Goal: Task Accomplishment & Management: Manage account settings

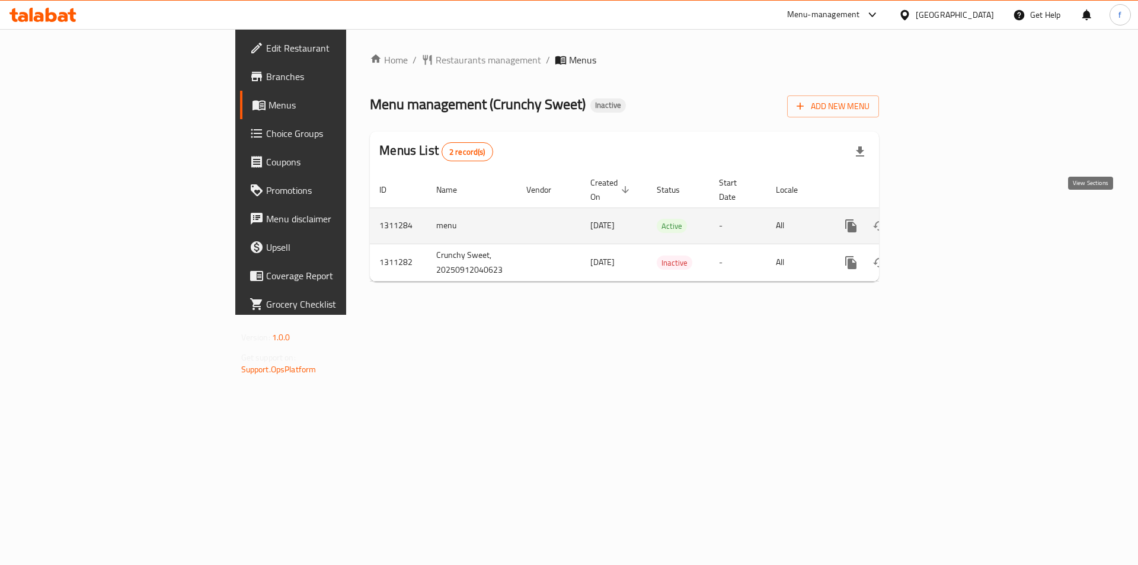
click at [942, 220] on icon "enhanced table" at bounding box center [936, 225] width 11 height 11
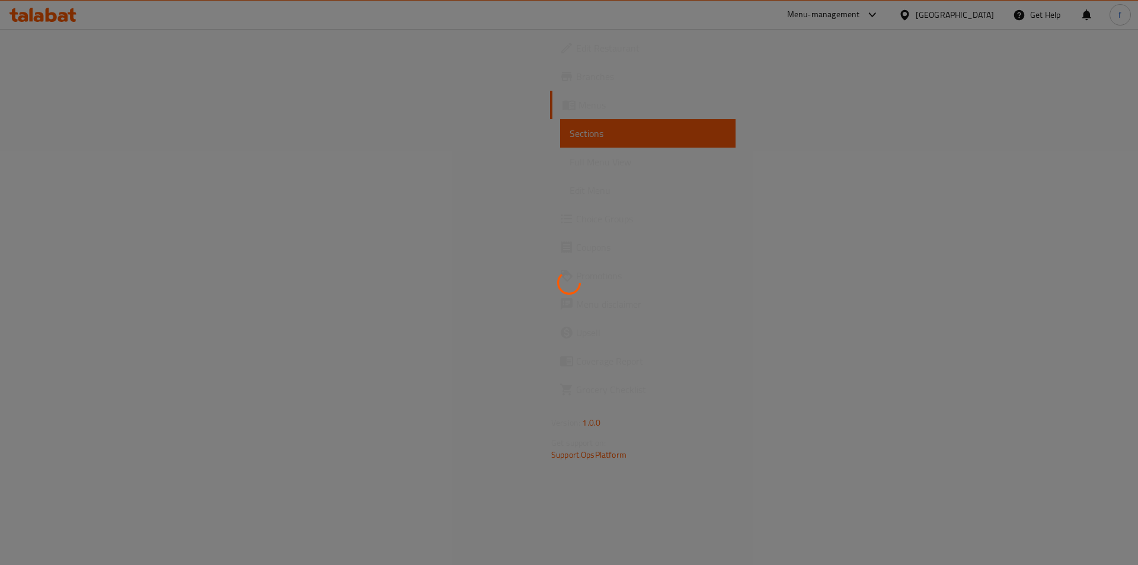
click at [497, 64] on div at bounding box center [569, 282] width 1138 height 565
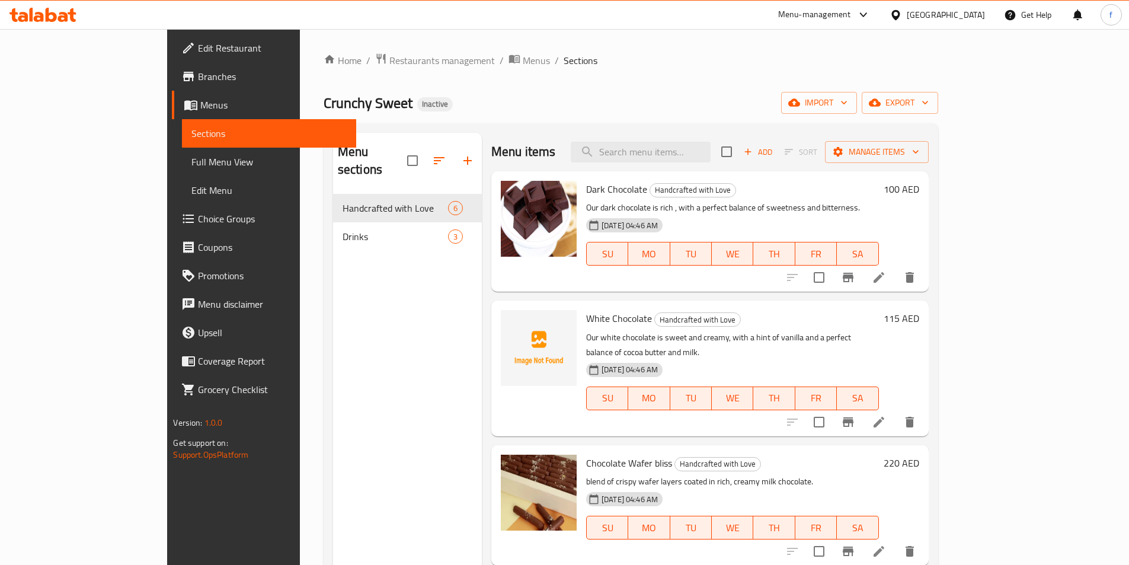
click at [198, 43] on span "Edit Restaurant" at bounding box center [272, 48] width 148 height 14
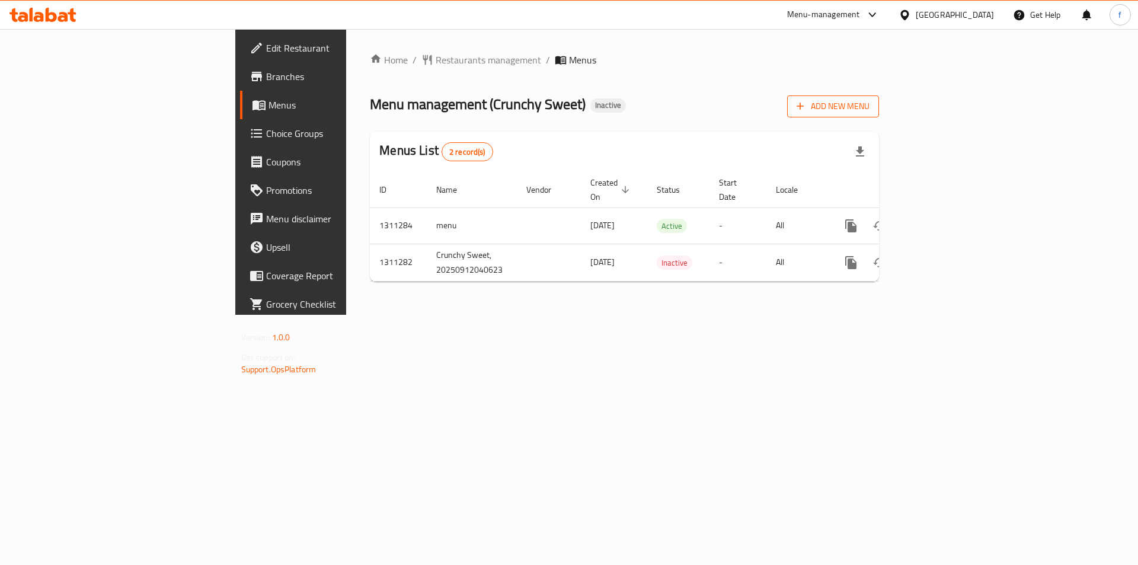
click at [869, 104] on span "Add New Menu" at bounding box center [832, 106] width 73 height 15
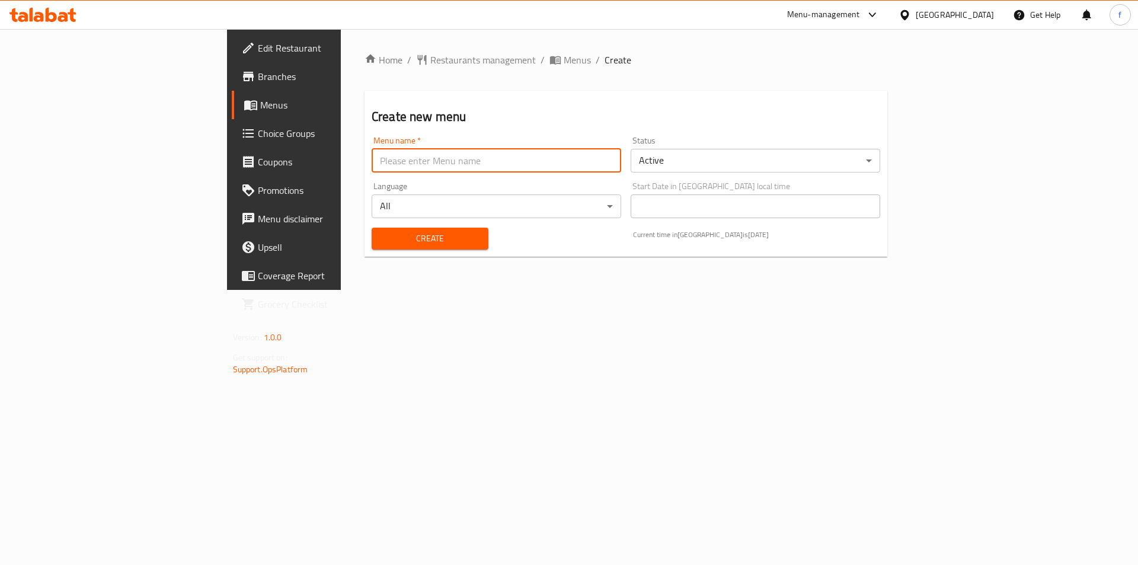
click at [467, 161] on input "text" at bounding box center [496, 161] width 249 height 24
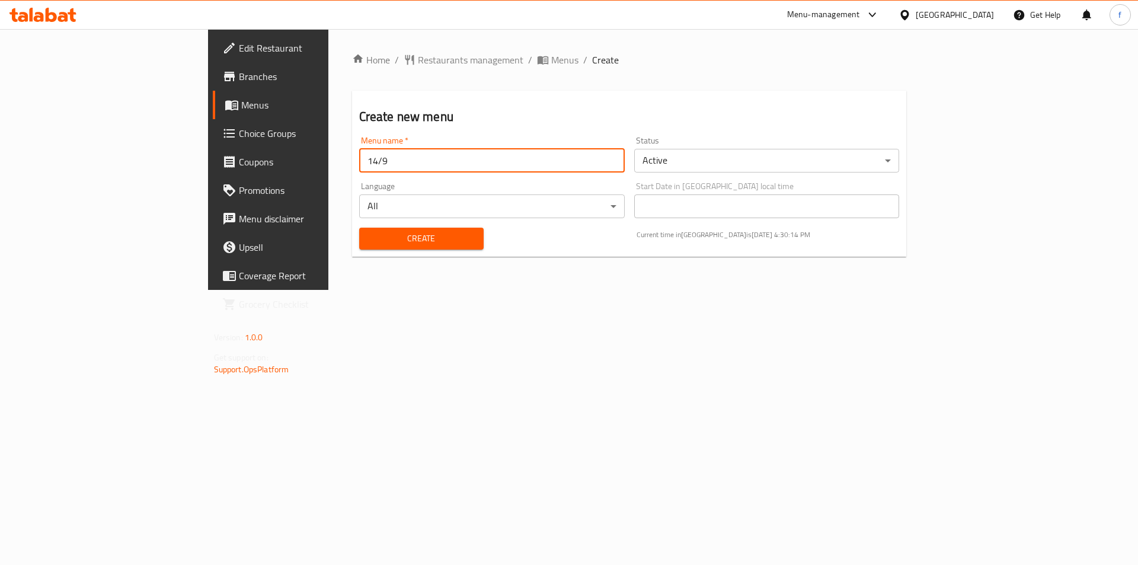
drag, startPoint x: 238, startPoint y: 158, endPoint x: 222, endPoint y: 166, distance: 17.8
click at [359, 166] on input "14/9" at bounding box center [491, 161] width 265 height 24
click at [359, 157] on input "/9" at bounding box center [491, 161] width 265 height 24
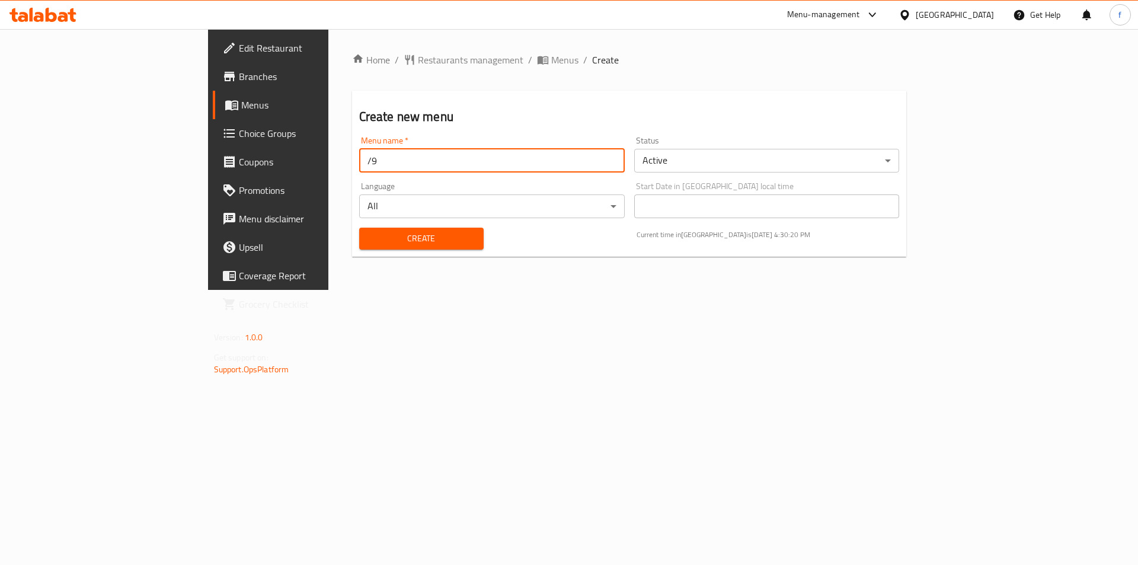
type input "1"
type input "0"
type input "9/14"
click at [369, 242] on span "Create" at bounding box center [421, 238] width 105 height 15
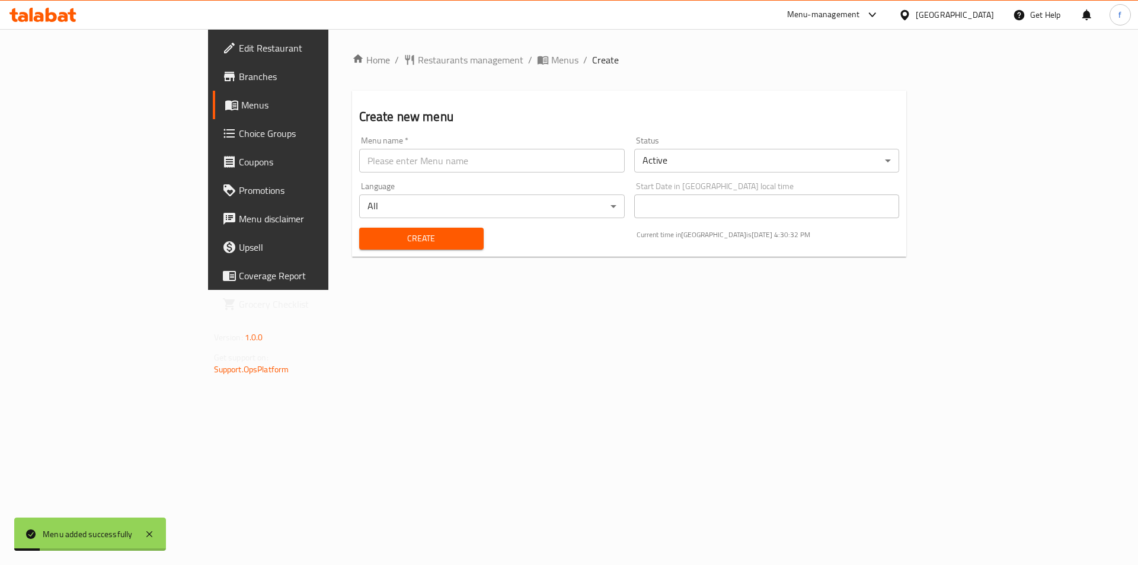
click at [241, 107] on span "Menus" at bounding box center [315, 105] width 148 height 14
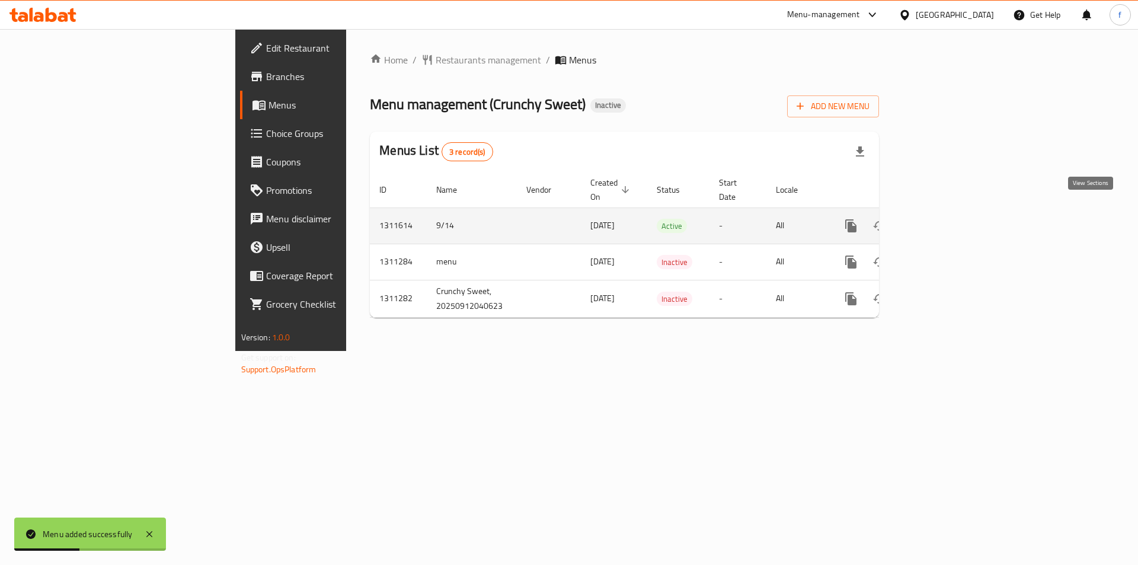
click at [951, 212] on link "enhanced table" at bounding box center [936, 226] width 28 height 28
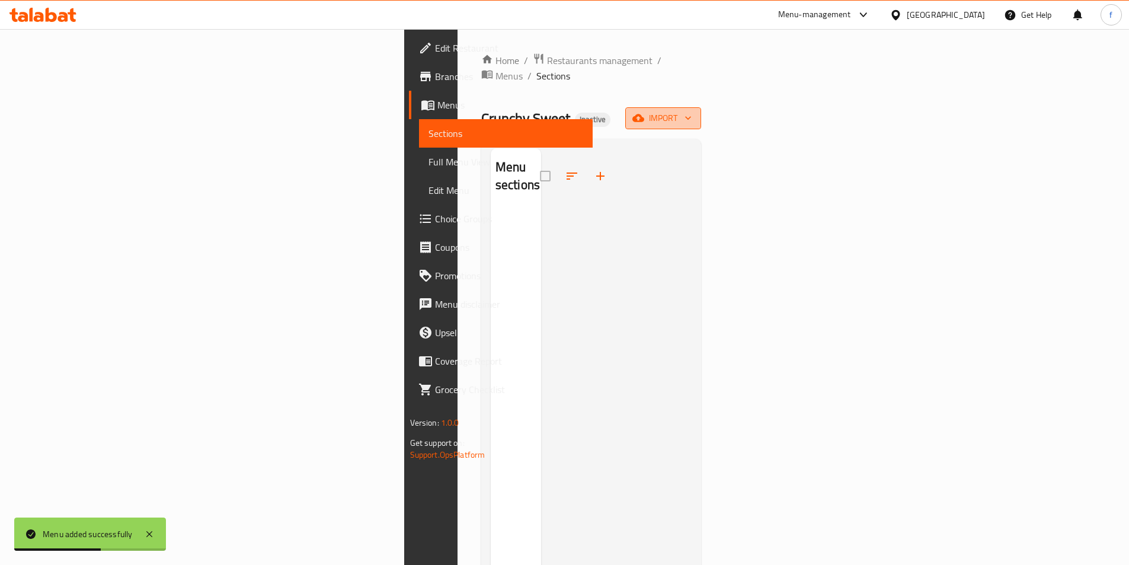
click at [701, 111] on button "import" at bounding box center [663, 118] width 76 height 22
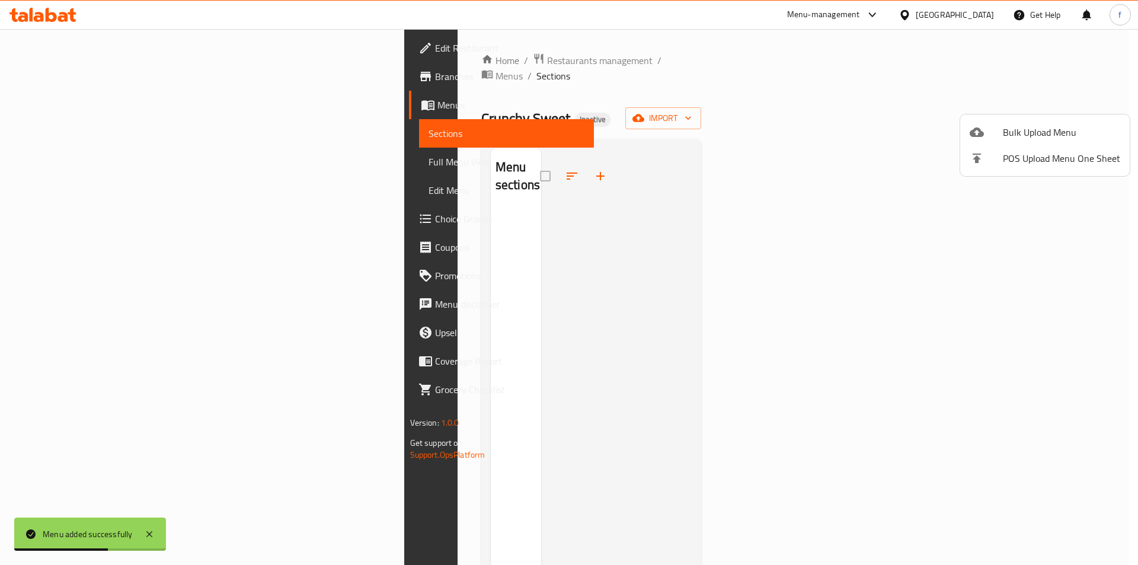
click at [984, 131] on div at bounding box center [986, 132] width 33 height 14
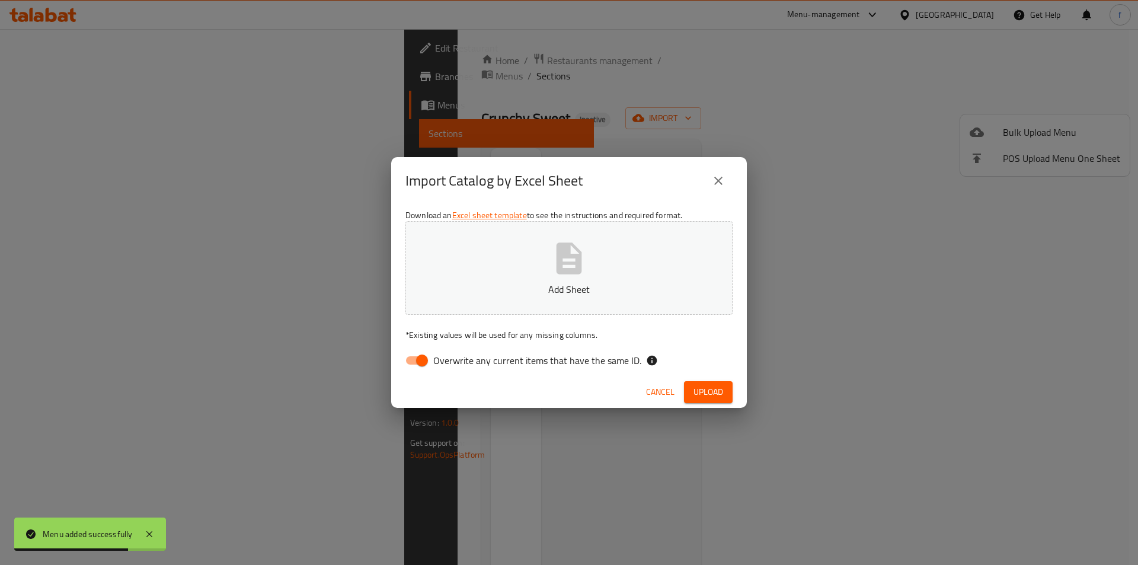
click at [427, 360] on input "Overwrite any current items that have the same ID." at bounding box center [422, 360] width 68 height 23
checkbox input "false"
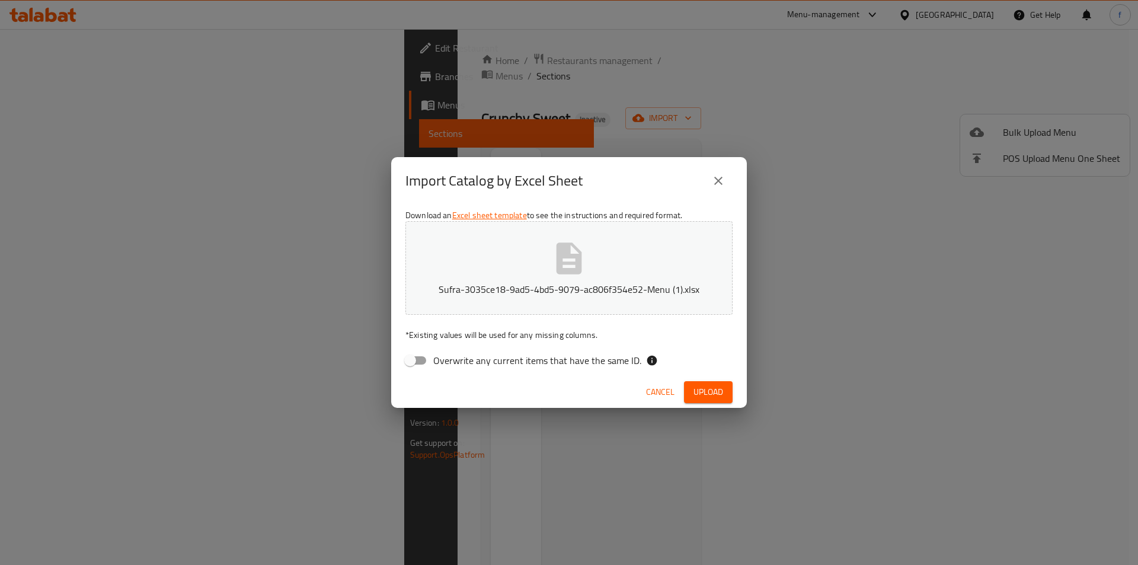
click at [699, 392] on span "Upload" at bounding box center [708, 392] width 30 height 15
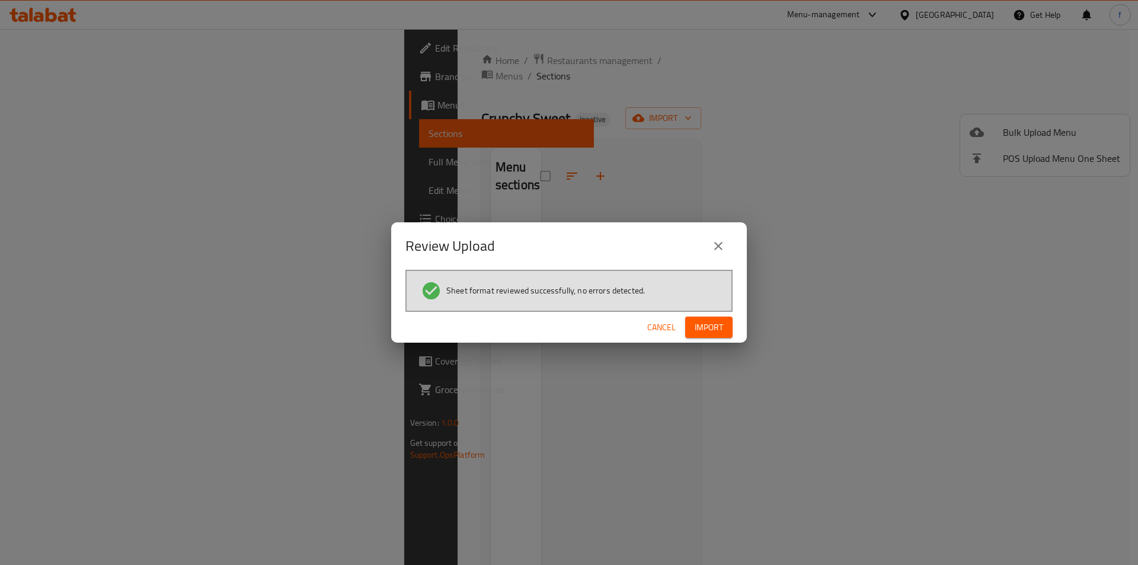
click at [718, 326] on span "Import" at bounding box center [709, 327] width 28 height 15
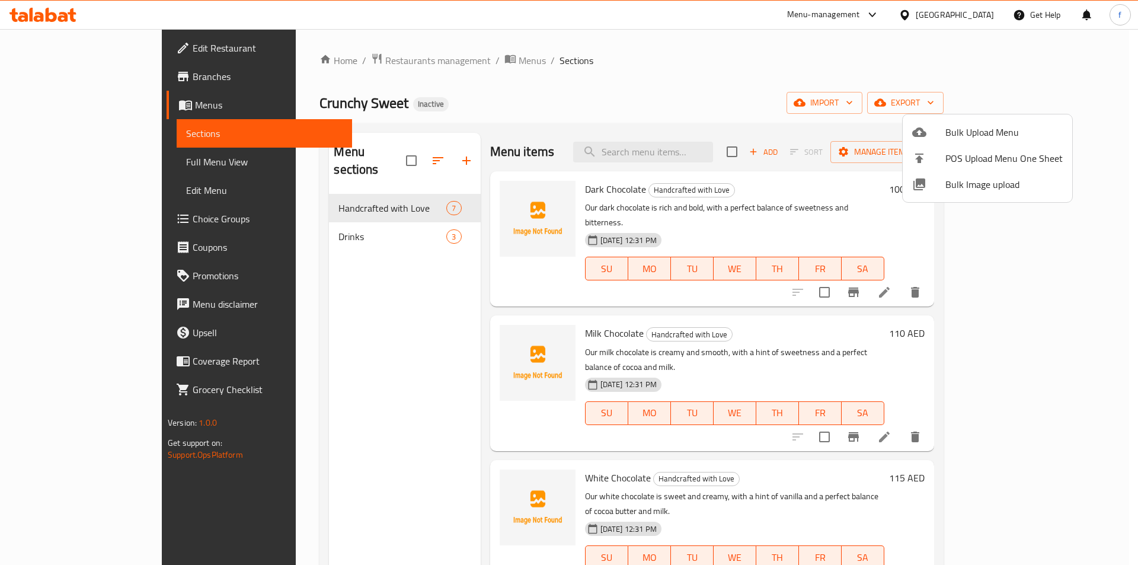
click at [89, 158] on div at bounding box center [569, 282] width 1138 height 565
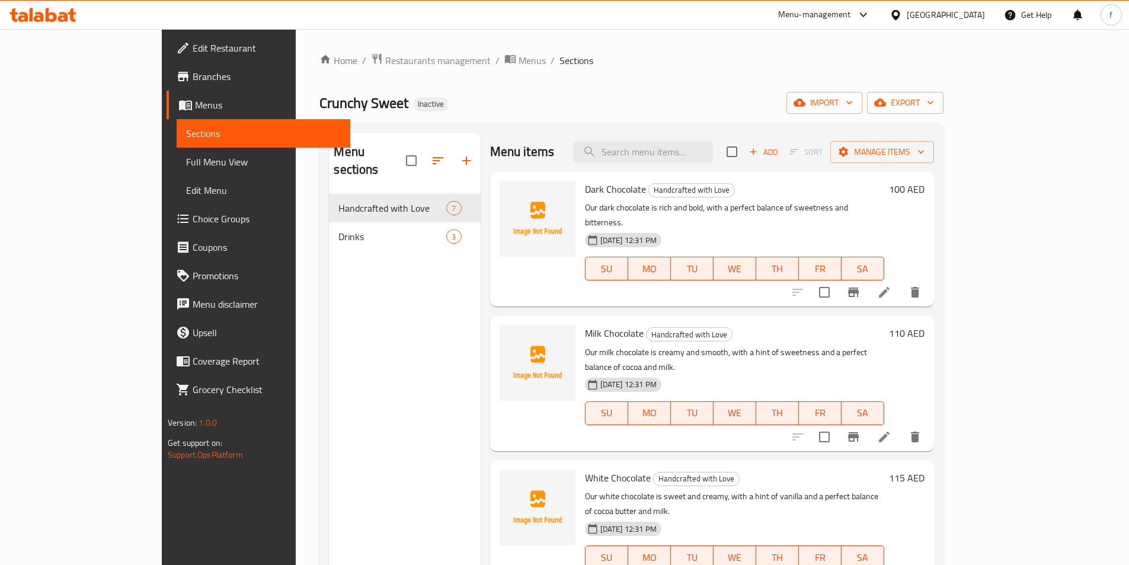
click at [186, 167] on span "Full Menu View" at bounding box center [263, 162] width 155 height 14
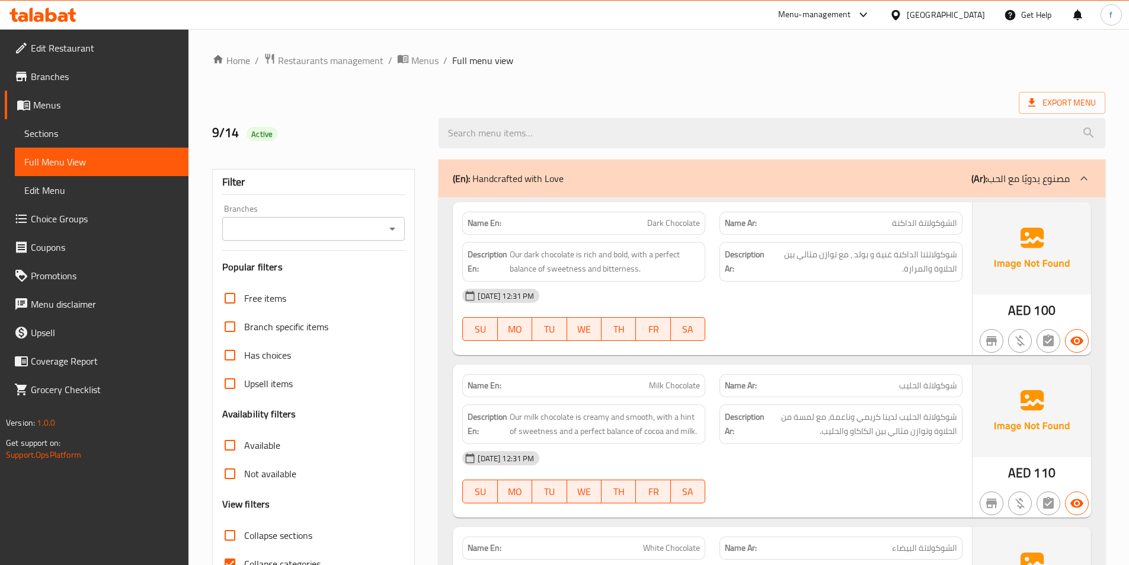
click at [48, 45] on span "Edit Restaurant" at bounding box center [105, 48] width 148 height 14
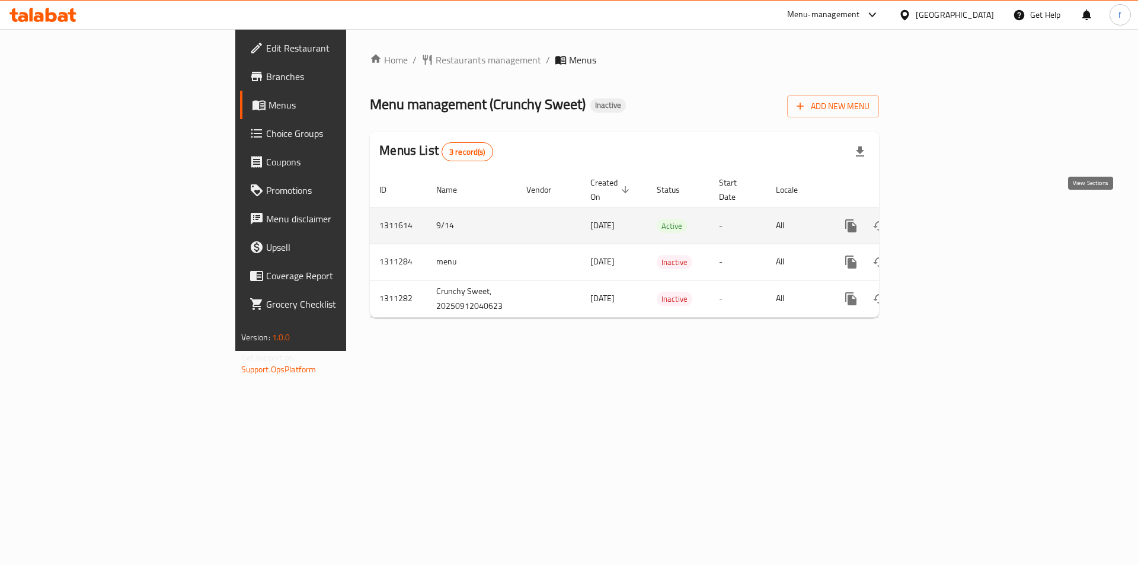
click at [951, 213] on link "enhanced table" at bounding box center [936, 226] width 28 height 28
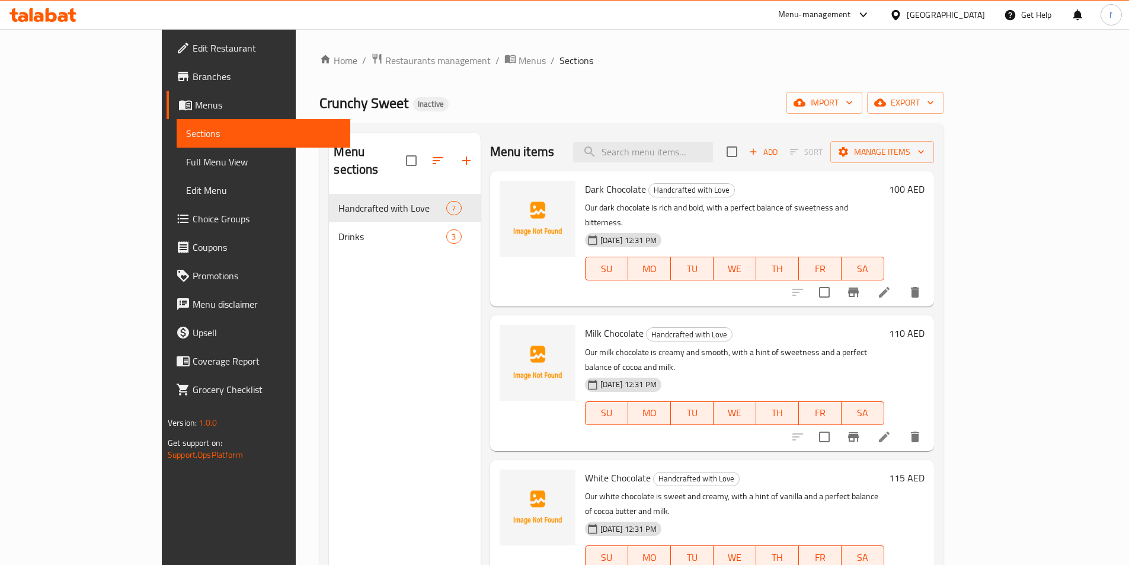
drag, startPoint x: 78, startPoint y: 169, endPoint x: 66, endPoint y: 149, distance: 22.6
click at [186, 169] on span "Full Menu View" at bounding box center [263, 162] width 155 height 14
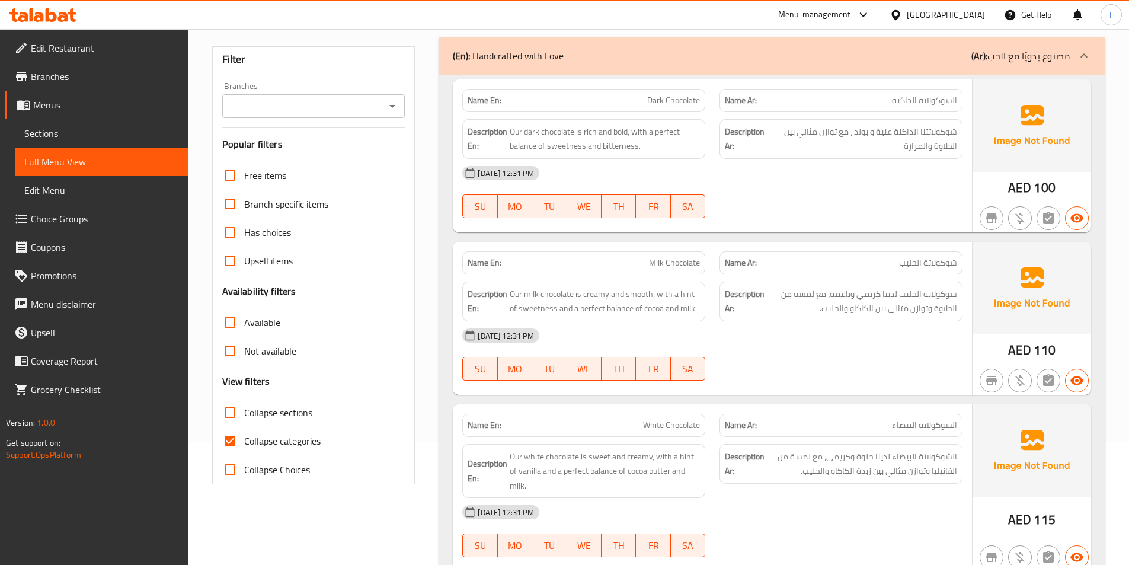
scroll to position [296, 0]
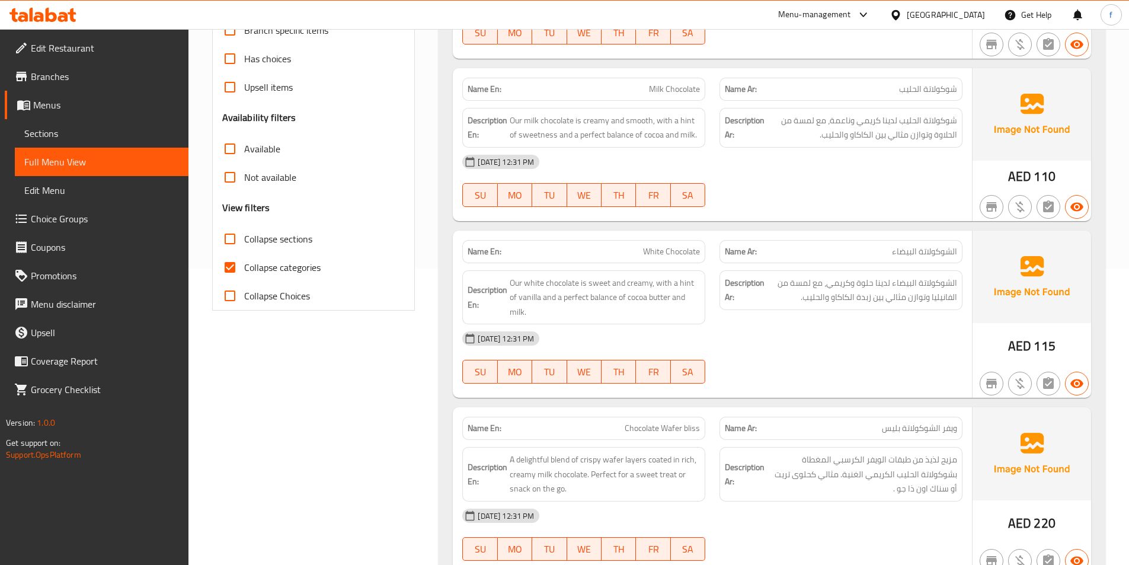
click at [232, 266] on input "Collapse categories" at bounding box center [230, 267] width 28 height 28
checkbox input "false"
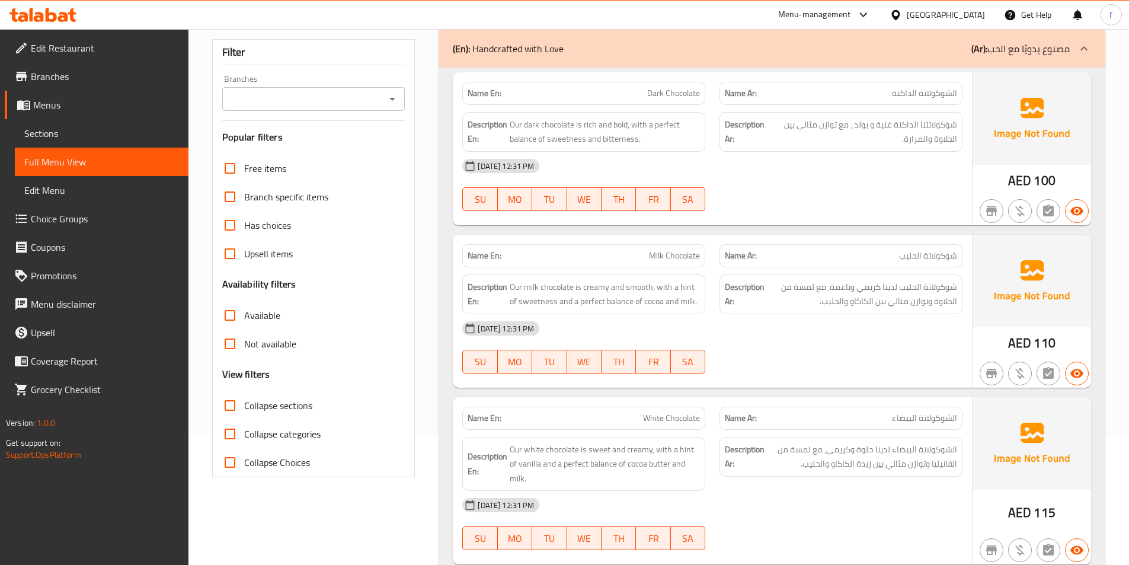
scroll to position [0, 0]
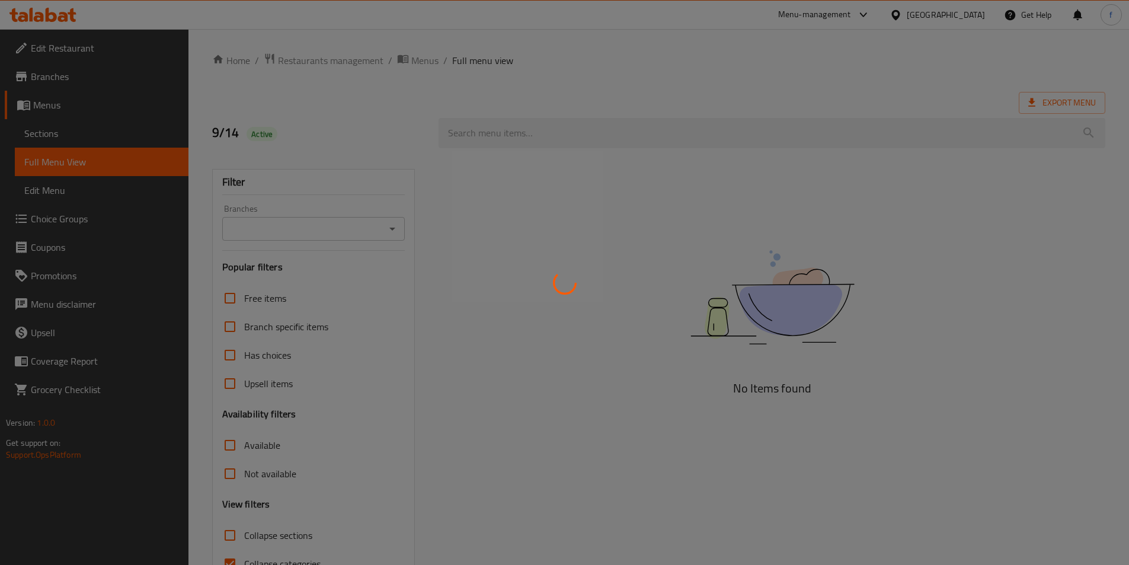
scroll to position [66, 0]
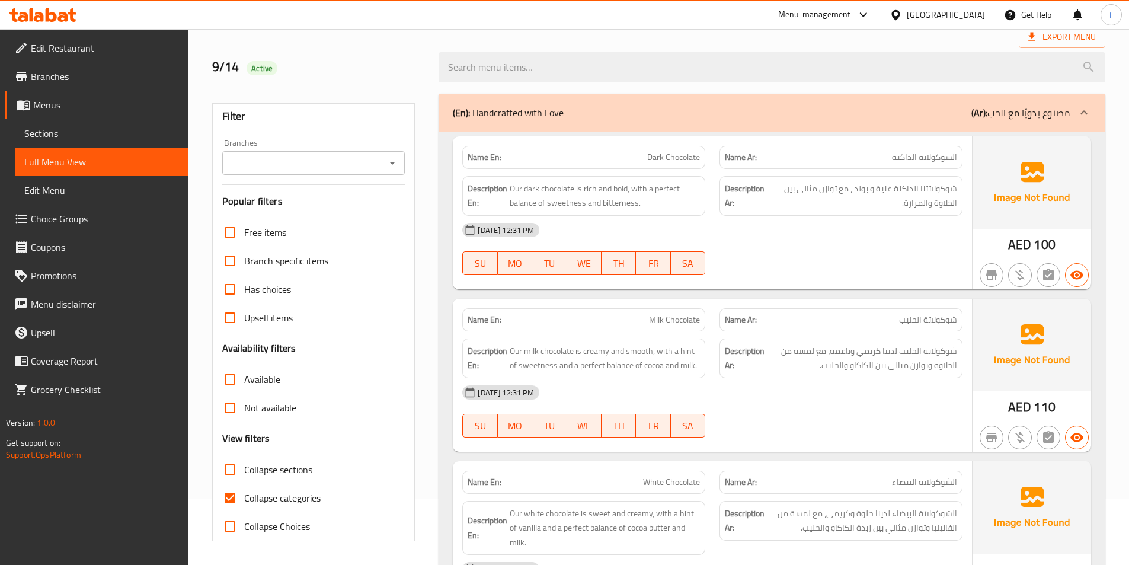
click at [231, 497] on input "Collapse categories" at bounding box center [230, 498] width 28 height 28
checkbox input "false"
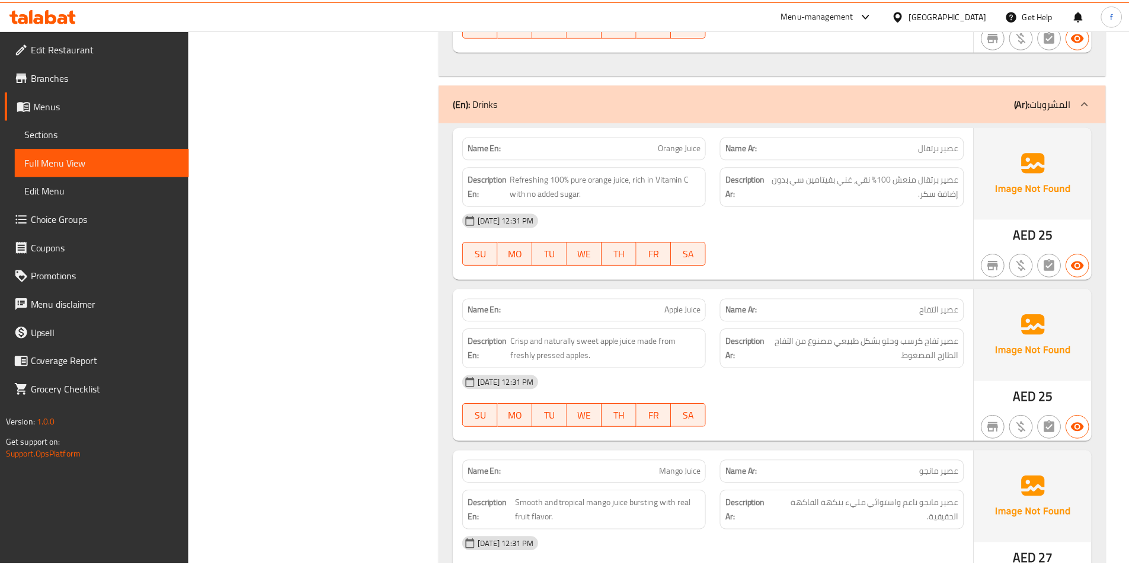
scroll to position [1409, 0]
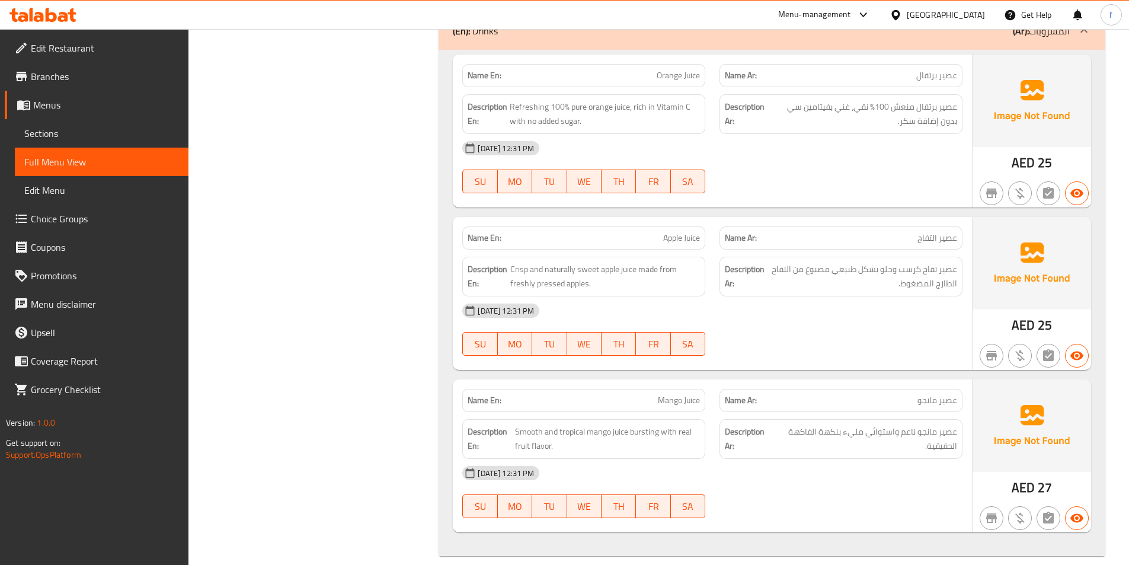
click at [56, 77] on span "Branches" at bounding box center [105, 76] width 148 height 14
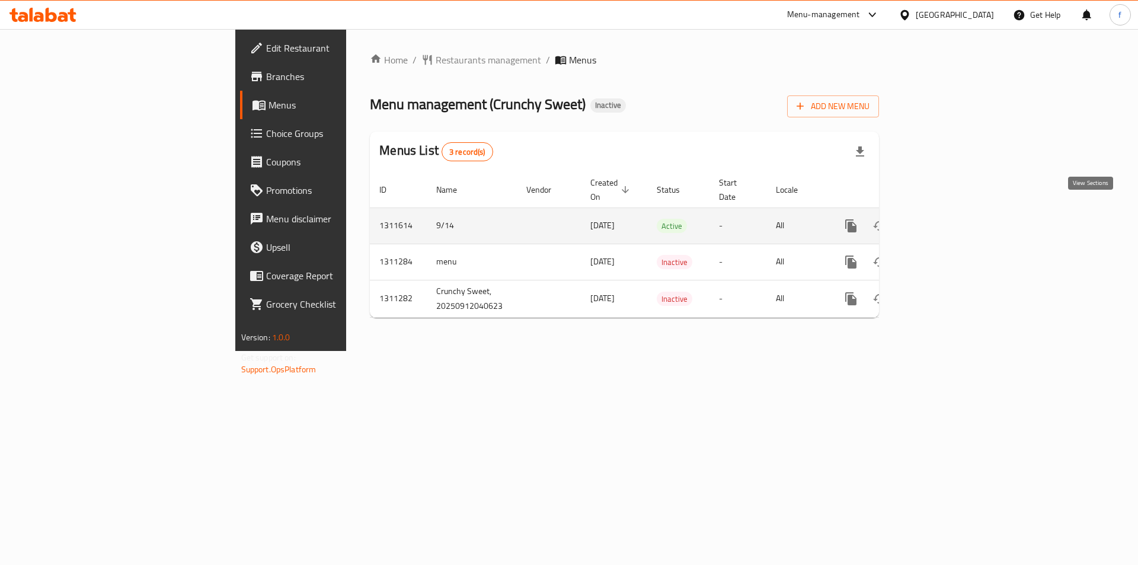
click at [942, 220] on icon "enhanced table" at bounding box center [936, 225] width 11 height 11
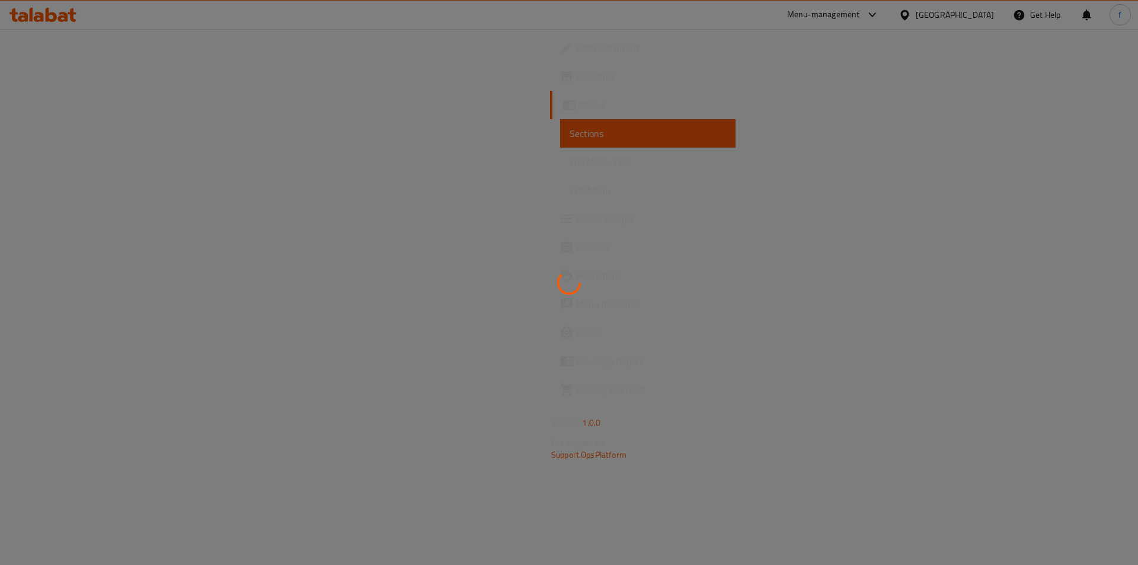
click at [56, 158] on div at bounding box center [569, 282] width 1138 height 565
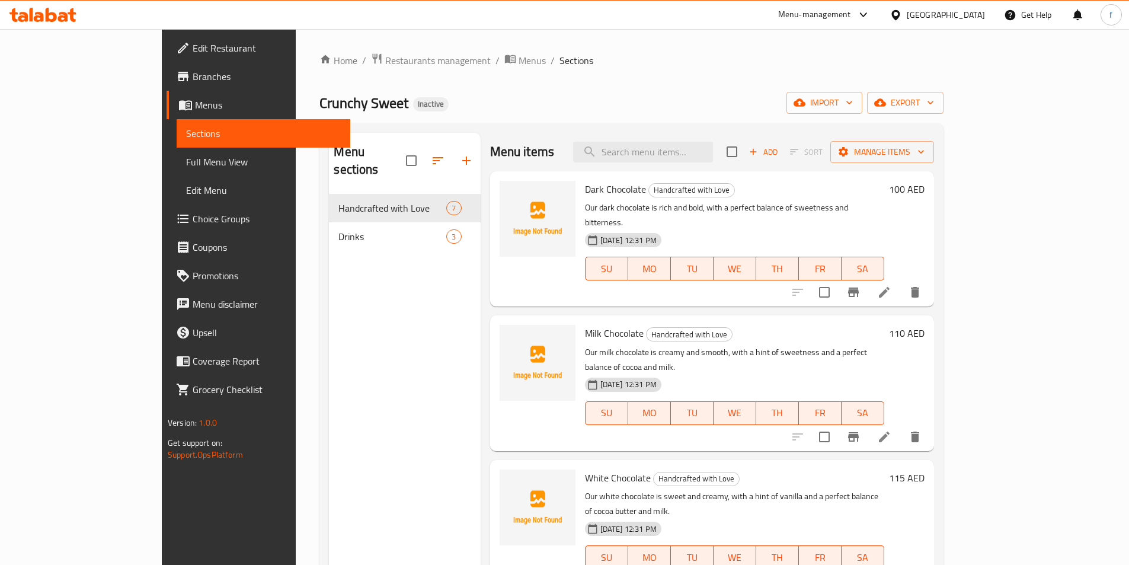
click at [186, 168] on span "Full Menu View" at bounding box center [263, 162] width 155 height 14
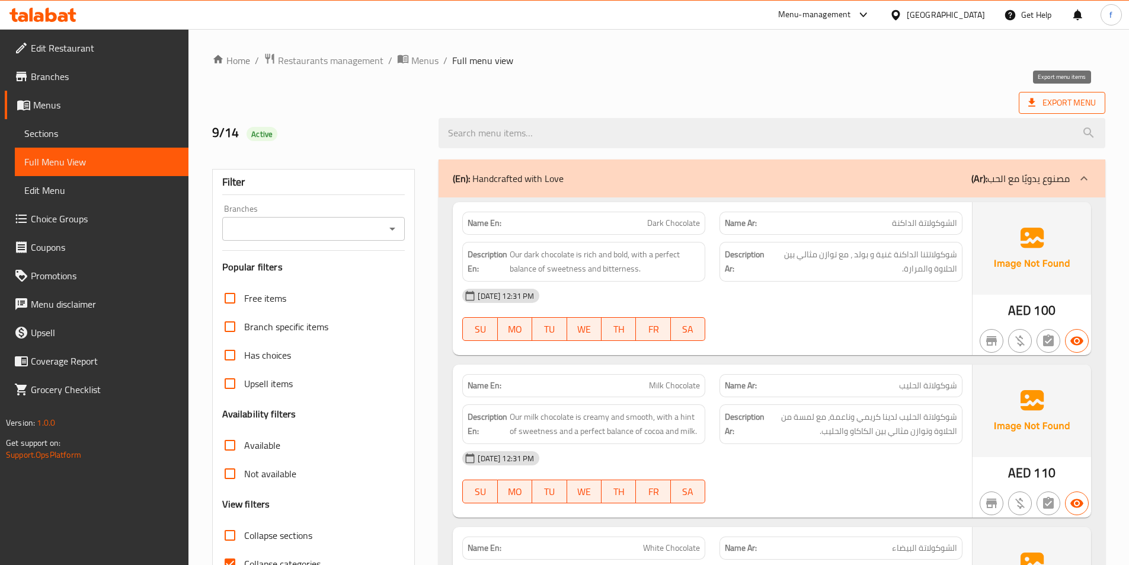
click at [1064, 109] on span "Export Menu" at bounding box center [1062, 102] width 68 height 15
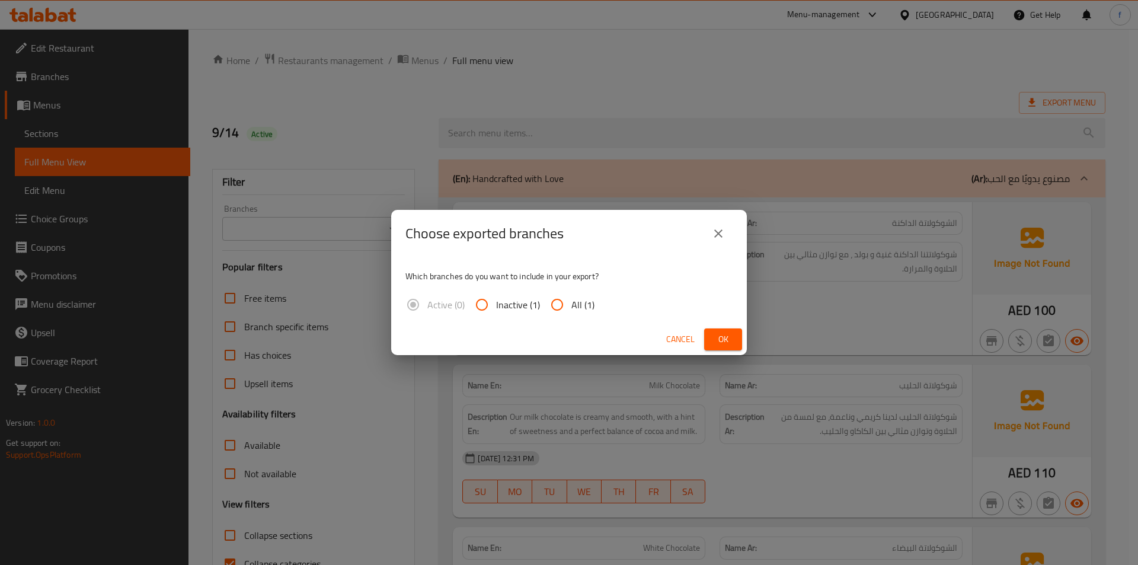
drag, startPoint x: 558, startPoint y: 308, endPoint x: 560, endPoint y: 314, distance: 6.8
click at [560, 314] on input "All (1)" at bounding box center [557, 304] width 28 height 28
radio input "true"
click at [709, 337] on button "Ok" at bounding box center [723, 339] width 38 height 22
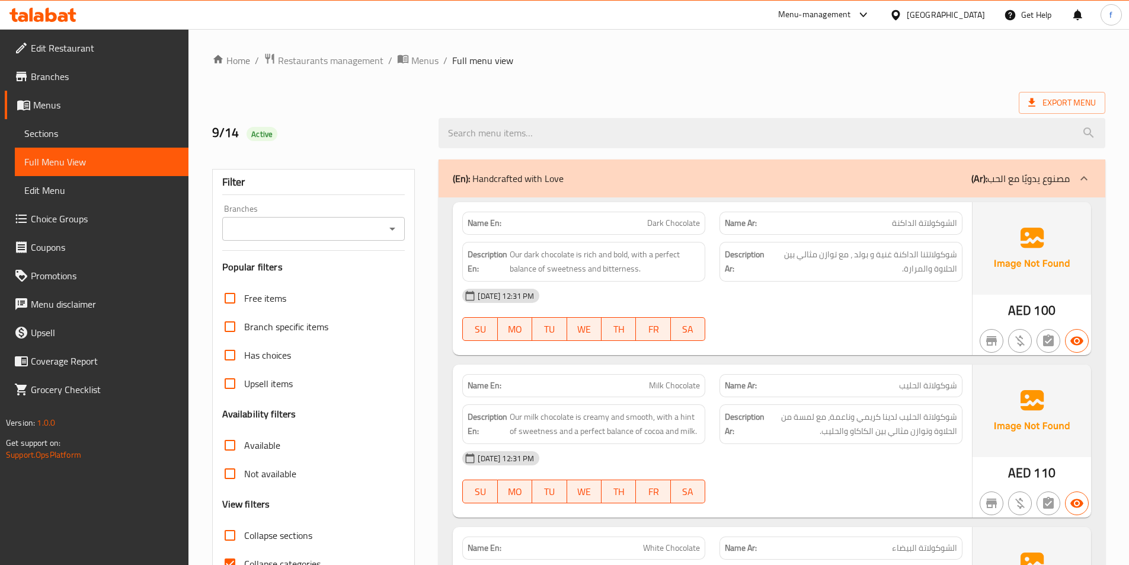
click at [681, 225] on span "Dark Chocolate" at bounding box center [673, 223] width 53 height 12
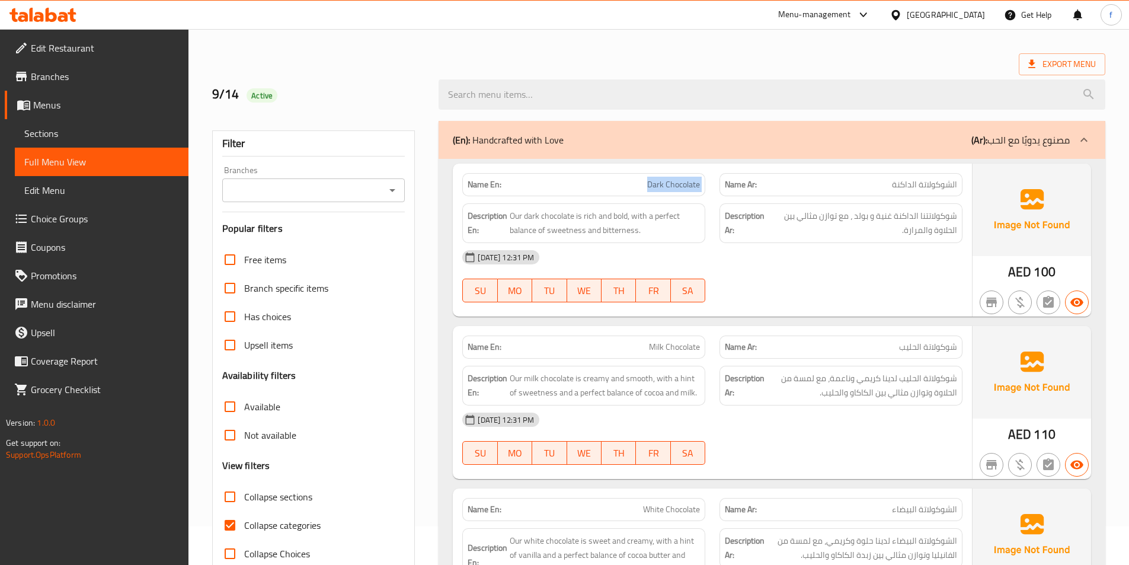
scroll to position [59, 0]
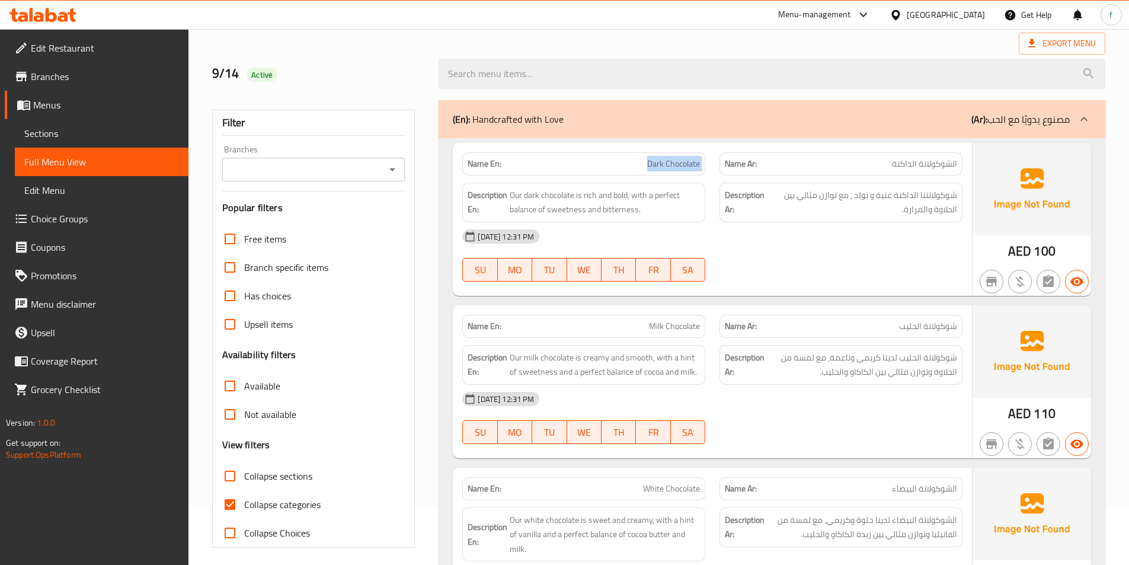
copy span "Dark Chocolate"
click at [562, 358] on span "Our milk chocolate is creamy and smooth, with a hint of sweetness and a perfect…" at bounding box center [605, 364] width 190 height 29
click at [538, 361] on span "Our milk chocolate is creamy and smooth, with a hint of sweetness and a perfect…" at bounding box center [605, 364] width 190 height 29
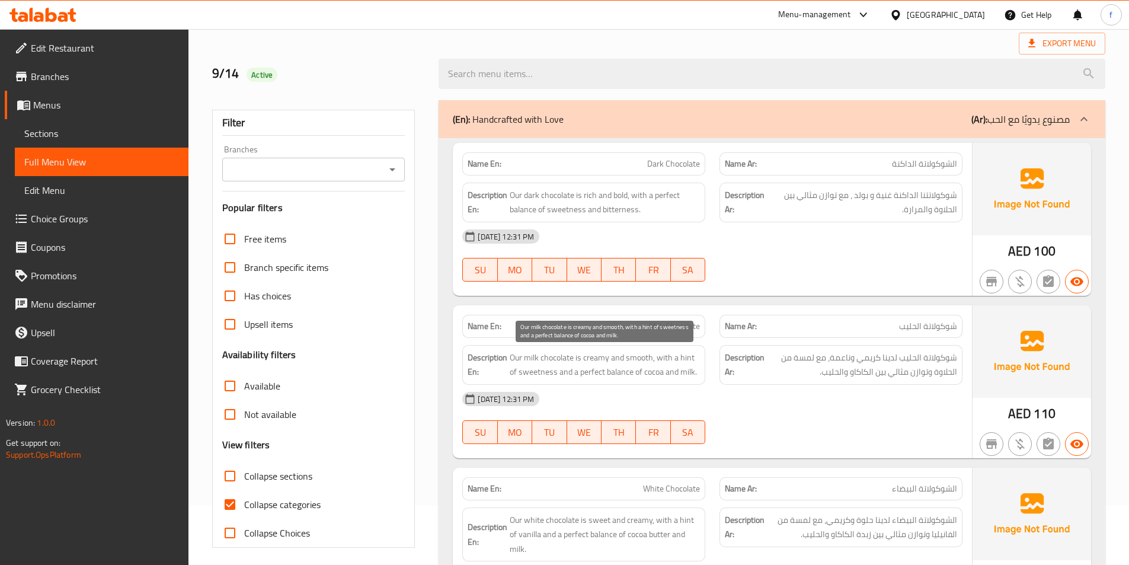
click at [516, 357] on span "Our milk chocolate is creamy and smooth, with a hint of sweetness and a perfect…" at bounding box center [605, 364] width 190 height 29
click at [602, 354] on span "Our milk chocolate is creamy and smooth, with a hint of sweetness and a perfect…" at bounding box center [605, 364] width 190 height 29
click at [642, 354] on span "Our milk chocolate is creamy and smooth, with a hint of sweetness and a perfect…" at bounding box center [605, 364] width 190 height 29
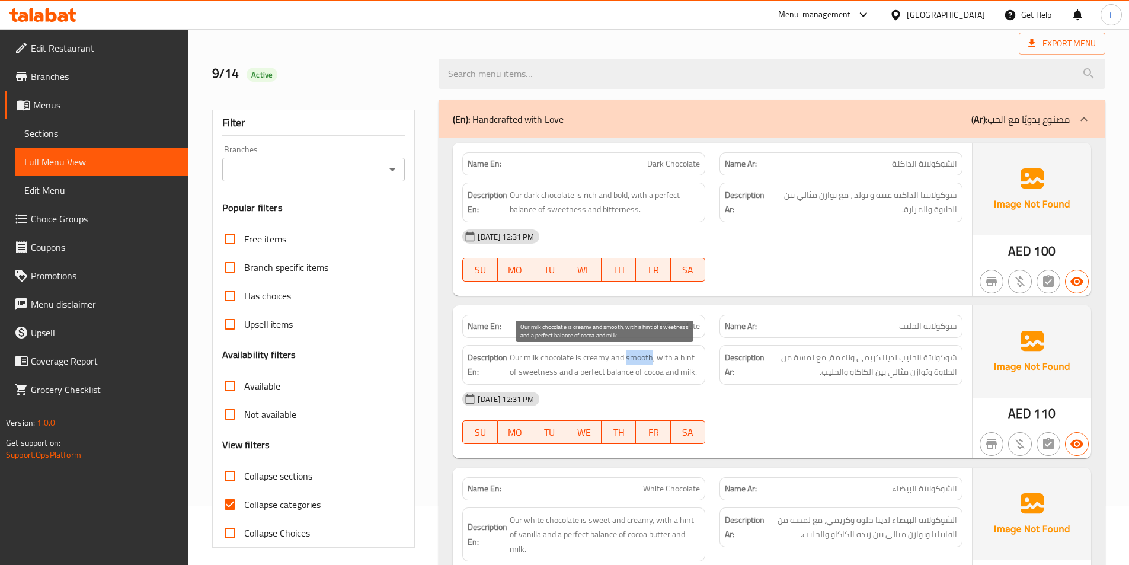
click at [642, 354] on span "Our milk chocolate is creamy and smooth, with a hint of sweetness and a perfect…" at bounding box center [605, 364] width 190 height 29
click at [666, 354] on span "Our milk chocolate is creamy and smooth, with a hint of sweetness and a perfect…" at bounding box center [605, 364] width 190 height 29
click at [677, 353] on span "Our milk chocolate is creamy and smooth, with a hint of sweetness and a perfect…" at bounding box center [605, 364] width 190 height 29
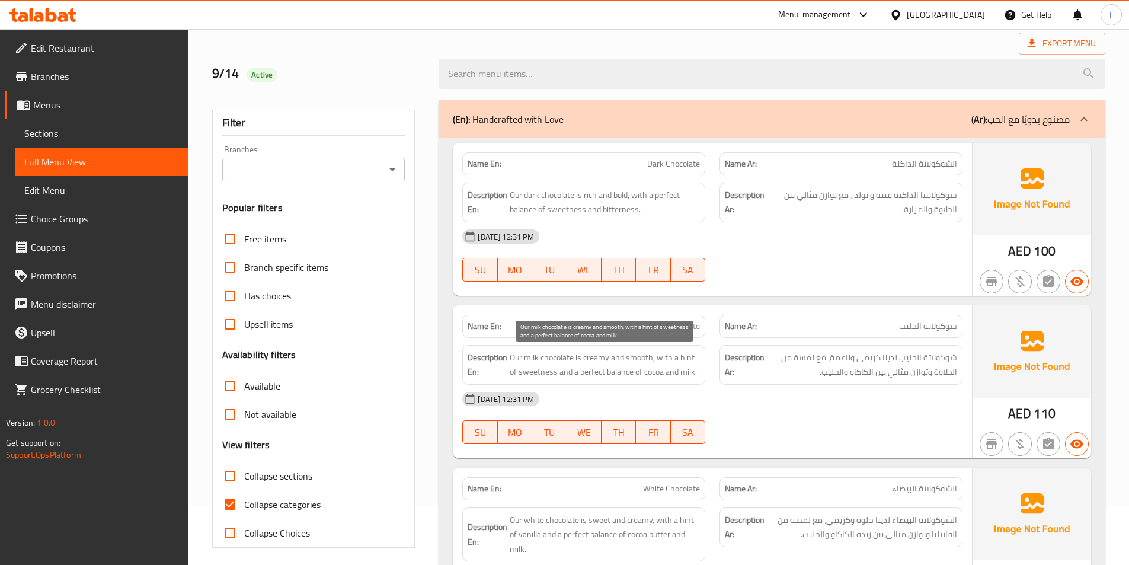
click at [538, 367] on span "Our milk chocolate is creamy and smooth, with a hint of sweetness and a perfect…" at bounding box center [605, 364] width 190 height 29
click at [610, 373] on span "Our milk chocolate is creamy and smooth, with a hint of sweetness and a perfect…" at bounding box center [605, 364] width 190 height 29
click at [594, 373] on span "Our milk chocolate is creamy and smooth, with a hint of sweetness and a perfect…" at bounding box center [605, 364] width 190 height 29
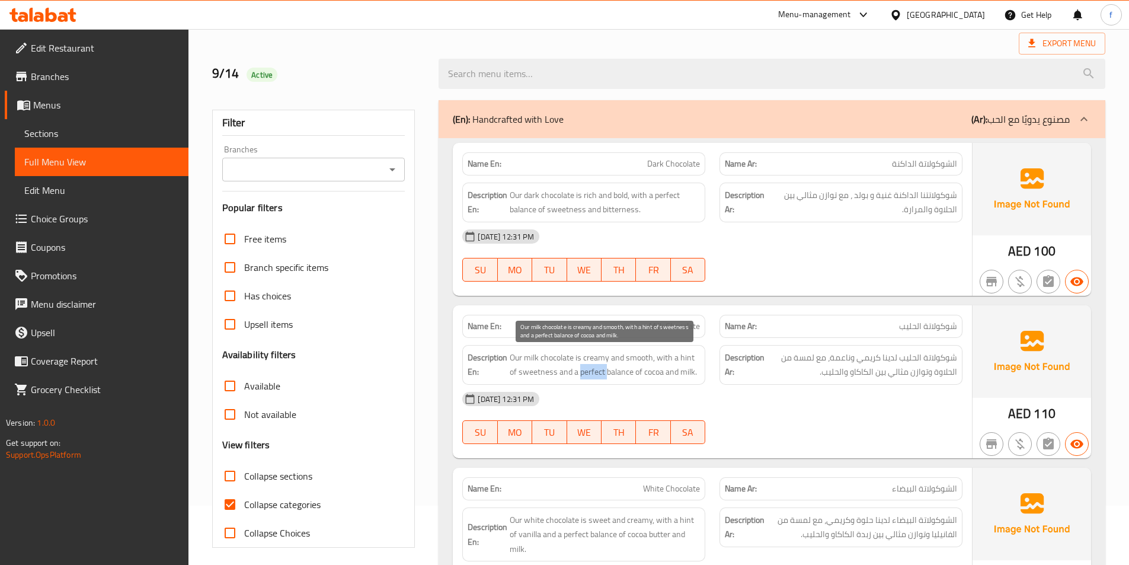
click at [594, 373] on span "Our milk chocolate is creamy and smooth, with a hint of sweetness and a perfect…" at bounding box center [605, 364] width 190 height 29
click at [639, 373] on span "Our milk chocolate is creamy and smooth, with a hint of sweetness and a perfect…" at bounding box center [605, 364] width 190 height 29
click at [655, 373] on span "Our milk chocolate is creamy and smooth, with a hint of sweetness and a perfect…" at bounding box center [605, 364] width 190 height 29
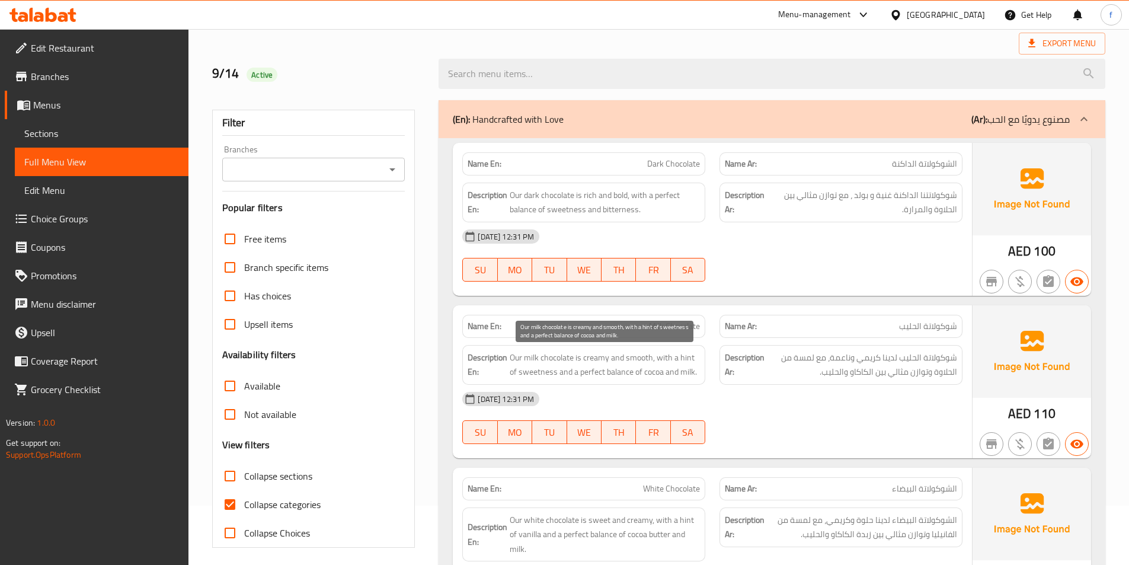
click at [677, 371] on span "Our milk chocolate is creamy and smooth, with a hint of sweetness and a perfect…" at bounding box center [605, 364] width 190 height 29
click at [677, 320] on span "Milk Chocolate" at bounding box center [674, 326] width 51 height 12
click at [685, 343] on div "Description En: Our milk chocolate is creamy and smooth, with a hint of sweetne…" at bounding box center [583, 365] width 257 height 54
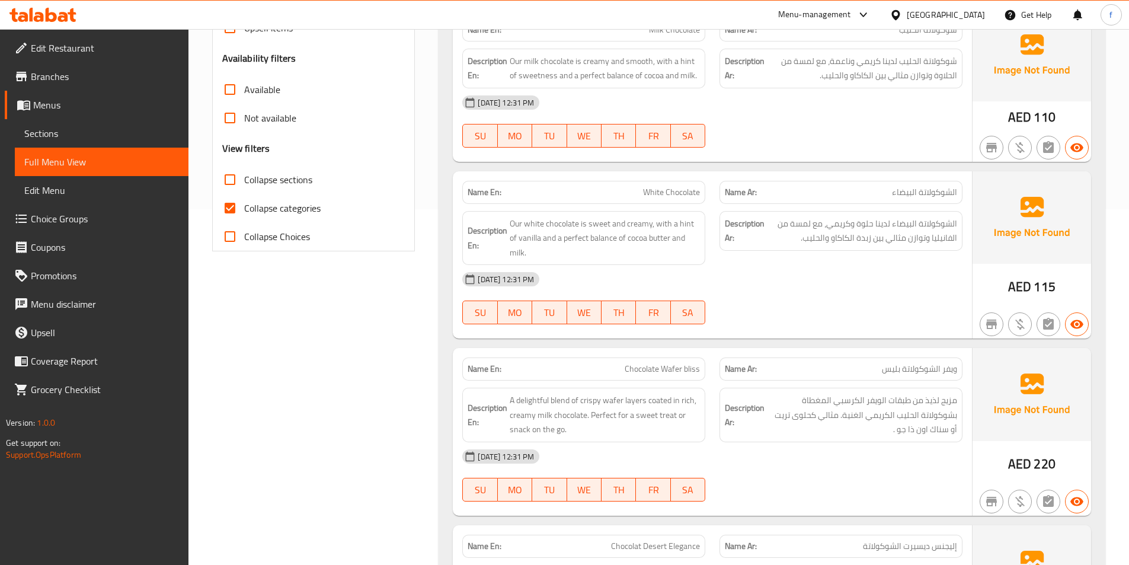
click at [679, 188] on span "White Chocolate" at bounding box center [671, 192] width 57 height 12
click at [656, 190] on span "White Chocolate" at bounding box center [671, 192] width 57 height 12
click at [559, 226] on span "Our white chocolate is sweet and creamy, with a hint of vanilla and a perfect b…" at bounding box center [605, 238] width 190 height 44
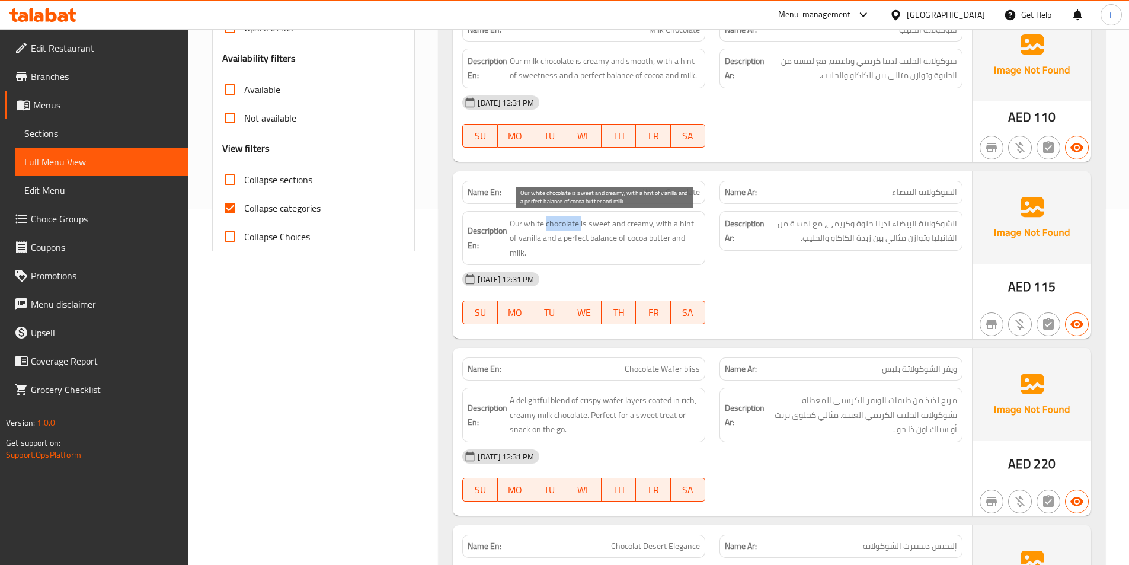
click at [559, 226] on span "Our white chocolate is sweet and creamy, with a hint of vanilla and a perfect b…" at bounding box center [605, 238] width 190 height 44
click at [537, 223] on span "Our white chocolate is sweet and creamy, with a hint of vanilla and a perfect b…" at bounding box center [605, 238] width 190 height 44
click at [514, 220] on span "Our white chocolate is sweet and creamy, with a hint of vanilla and a perfect b…" at bounding box center [605, 238] width 190 height 44
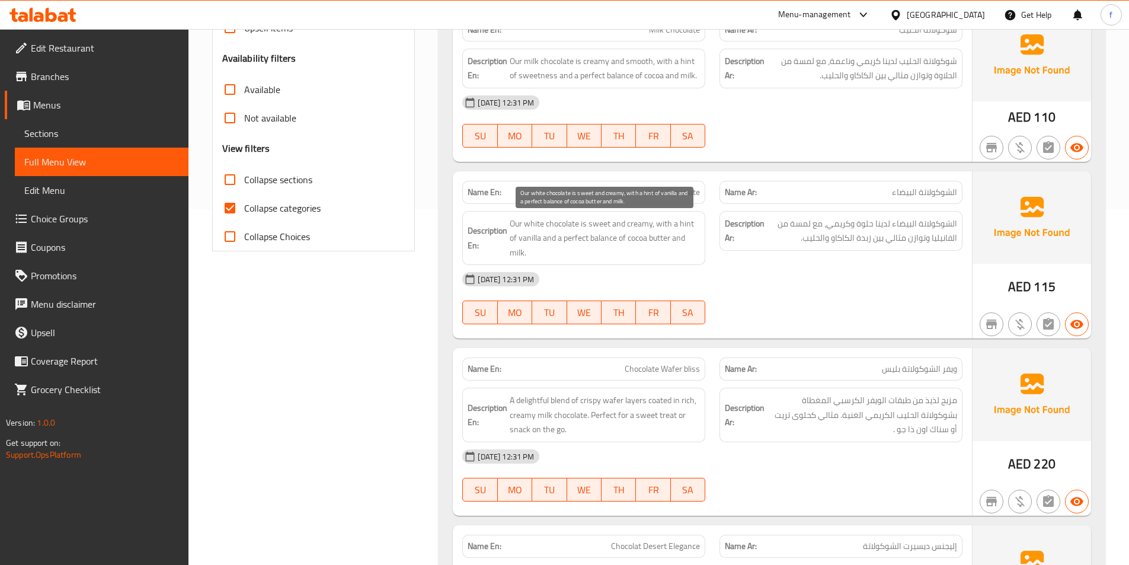
click at [596, 221] on span "Our white chocolate is sweet and creamy, with a hint of vanilla and a perfect b…" at bounding box center [605, 238] width 190 height 44
click at [623, 222] on span "Our white chocolate is sweet and creamy, with a hint of vanilla and a perfect b…" at bounding box center [605, 238] width 190 height 44
click at [667, 223] on span "Our white chocolate is sweet and creamy, with a hint of vanilla and a perfect b…" at bounding box center [605, 238] width 190 height 44
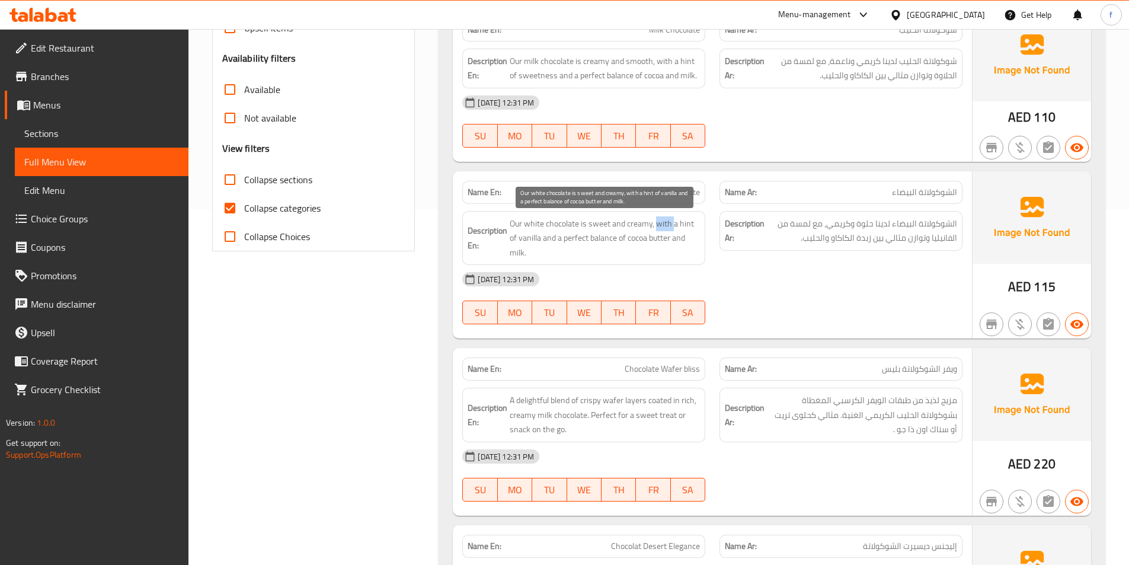
click at [667, 223] on span "Our white chocolate is sweet and creamy, with a hint of vanilla and a perfect b…" at bounding box center [605, 238] width 190 height 44
click at [681, 224] on span "Our white chocolate is sweet and creamy, with a hint of vanilla and a perfect b…" at bounding box center [605, 238] width 190 height 44
click at [507, 237] on strong "Description En:" at bounding box center [488, 237] width 40 height 29
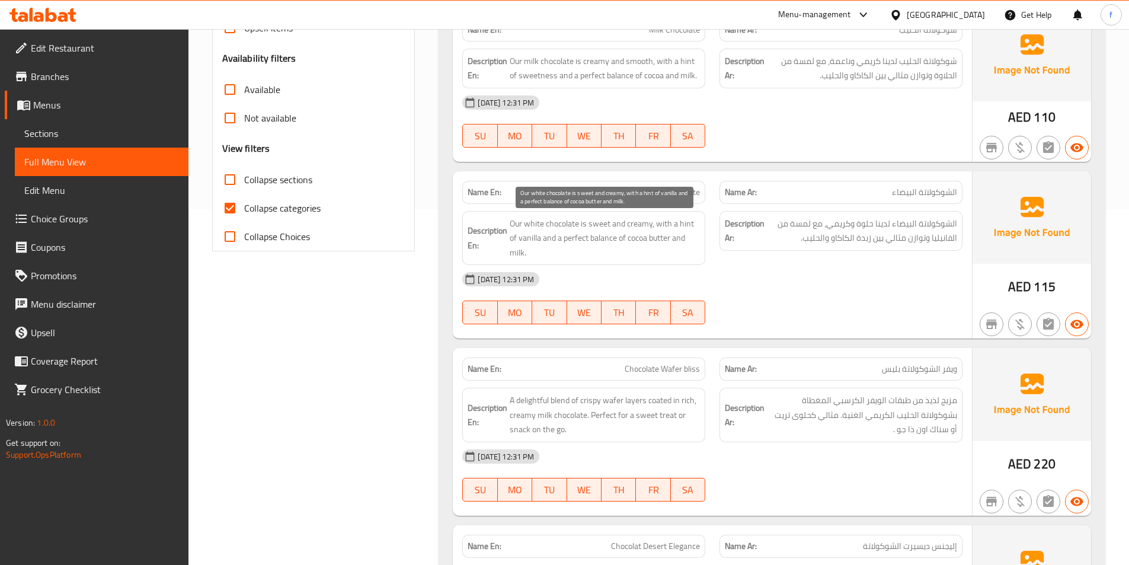
click at [526, 238] on span "Our white chocolate is sweet and creamy, with a hint of vanilla and a perfect b…" at bounding box center [605, 238] width 190 height 44
click at [614, 238] on span "Our white chocolate is sweet and creamy, with a hint of vanilla and a perfect b…" at bounding box center [605, 238] width 190 height 44
click at [578, 235] on span "Our white chocolate is sweet and creamy, with a hint of vanilla and a perfect b…" at bounding box center [605, 238] width 190 height 44
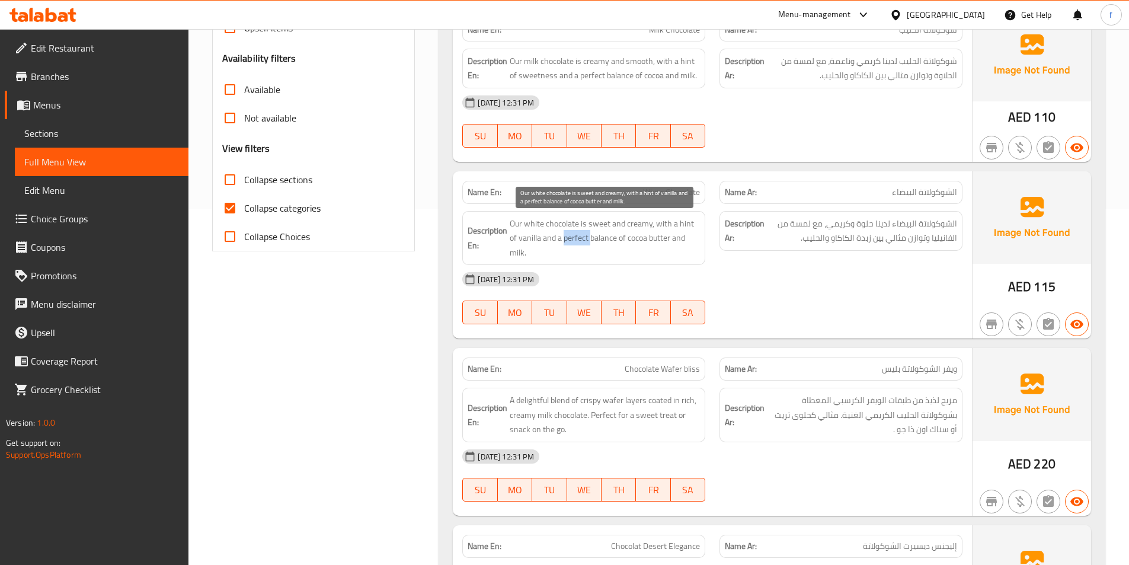
click at [578, 235] on span "Our white chocolate is sweet and creamy, with a hint of vanilla and a perfect b…" at bounding box center [605, 238] width 190 height 44
click at [662, 238] on span "Our white chocolate is sweet and creamy, with a hint of vanilla and a perfect b…" at bounding box center [605, 238] width 190 height 44
click at [641, 238] on span "Our white chocolate is sweet and creamy, with a hint of vanilla and a perfect b…" at bounding box center [605, 238] width 190 height 44
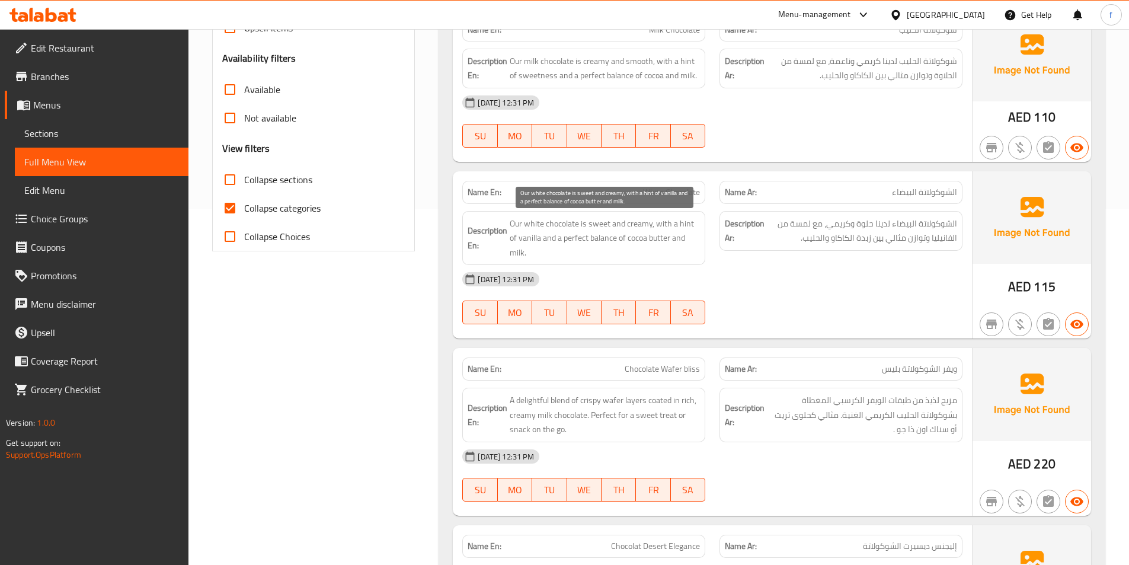
click at [523, 252] on span "Our white chocolate is sweet and creamy, with a hint of vanilla and a perfect b…" at bounding box center [605, 238] width 190 height 44
click at [644, 199] on span "White Chocolate" at bounding box center [671, 192] width 57 height 12
click at [648, 196] on span "White Chocolate" at bounding box center [671, 192] width 57 height 12
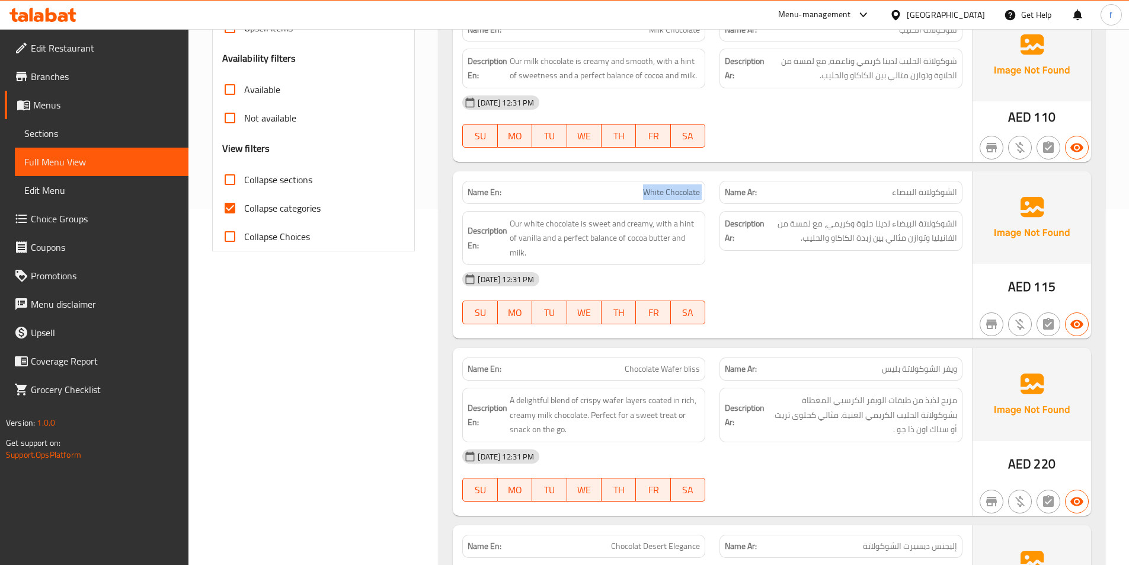
click at [648, 196] on span "White Chocolate" at bounding box center [671, 192] width 57 height 12
copy span "White Chocolate"
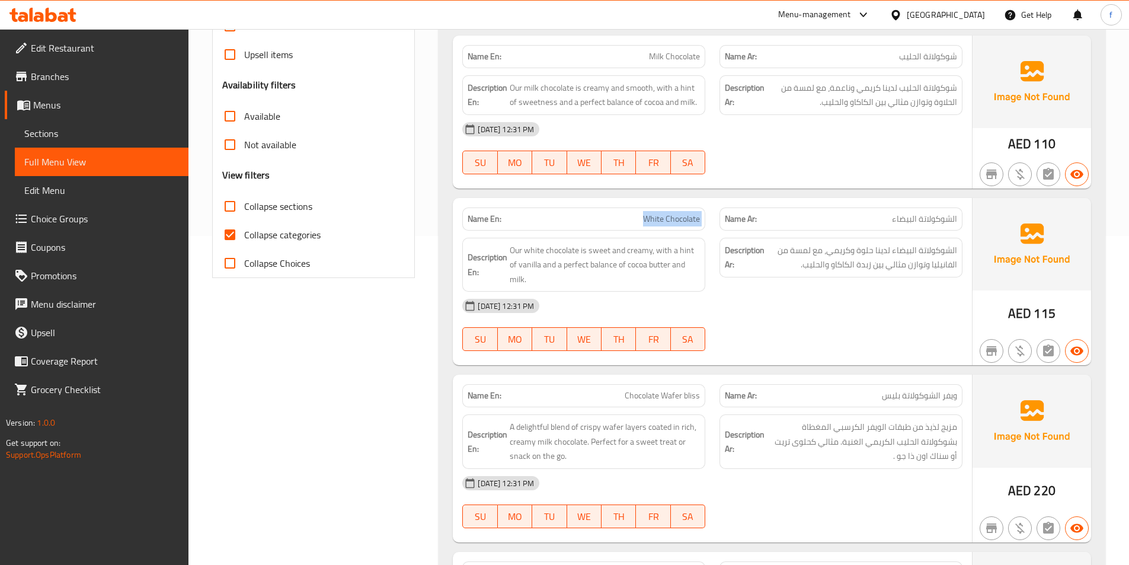
scroll to position [474, 0]
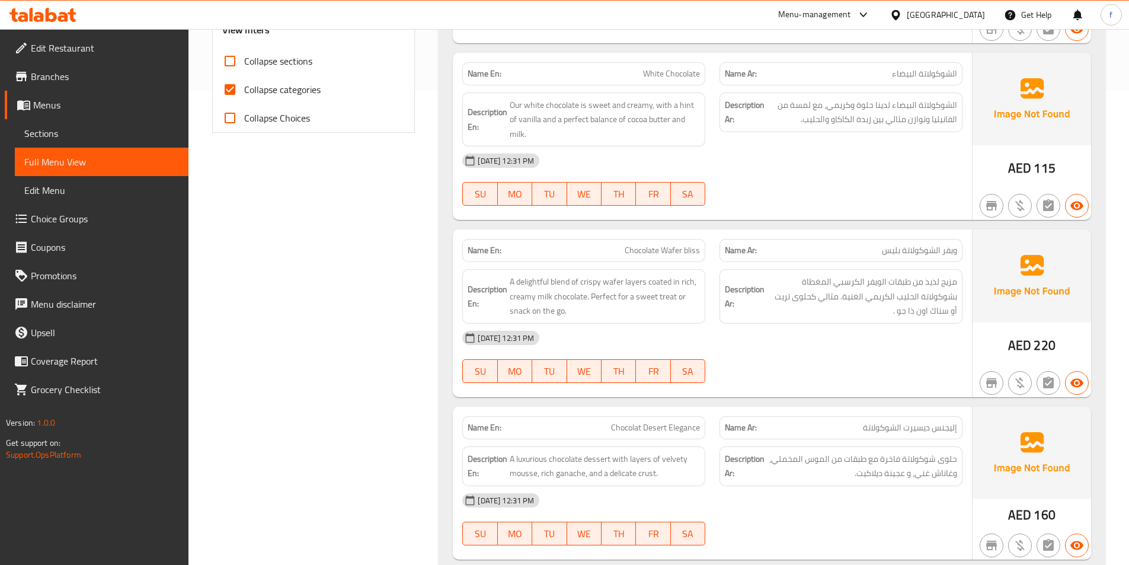
click at [670, 248] on span "Chocolate Wafer bliss" at bounding box center [662, 250] width 75 height 12
click at [638, 246] on span "Chocolate Wafer bliss" at bounding box center [662, 250] width 75 height 12
click at [703, 251] on div "Name En: Chocolate Wafer bliss" at bounding box center [583, 250] width 243 height 23
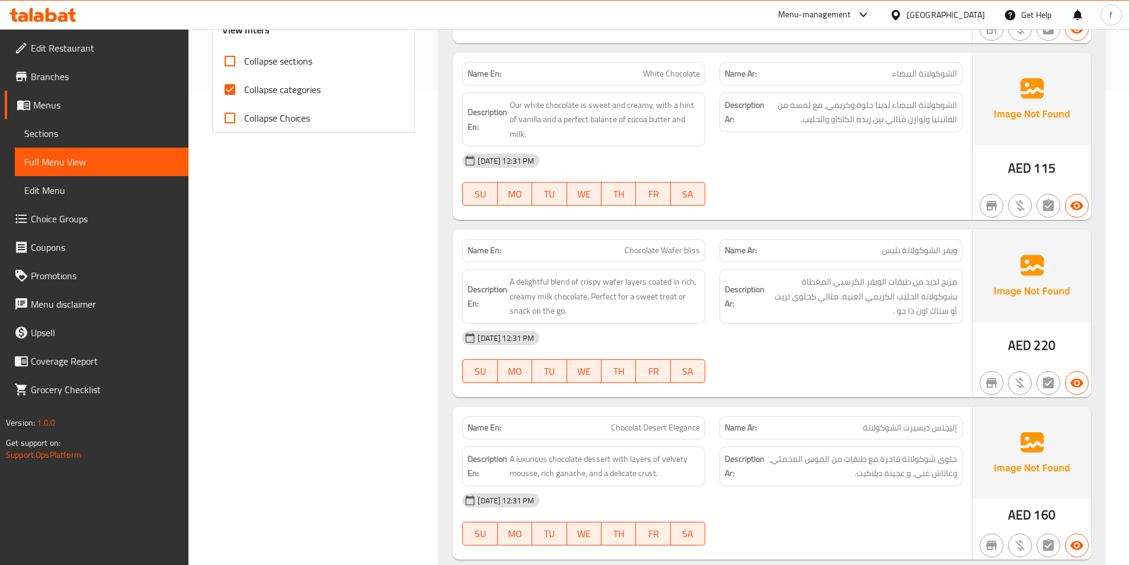
click at [703, 251] on div "Name En: Chocolate Wafer bliss" at bounding box center [583, 250] width 243 height 23
click at [551, 283] on span "A delightful blend of crispy wafer layers coated in rich, creamy milk chocolate…" at bounding box center [605, 296] width 190 height 44
click at [517, 279] on span "A delightful blend of crispy wafer layers coated in rich, creamy milk chocolate…" at bounding box center [605, 296] width 190 height 44
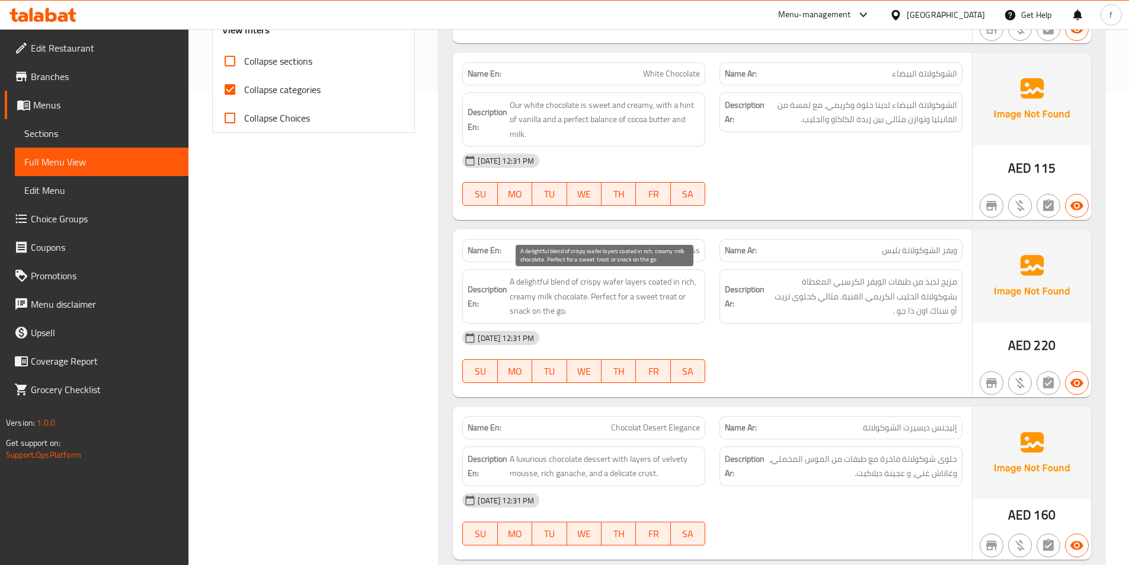
click at [575, 280] on span "A delightful blend of crispy wafer layers coated in rich, creamy milk chocolate…" at bounding box center [605, 296] width 190 height 44
click at [639, 282] on span "A delightful blend of crispy wafer layers coated in rich, creamy milk chocolate…" at bounding box center [605, 296] width 190 height 44
click at [588, 280] on span "A delightful blend of crispy wafer layers coated in rich, creamy milk chocolate…" at bounding box center [605, 296] width 190 height 44
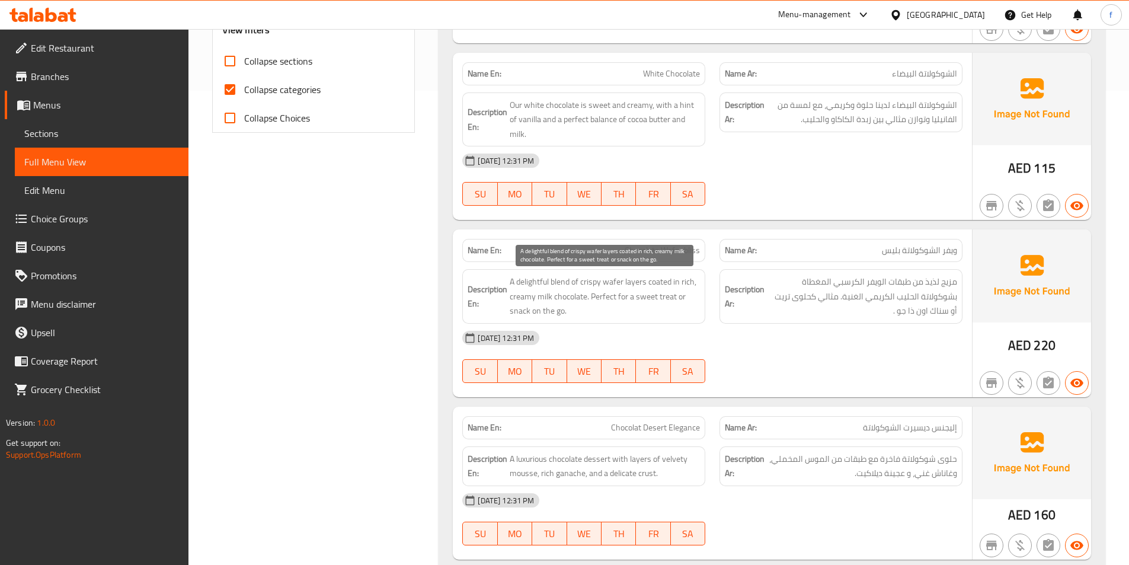
click at [627, 282] on span "A delightful blend of crispy wafer layers coated in rich, creamy milk chocolate…" at bounding box center [605, 296] width 190 height 44
click at [604, 281] on span "A delightful blend of crispy wafer layers coated in rich, creamy milk chocolate…" at bounding box center [605, 296] width 190 height 44
click at [596, 281] on span "A delightful blend of crispy wafer layers coated in rich, creamy milk chocolate…" at bounding box center [605, 296] width 190 height 44
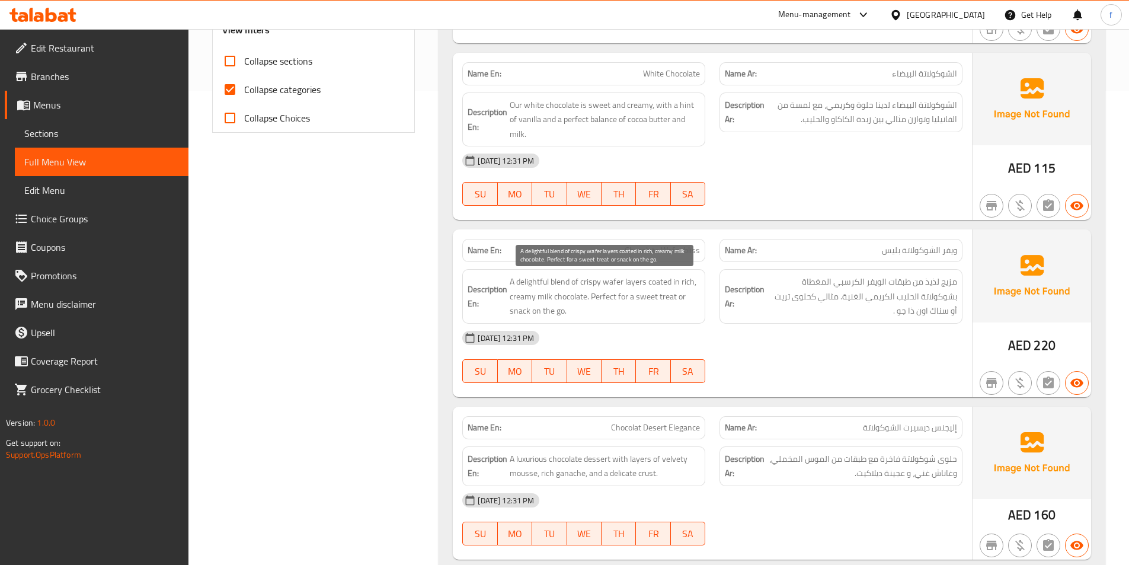
click at [663, 281] on span "A delightful blend of crispy wafer layers coated in rich, creamy milk chocolate…" at bounding box center [605, 296] width 190 height 44
click at [578, 296] on span "A delightful blend of crispy wafer layers coated in rich, creamy milk chocolate…" at bounding box center [605, 296] width 190 height 44
click at [546, 300] on span "A delightful blend of crispy wafer layers coated in rich, creamy milk chocolate…" at bounding box center [605, 296] width 190 height 44
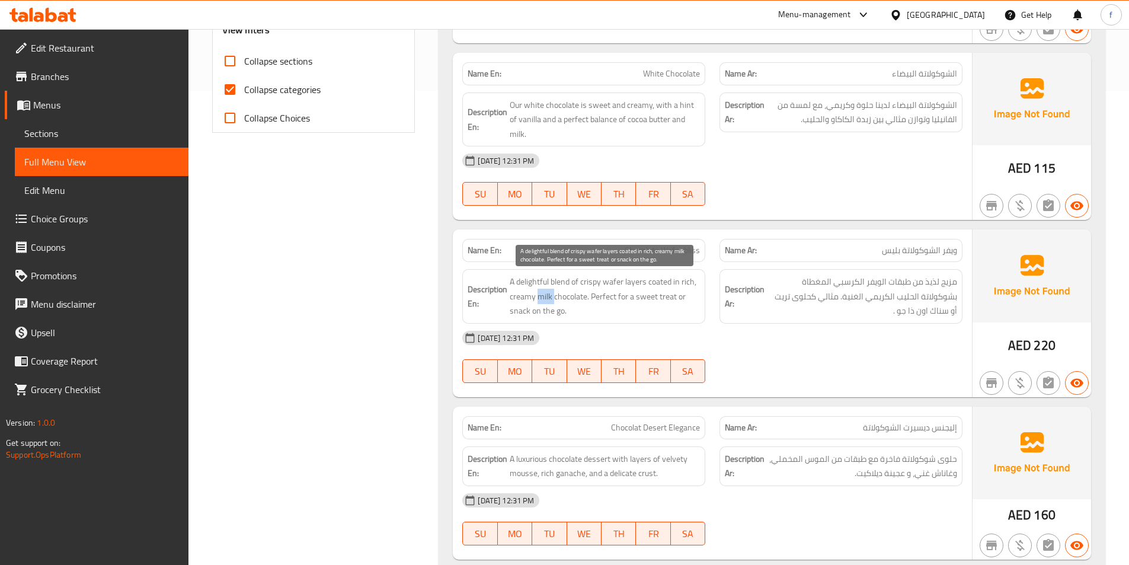
click at [546, 300] on span "A delightful blend of crispy wafer layers coated in rich, creamy milk chocolate…" at bounding box center [605, 296] width 190 height 44
click at [526, 298] on span "A delightful blend of crispy wafer layers coated in rich, creamy milk chocolate…" at bounding box center [605, 296] width 190 height 44
click at [686, 283] on span "A delightful blend of crispy wafer layers coated in rich, creamy milk chocolate…" at bounding box center [605, 296] width 190 height 44
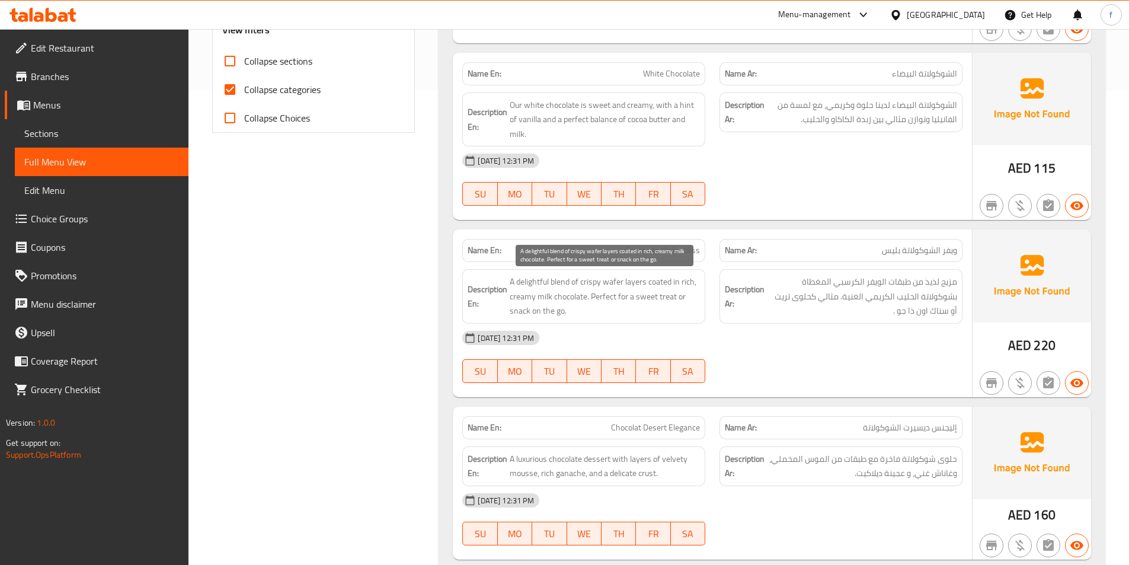
click at [605, 298] on span "A delightful blend of crispy wafer layers coated in rich, creamy milk chocolate…" at bounding box center [605, 296] width 190 height 44
click at [642, 296] on span "A delightful blend of crispy wafer layers coated in rich, creamy milk chocolate…" at bounding box center [605, 296] width 190 height 44
click at [671, 296] on span "A delightful blend of crispy wafer layers coated in rich, creamy milk chocolate…" at bounding box center [605, 296] width 190 height 44
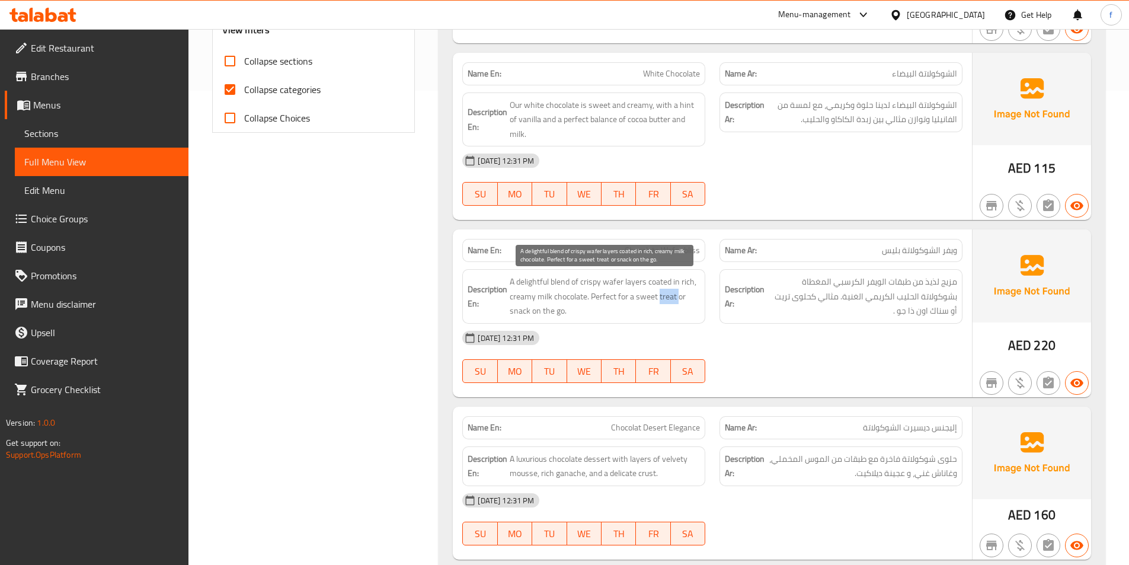
click at [671, 296] on span "A delightful blend of crispy wafer layers coated in rich, creamy milk chocolate…" at bounding box center [605, 296] width 190 height 44
click at [517, 310] on span "A delightful blend of crispy wafer layers coated in rich, creamy milk chocolate…" at bounding box center [605, 296] width 190 height 44
drag, startPoint x: 587, startPoint y: 315, endPoint x: 571, endPoint y: 321, distance: 17.4
click at [517, 311] on span "A delightful blend of crispy wafer layers coated in rich, creamy milk chocolate…" at bounding box center [605, 296] width 190 height 44
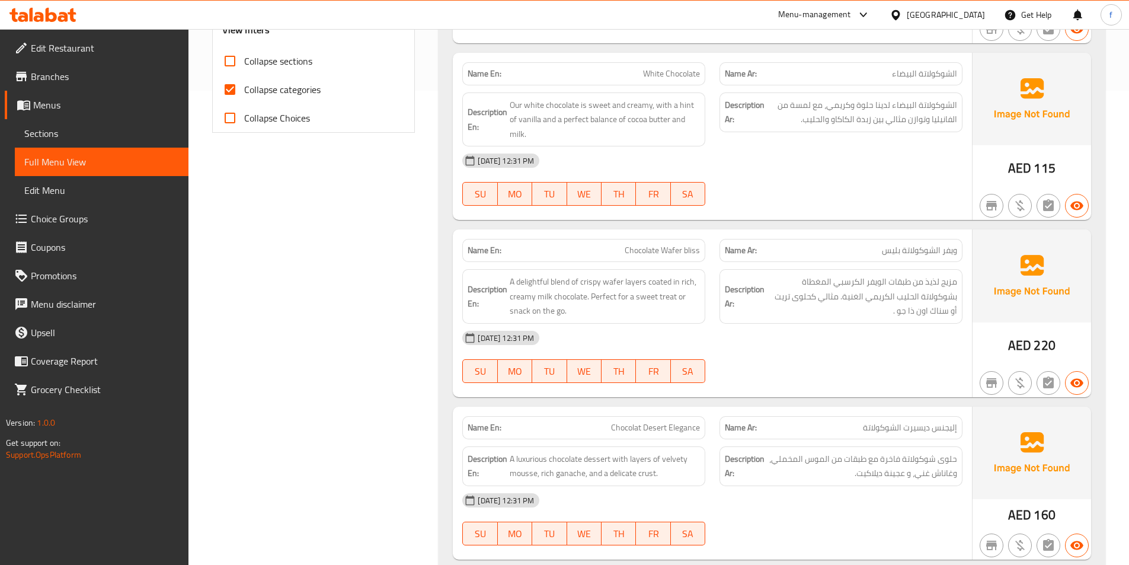
click at [587, 324] on div "14-09-2025 12:31 PM" at bounding box center [712, 338] width 514 height 28
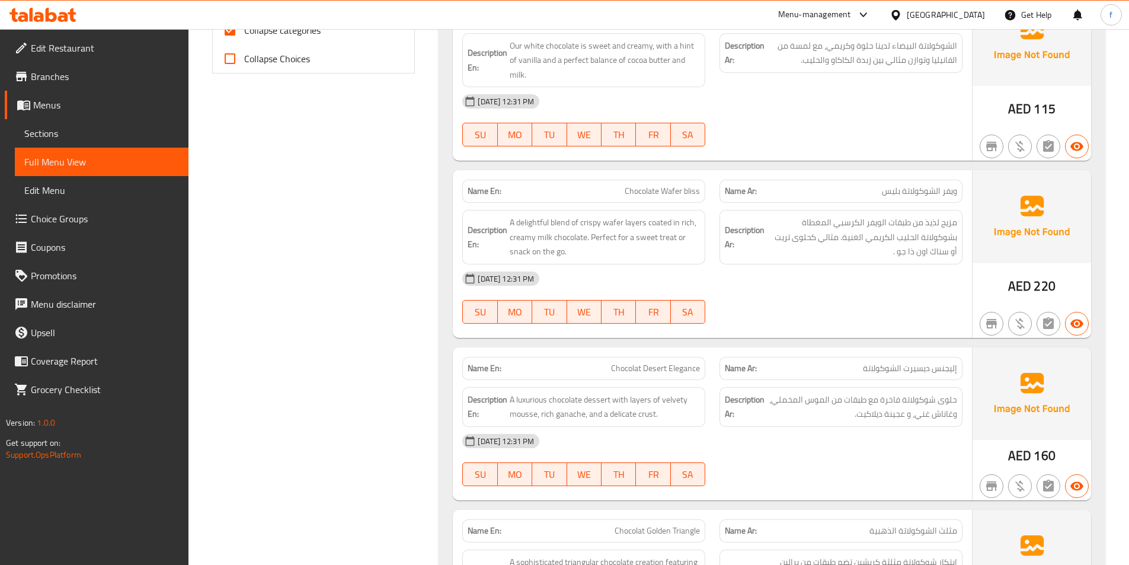
scroll to position [711, 0]
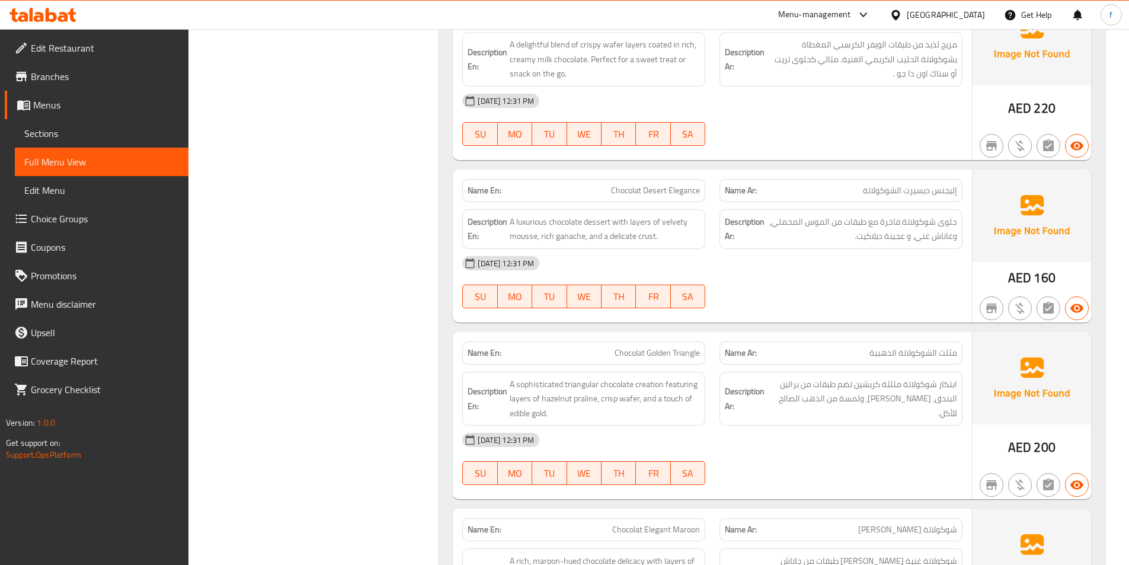
click at [682, 191] on span "Chocolat Desert Elegance" at bounding box center [655, 190] width 89 height 12
click at [657, 193] on span "Chocolat Desert Elegance" at bounding box center [655, 190] width 89 height 12
click at [620, 191] on span "Chocolat Desert Elegance" at bounding box center [655, 190] width 89 height 12
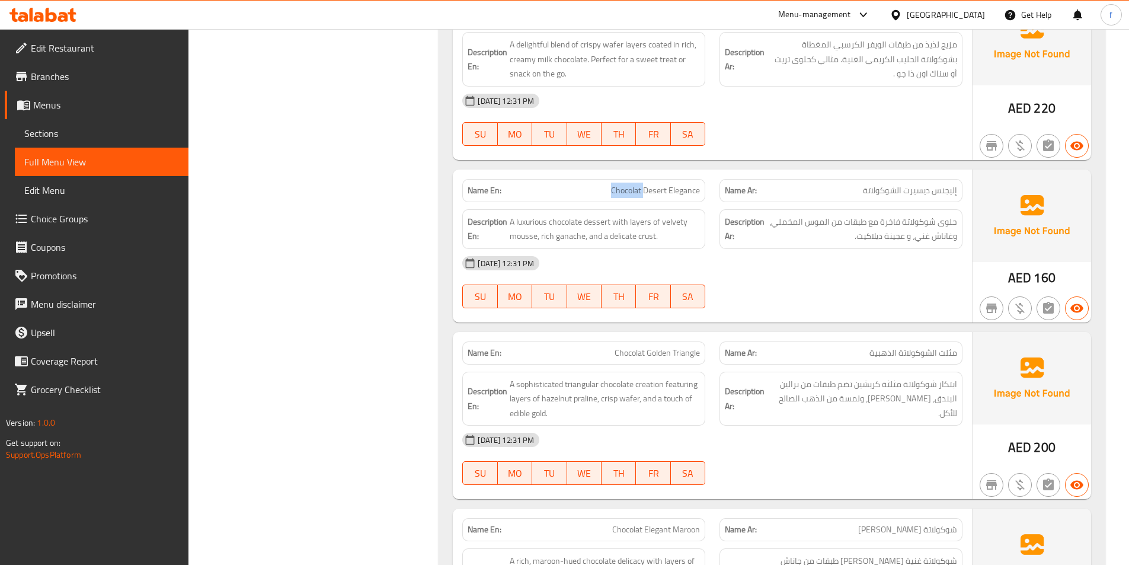
click at [620, 191] on span "Chocolat Desert Elegance" at bounding box center [655, 190] width 89 height 12
click at [596, 219] on span "A luxurious chocolate dessert with layers of velvety mousse, rich ganache, and …" at bounding box center [605, 229] width 190 height 29
click at [563, 222] on span "A luxurious chocolate dessert with layers of velvety mousse, rich ganache, and …" at bounding box center [605, 229] width 190 height 29
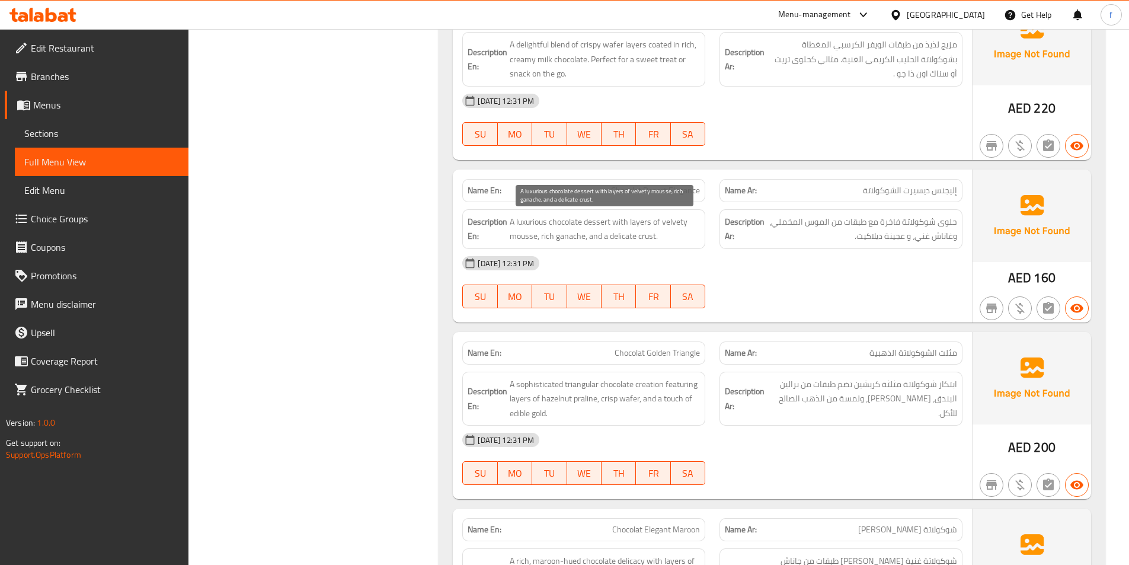
click at [529, 217] on span "A luxurious chocolate dessert with layers of velvety mousse, rich ganache, and …" at bounding box center [605, 229] width 190 height 29
click at [620, 219] on span "A luxurious chocolate dessert with layers of velvety mousse, rich ganache, and …" at bounding box center [605, 229] width 190 height 29
click at [638, 219] on span "A luxurious chocolate dessert with layers of velvety mousse, rich ganache, and …" at bounding box center [605, 229] width 190 height 29
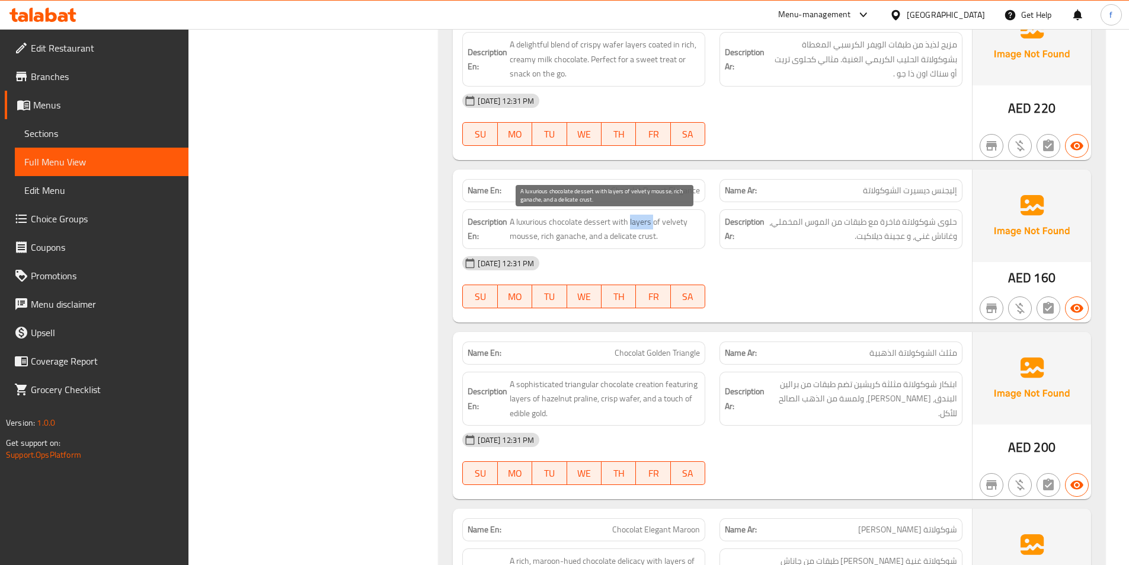
click at [638, 219] on span "A luxurious chocolate dessert with layers of velvety mousse, rich ganache, and …" at bounding box center [605, 229] width 190 height 29
click at [659, 220] on span "A luxurious chocolate dessert with layers of velvety mousse, rich ganache, and …" at bounding box center [605, 229] width 190 height 29
click at [520, 235] on span "A luxurious chocolate dessert with layers of velvety mousse, rich ganache, and …" at bounding box center [605, 229] width 190 height 29
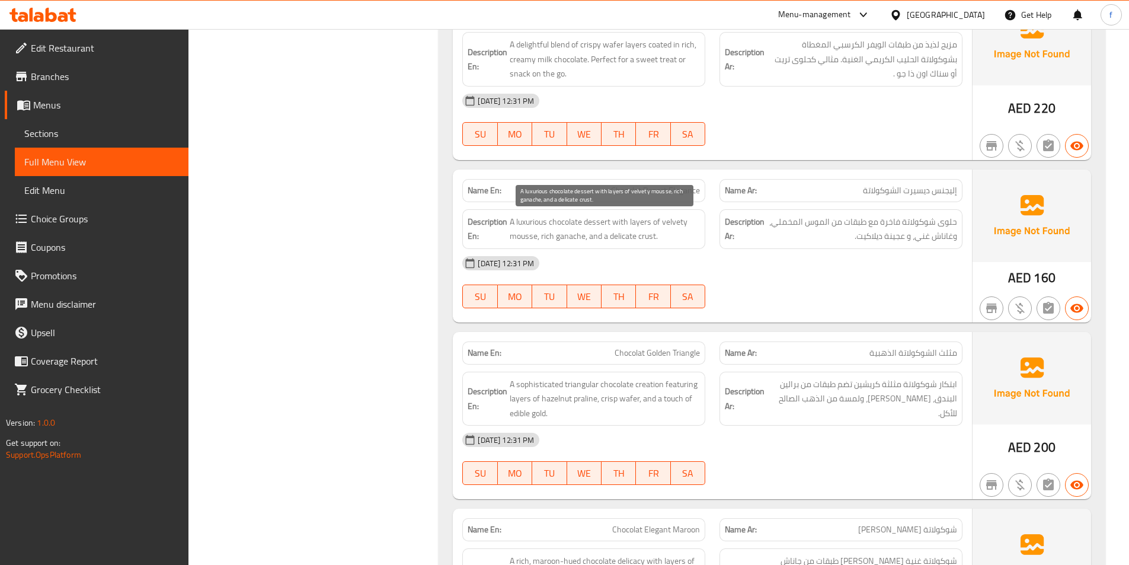
click at [671, 222] on span "A luxurious chocolate dessert with layers of velvety mousse, rich ganache, and …" at bounding box center [605, 229] width 190 height 29
click at [565, 235] on span "A luxurious chocolate dessert with layers of velvety mousse, rich ganache, and …" at bounding box center [605, 229] width 190 height 29
click at [548, 235] on span "A luxurious chocolate dessert with layers of velvety mousse, rich ganache, and …" at bounding box center [605, 229] width 190 height 29
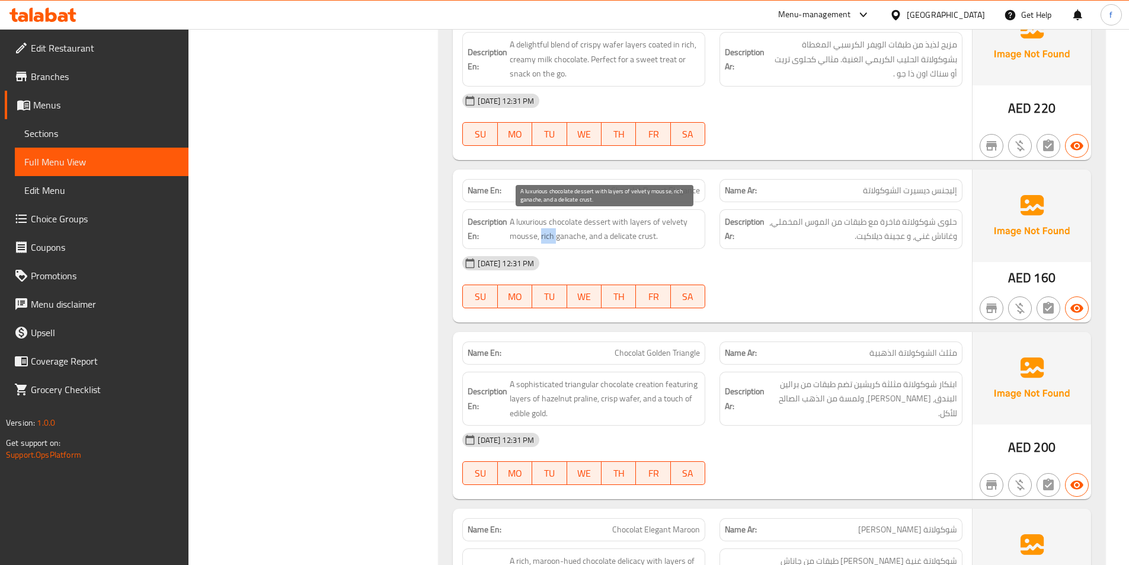
click at [548, 235] on span "A luxurious chocolate dessert with layers of velvety mousse, rich ganache, and …" at bounding box center [605, 229] width 190 height 29
click at [639, 232] on span "A luxurious chocolate dessert with layers of velvety mousse, rich ganache, and …" at bounding box center [605, 229] width 190 height 29
click at [616, 233] on span "A luxurious chocolate dessert with layers of velvety mousse, rich ganache, and …" at bounding box center [605, 229] width 190 height 29
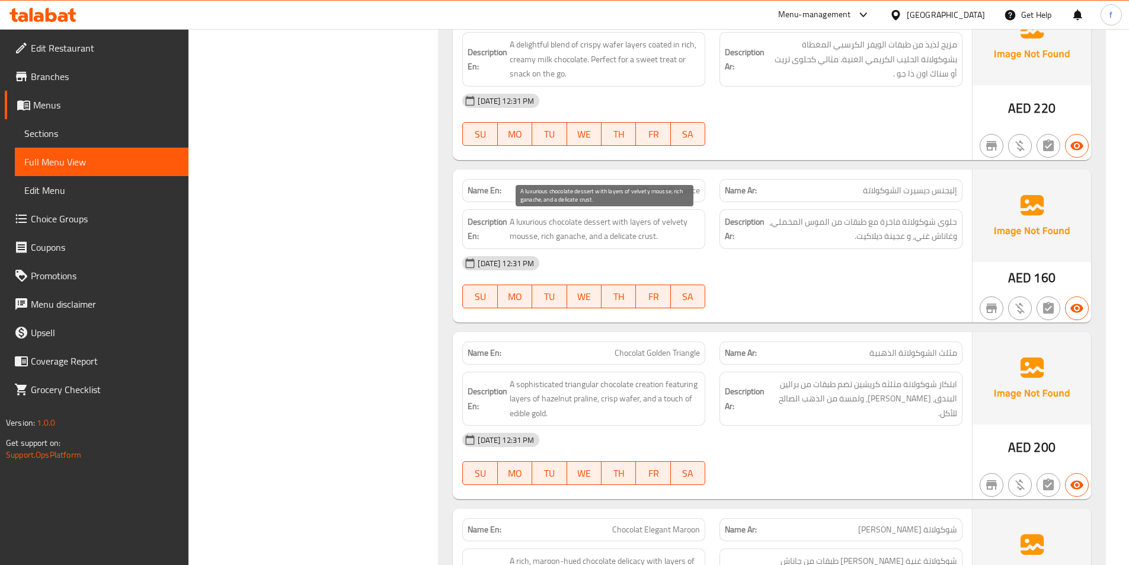
click at [569, 233] on span "A luxurious chocolate dessert with layers of velvety mousse, rich ganache, and …" at bounding box center [605, 229] width 190 height 29
copy span "ganache"
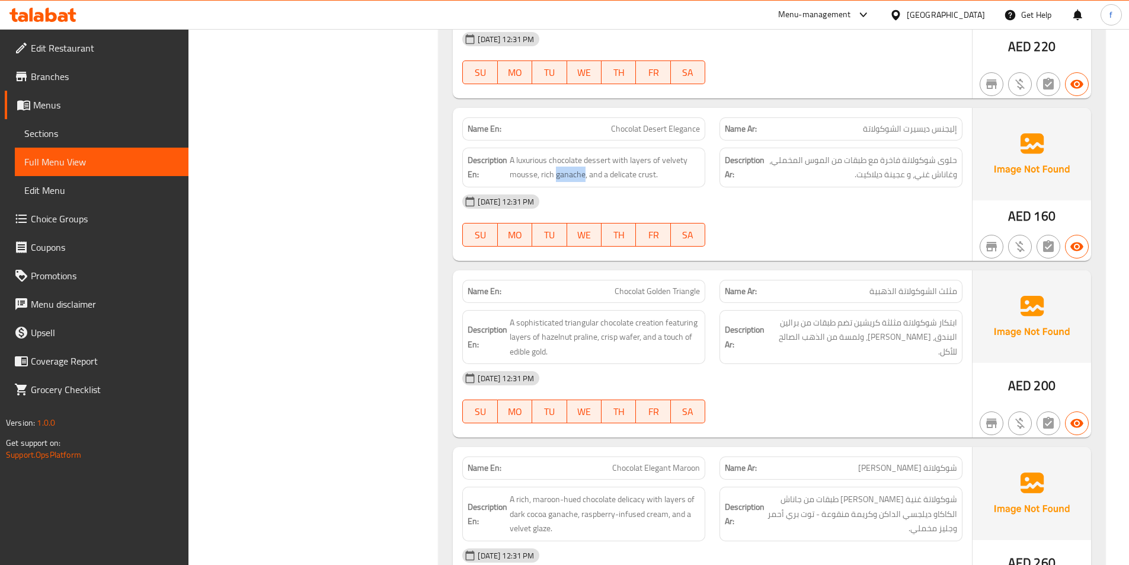
scroll to position [770, 0]
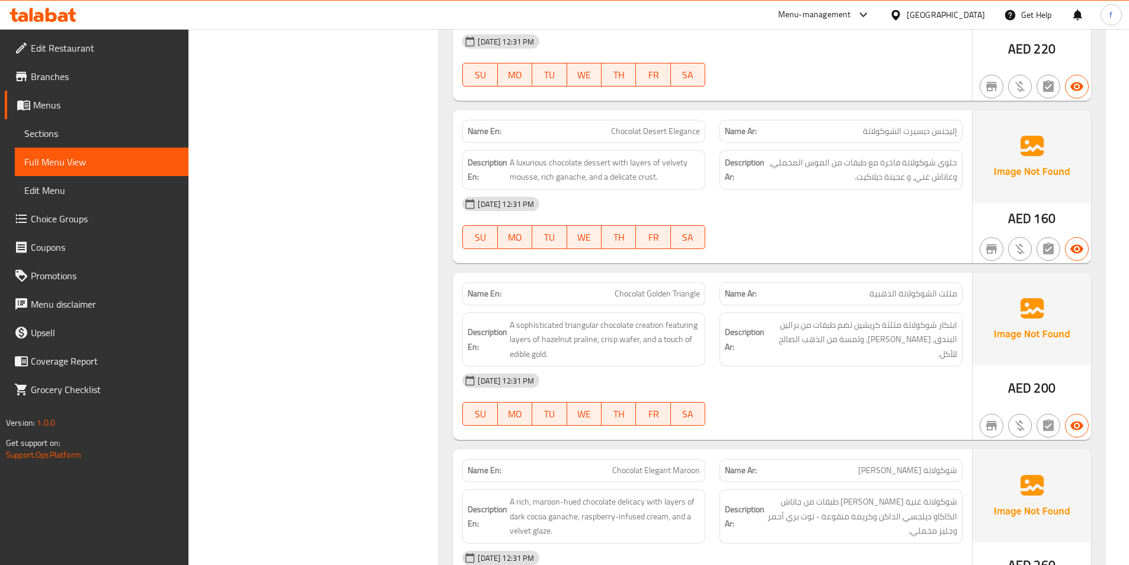
click at [692, 295] on span "Chocolat Golden Triangle" at bounding box center [657, 293] width 85 height 12
click at [625, 293] on span "Chocolat Golden Triangle" at bounding box center [657, 293] width 85 height 12
click at [649, 290] on span "Chocolat Golden Triangle" at bounding box center [657, 293] width 85 height 12
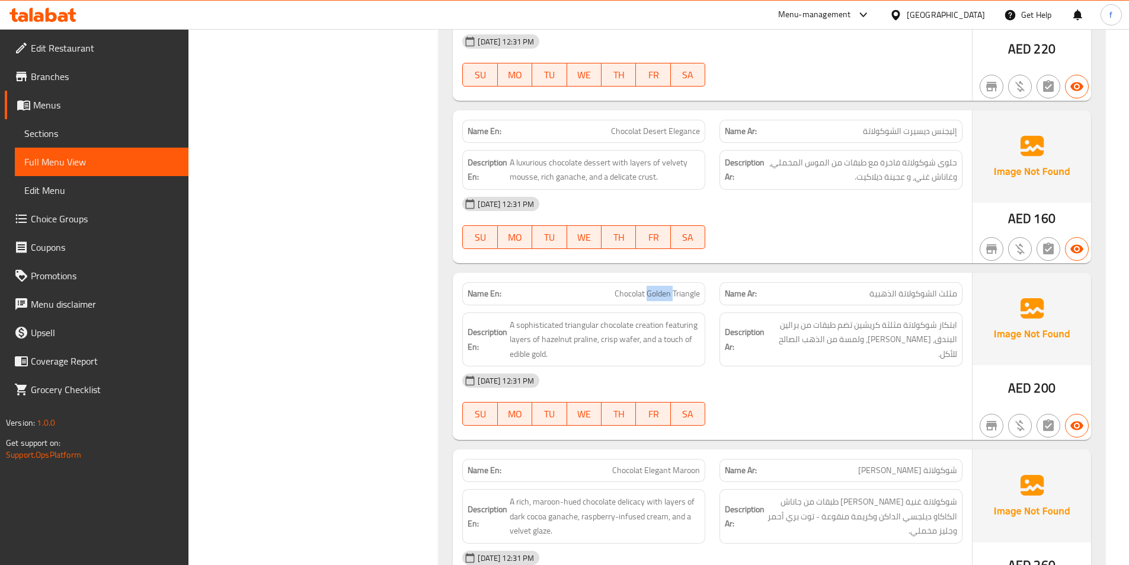
click at [649, 290] on span "Chocolat Golden Triangle" at bounding box center [657, 293] width 85 height 12
click at [538, 324] on span "A sophisticated triangular chocolate creation featuring layers of hazelnut pral…" at bounding box center [605, 340] width 190 height 44
click at [622, 323] on span "A sophisticated triangular chocolate creation featuring layers of hazelnut pral…" at bounding box center [605, 340] width 190 height 44
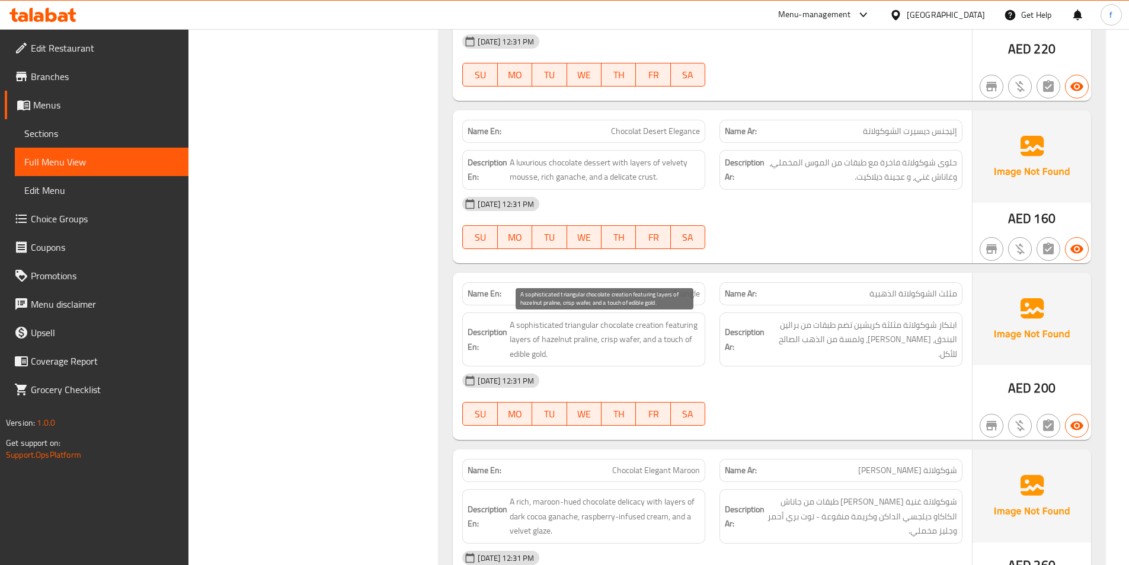
click at [574, 324] on span "A sophisticated triangular chocolate creation featuring layers of hazelnut pral…" at bounding box center [605, 340] width 190 height 44
click at [652, 325] on span "A sophisticated triangular chocolate creation featuring layers of hazelnut pral…" at bounding box center [605, 340] width 190 height 44
click at [686, 324] on span "A sophisticated triangular chocolate creation featuring layers of hazelnut pral…" at bounding box center [605, 340] width 190 height 44
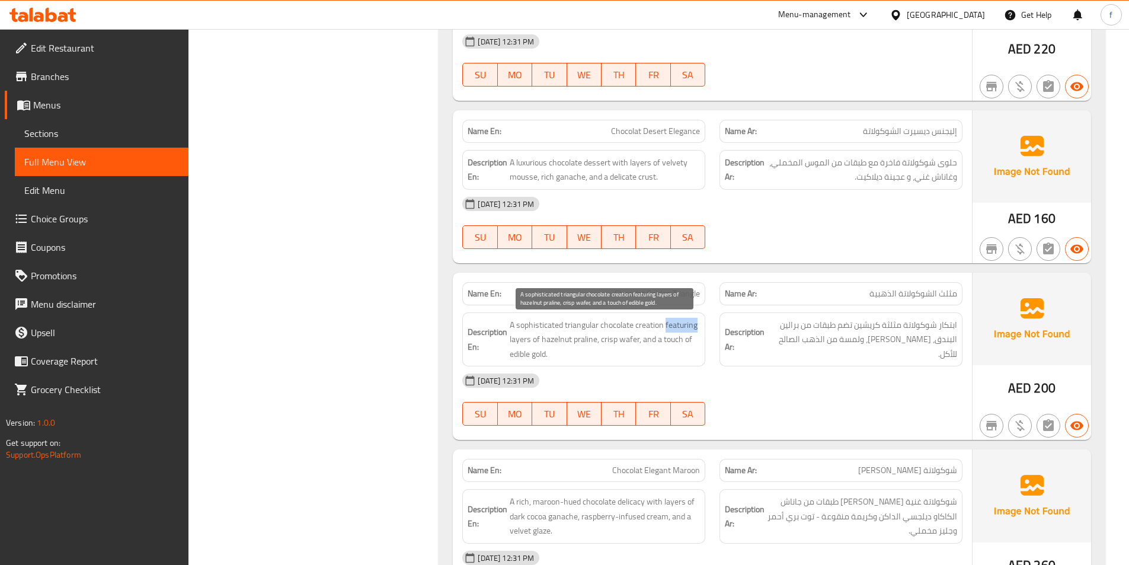
click at [686, 324] on span "A sophisticated triangular chocolate creation featuring layers of hazelnut pral…" at bounding box center [605, 340] width 190 height 44
click at [519, 338] on span "A sophisticated triangular chocolate creation featuring layers of hazelnut pral…" at bounding box center [605, 340] width 190 height 44
click at [581, 339] on span "A sophisticated triangular chocolate creation featuring layers of hazelnut pral…" at bounding box center [605, 340] width 190 height 44
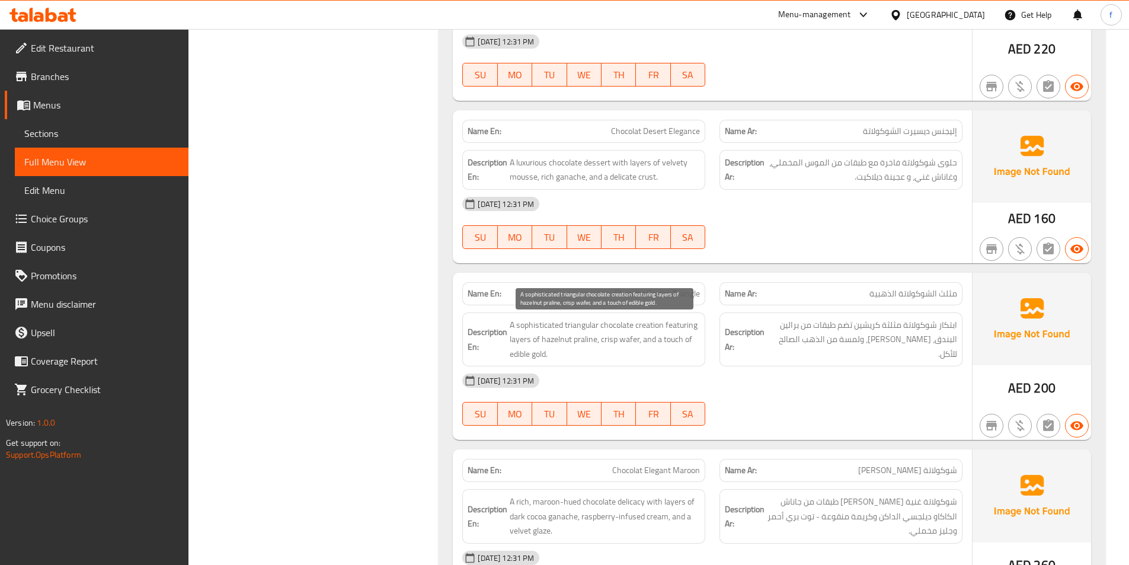
click at [562, 338] on span "A sophisticated triangular chocolate creation featuring layers of hazelnut pral…" at bounding box center [605, 340] width 190 height 44
click at [625, 337] on span "A sophisticated triangular chocolate creation featuring layers of hazelnut pral…" at bounding box center [605, 340] width 190 height 44
click at [609, 339] on span "A sophisticated triangular chocolate creation featuring layers of hazelnut pral…" at bounding box center [605, 340] width 190 height 44
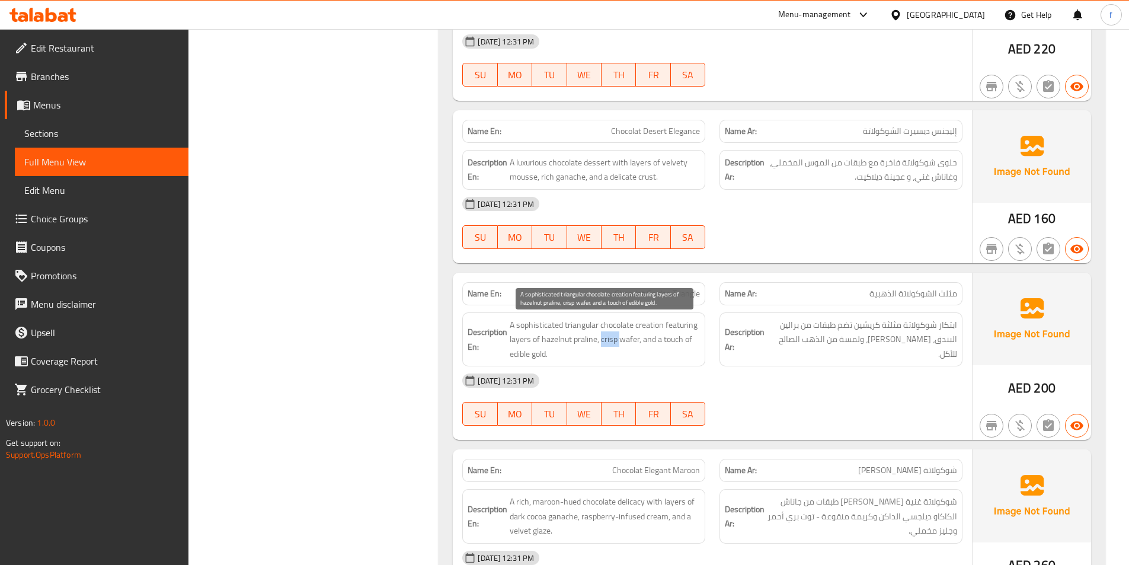
click at [609, 339] on span "A sophisticated triangular chocolate creation featuring layers of hazelnut pral…" at bounding box center [605, 340] width 190 height 44
click at [671, 337] on span "A sophisticated triangular chocolate creation featuring layers of hazelnut pral…" at bounding box center [605, 340] width 190 height 44
click at [690, 340] on span "A sophisticated triangular chocolate creation featuring layers of hazelnut pral…" at bounding box center [605, 340] width 190 height 44
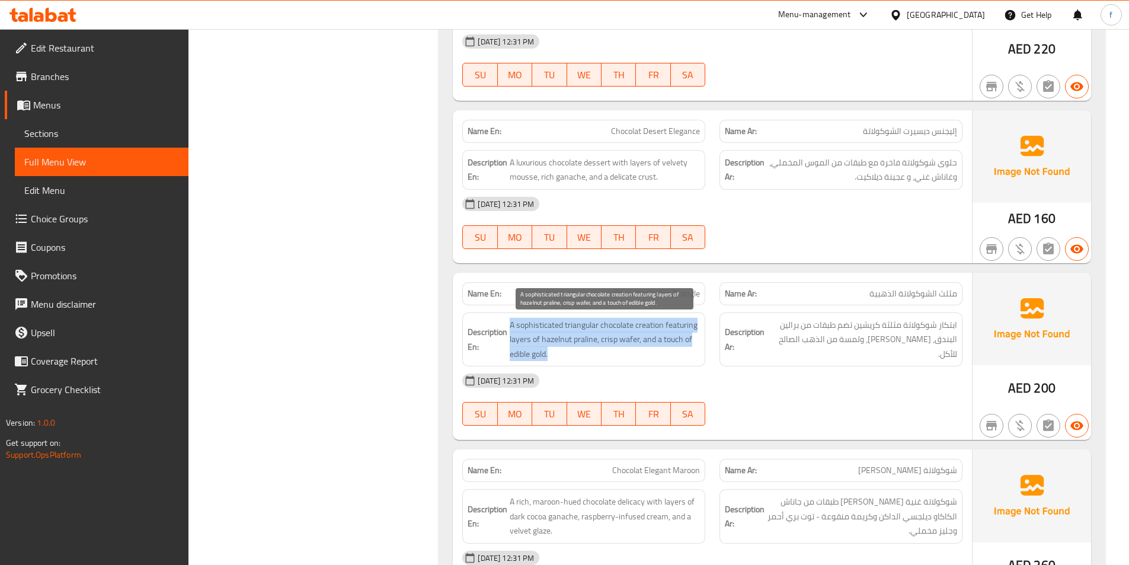
drag, startPoint x: 506, startPoint y: 353, endPoint x: 575, endPoint y: 354, distance: 68.7
click at [575, 354] on h6 "Description En: A sophisticated triangular chocolate creation featuring layers …" at bounding box center [584, 340] width 232 height 44
click at [619, 351] on span "A sophisticated triangular chocolate creation featuring layers of hazelnut pral…" at bounding box center [605, 340] width 190 height 44
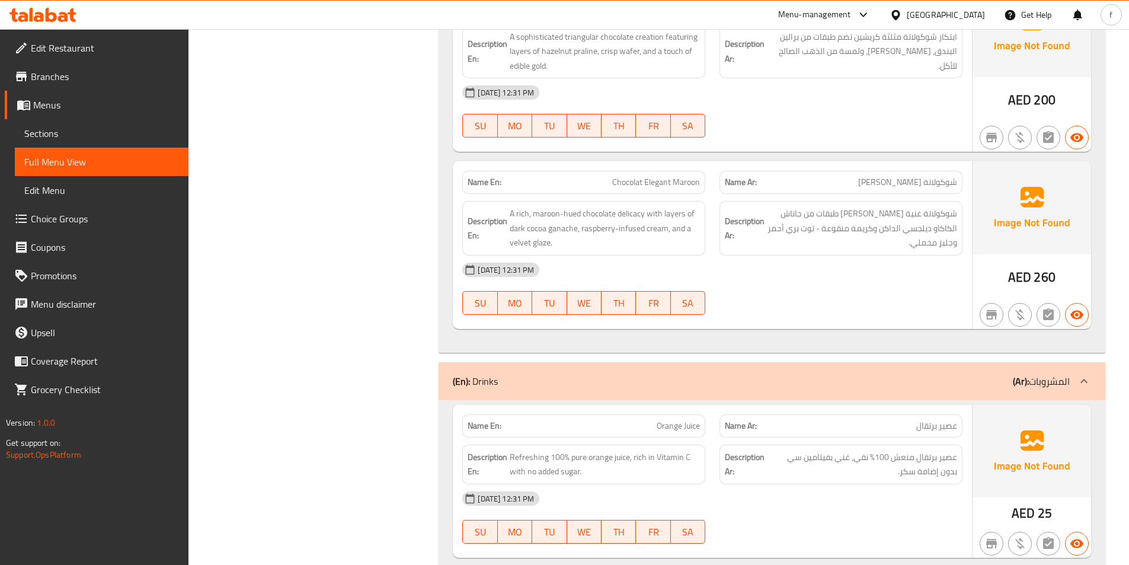
scroll to position [1067, 0]
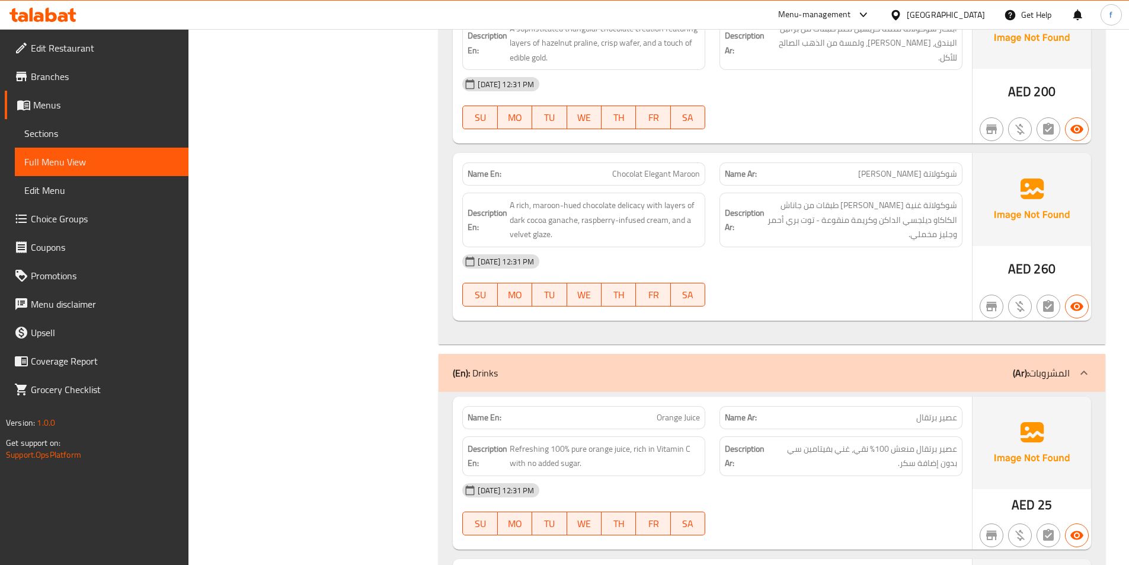
click at [620, 173] on span "Chocolat Elegant Maroon" at bounding box center [656, 174] width 88 height 12
click at [659, 178] on span "Chocolat Elegant Maroon" at bounding box center [656, 174] width 88 height 12
click at [711, 173] on div "Name En: Chocolat Elegant Maroon" at bounding box center [583, 173] width 257 height 37
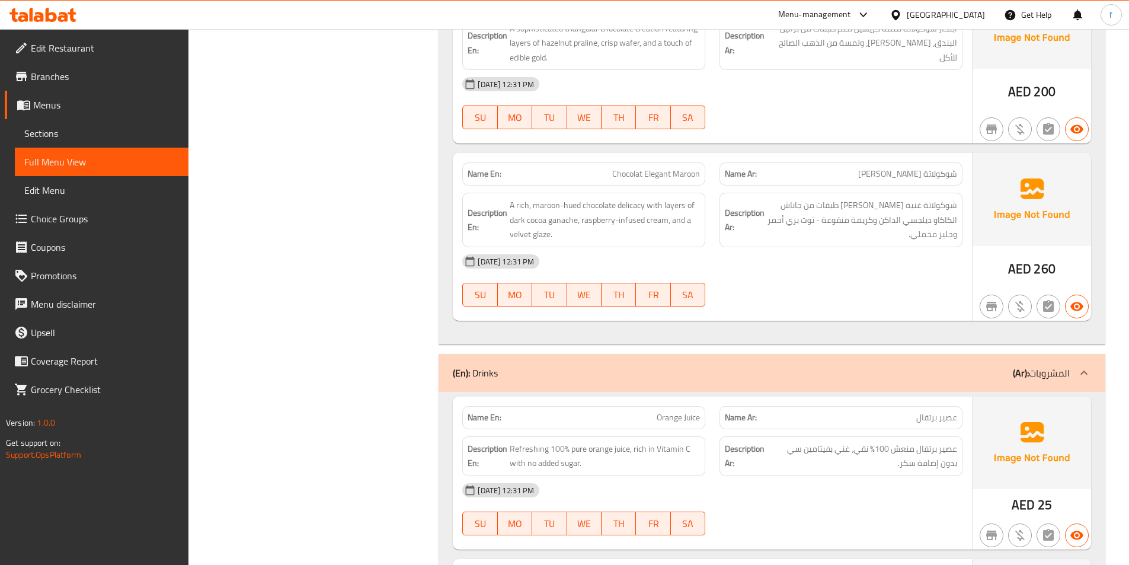
click at [711, 173] on div "Name En: Chocolat Elegant Maroon" at bounding box center [583, 173] width 257 height 37
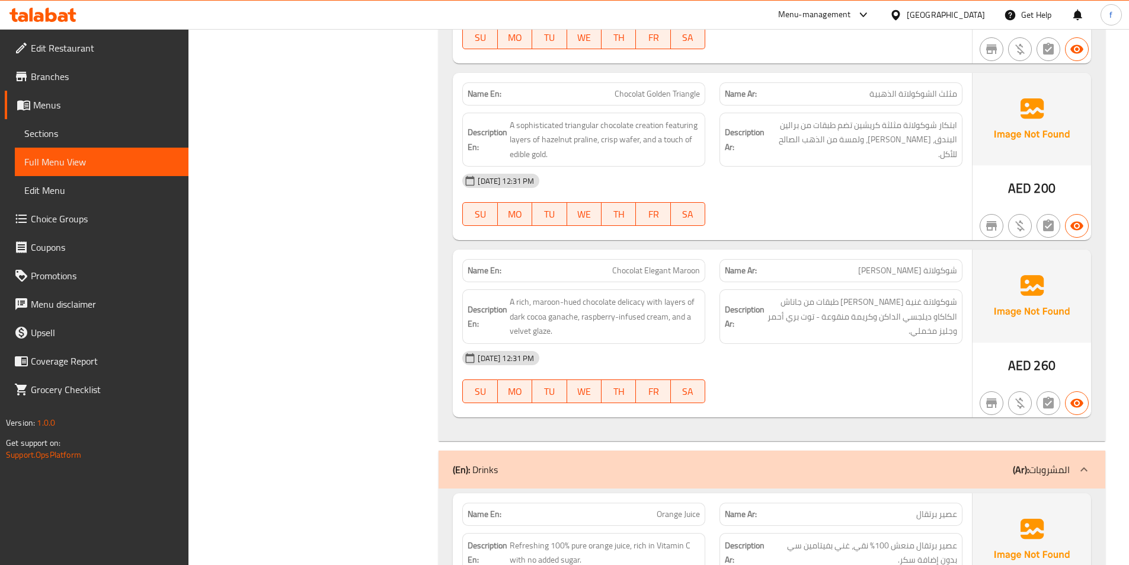
scroll to position [889, 0]
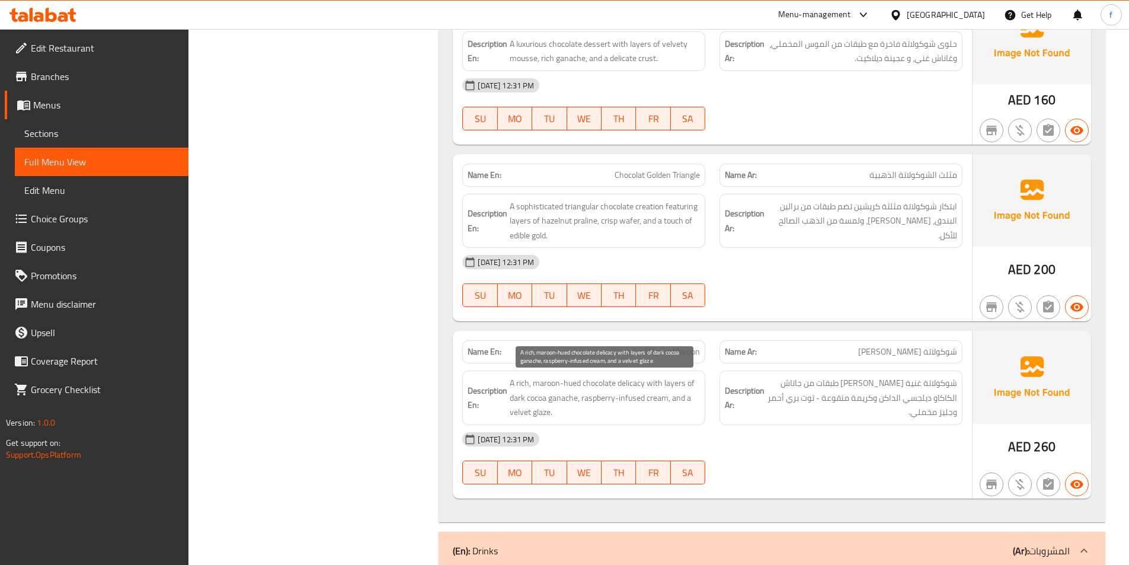
click at [599, 377] on span "A rich, maroon-hued chocolate delicacy with layers of dark cocoa ganache, raspb…" at bounding box center [605, 398] width 190 height 44
click at [517, 380] on span "A rich, maroon-hued chocolate delicacy with layers of dark cocoa ganache, raspb…" at bounding box center [605, 398] width 190 height 44
click at [579, 385] on span "A rich, maroon-hued chocolate delicacy with layers of dark cocoa ganache, raspb…" at bounding box center [605, 398] width 190 height 44
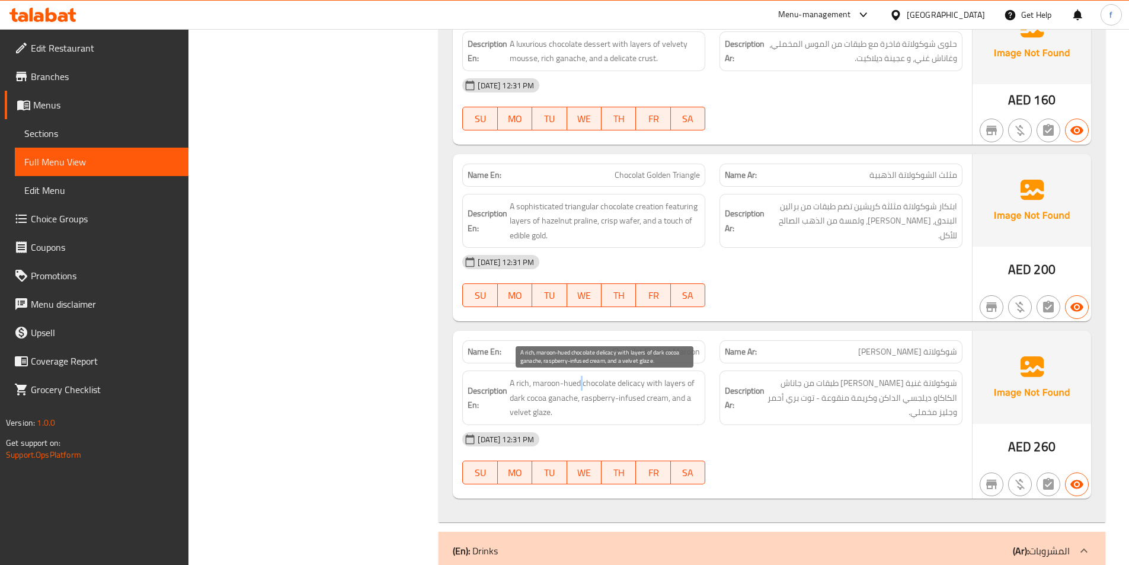
click at [579, 385] on span "A rich, maroon-hued chocolate delicacy with layers of dark cocoa ganache, raspb…" at bounding box center [605, 398] width 190 height 44
click at [549, 382] on span "A rich, maroon-hued chocolate delicacy with layers of dark cocoa ganache, raspb…" at bounding box center [605, 398] width 190 height 44
click at [690, 382] on span "A rich, maroon-hued chocolate delicacy with layers of dark cocoa ganache, raspb…" at bounding box center [605, 398] width 190 height 44
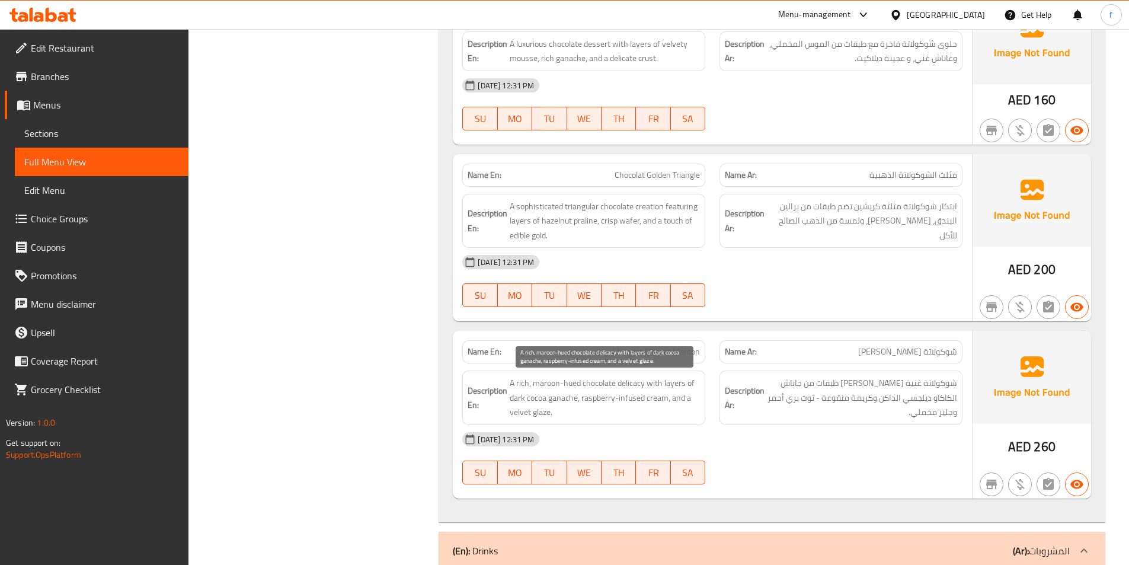
click at [562, 396] on span "A rich, maroon-hued chocolate delicacy with layers of dark cocoa ganache, raspb…" at bounding box center [605, 398] width 190 height 44
click at [536, 401] on span "A rich, maroon-hued chocolate delicacy with layers of dark cocoa ganache, raspb…" at bounding box center [605, 398] width 190 height 44
click at [535, 401] on span "A rich, maroon-hued chocolate delicacy with layers of dark cocoa ganache, raspb…" at bounding box center [605, 398] width 190 height 44
click at [513, 403] on span "A rich, maroon-hued chocolate delicacy with layers of dark cocoa ganache, raspb…" at bounding box center [605, 398] width 190 height 44
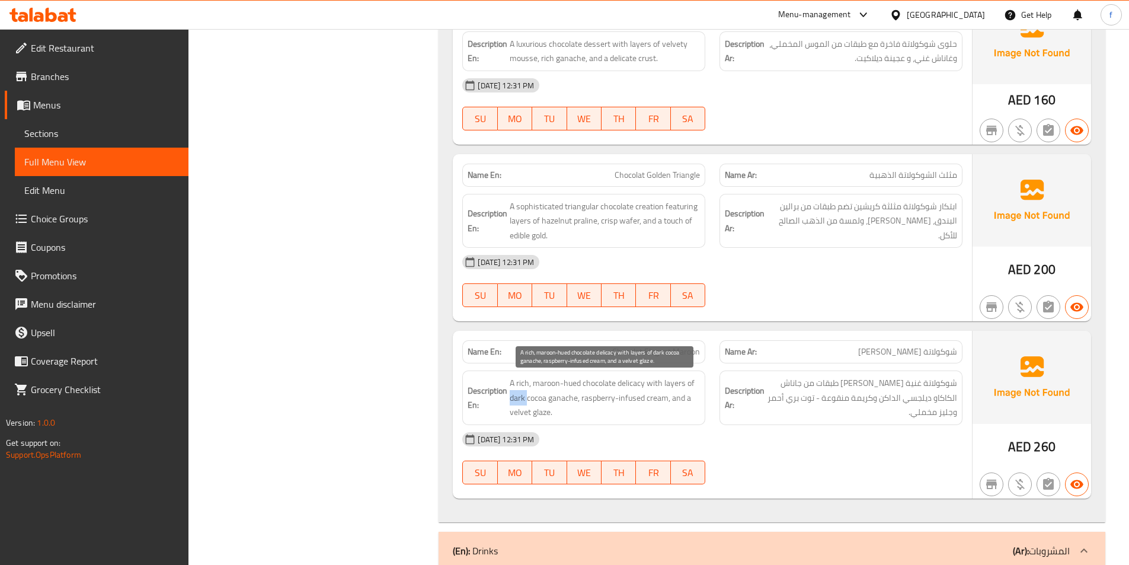
click at [513, 403] on span "A rich, maroon-hued chocolate delicacy with layers of dark cocoa ganache, raspb…" at bounding box center [605, 398] width 190 height 44
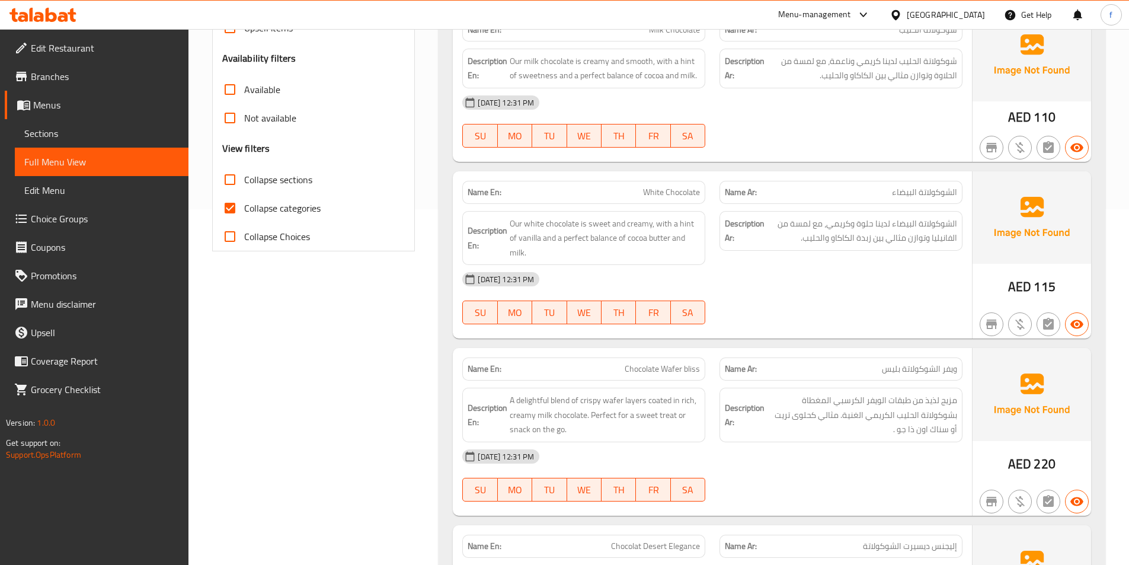
scroll to position [0, 0]
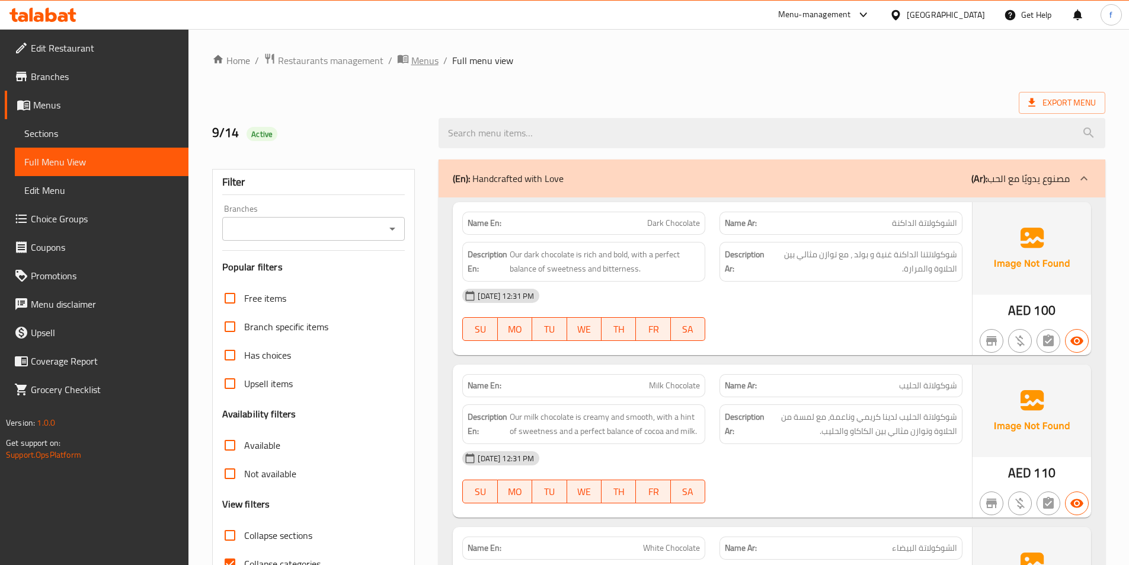
click at [418, 60] on span "Menus" at bounding box center [424, 60] width 27 height 14
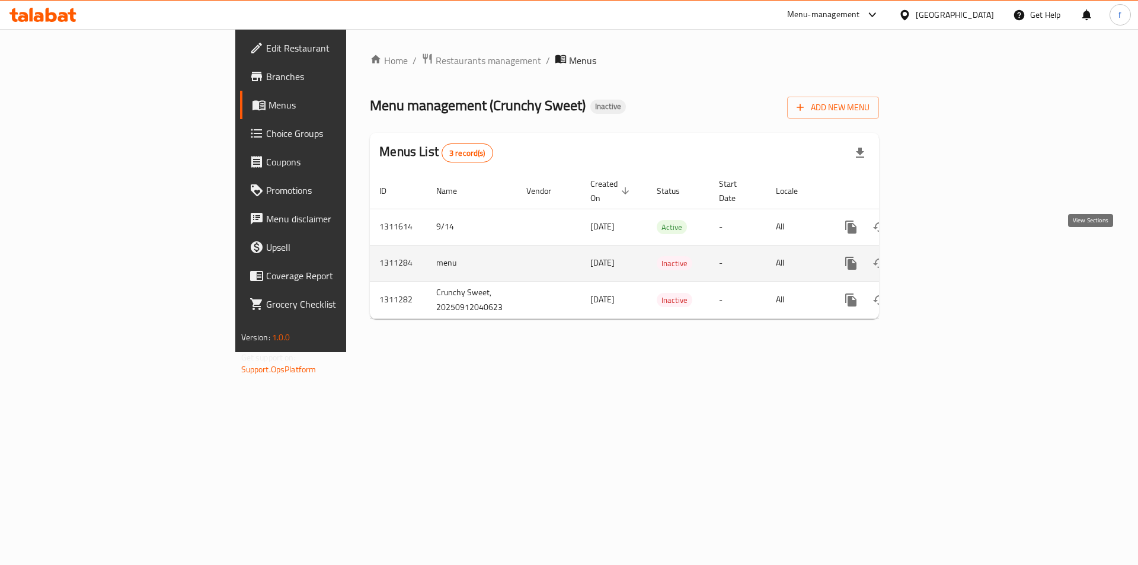
click at [943, 256] on icon "enhanced table" at bounding box center [936, 263] width 14 height 14
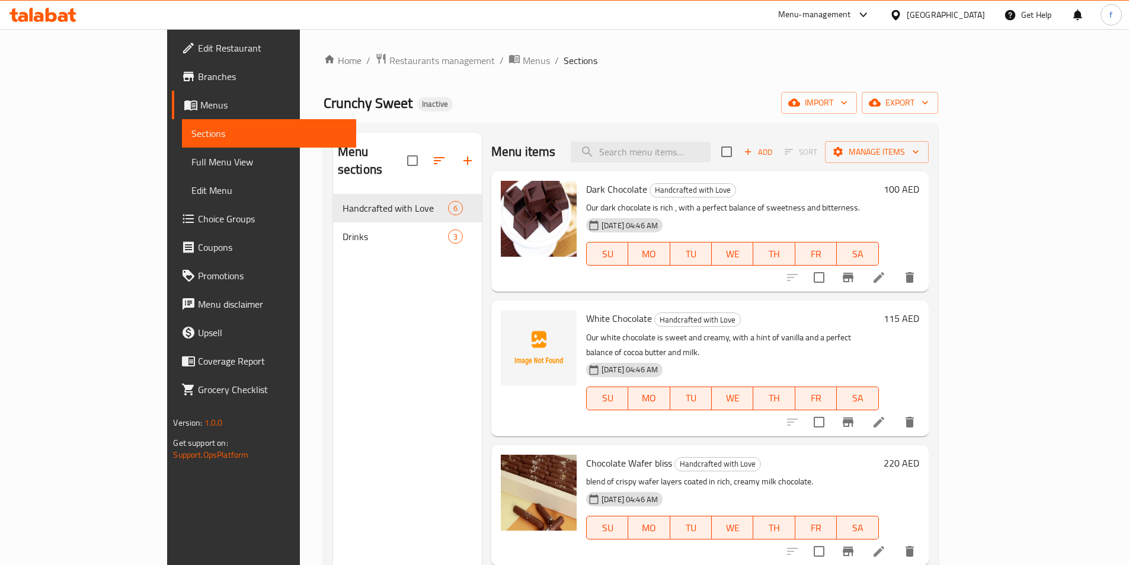
click at [774, 149] on span "Add" at bounding box center [758, 152] width 32 height 14
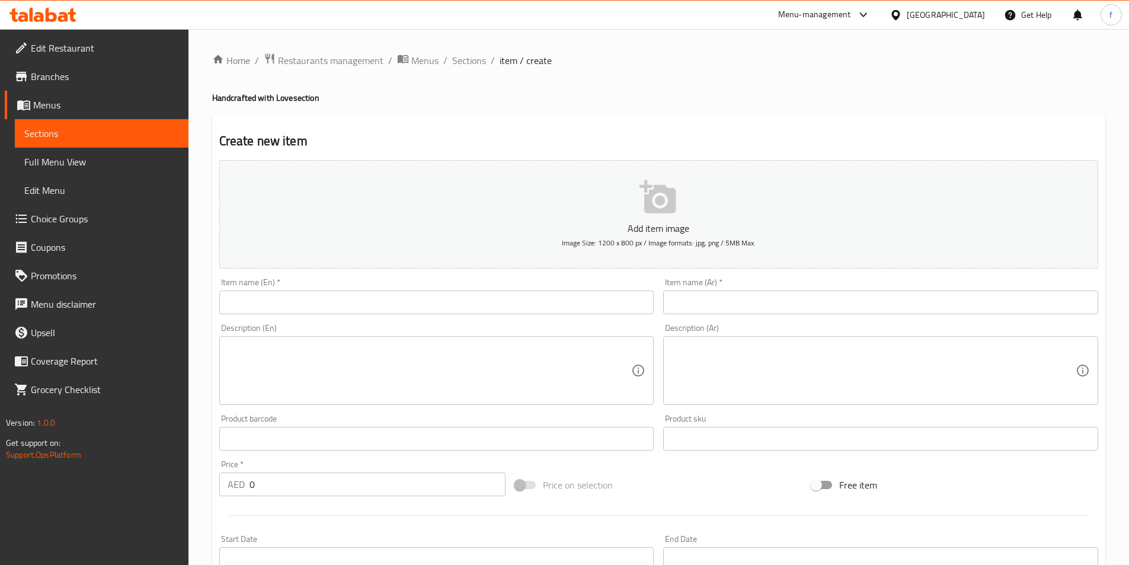
click at [341, 314] on input "text" at bounding box center [436, 302] width 435 height 24
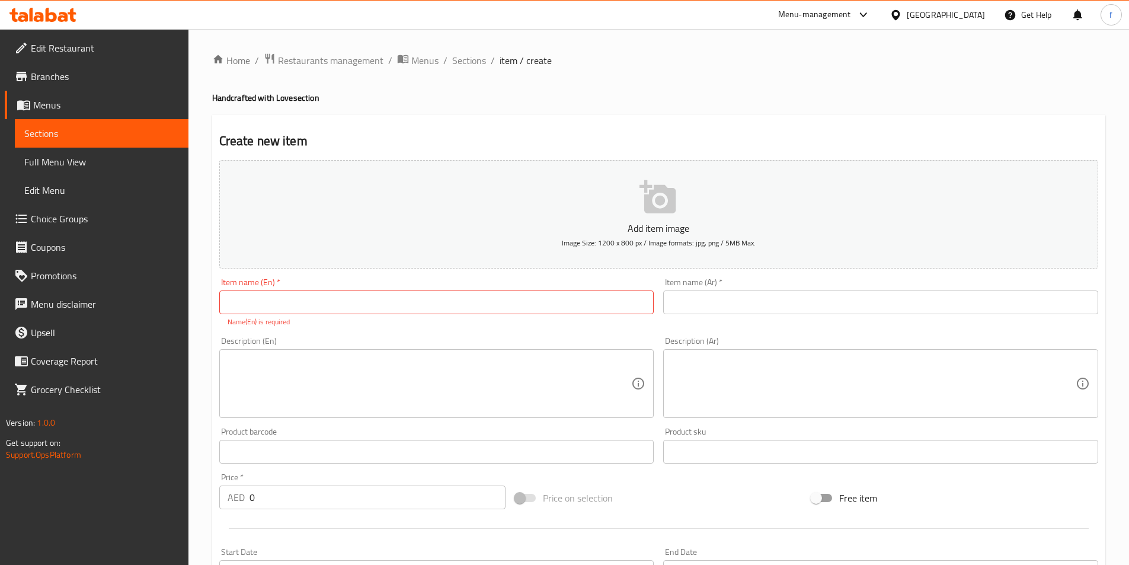
click at [265, 312] on input "text" at bounding box center [436, 302] width 435 height 24
paste input "Milk Chocolate"
type input "Milk Chocolate"
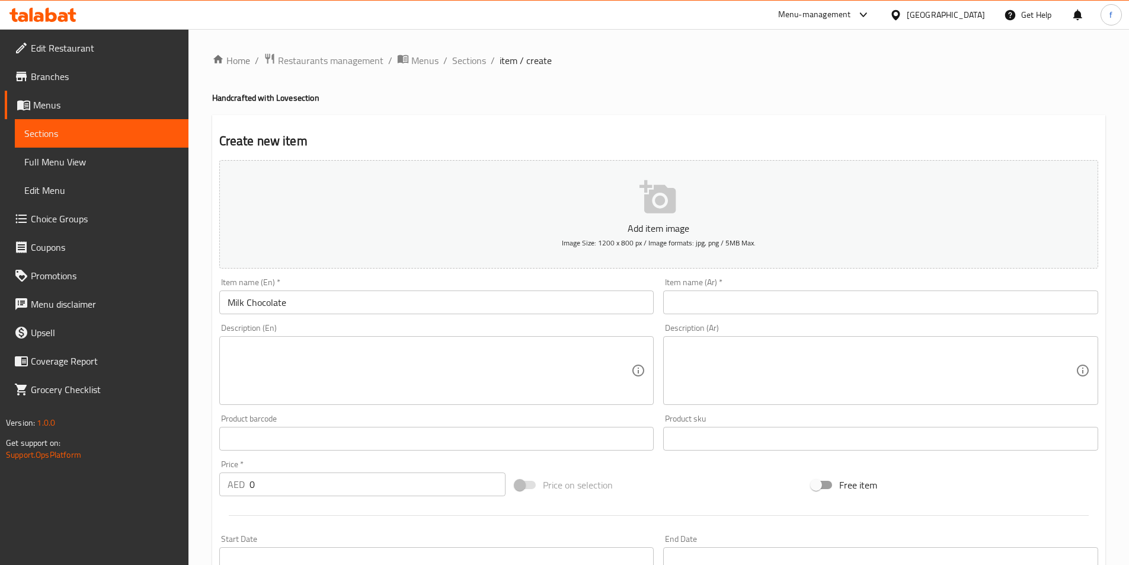
click at [716, 315] on div "Item name (Ar)   * Item name (Ar) *" at bounding box center [880, 296] width 444 height 46
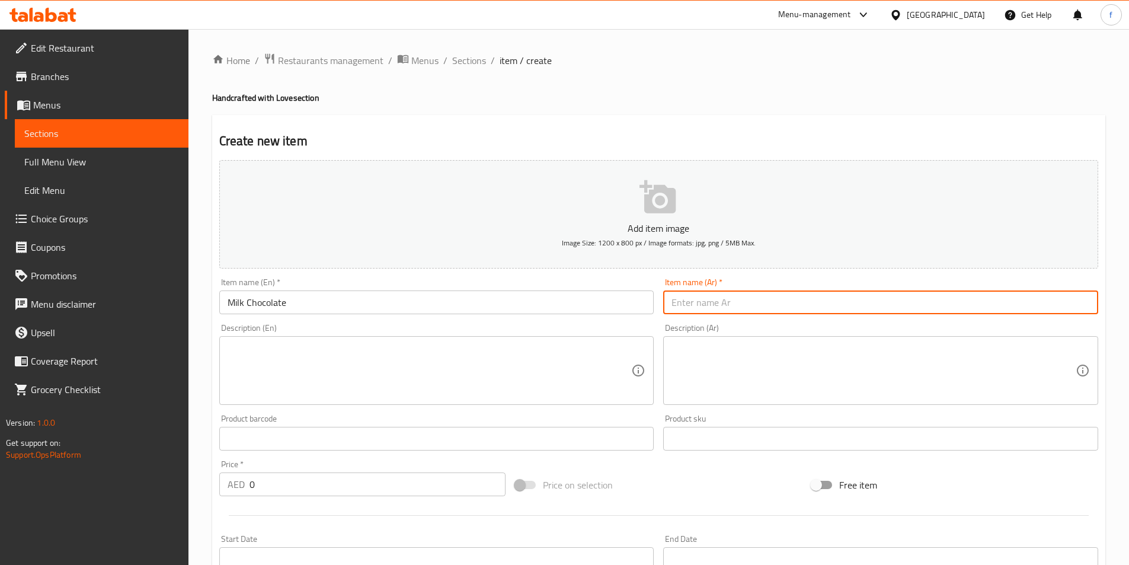
click at [719, 306] on input "text" at bounding box center [880, 302] width 435 height 24
paste input "شوكولاتة الحليب"
type input "شوكولاتة الحليب"
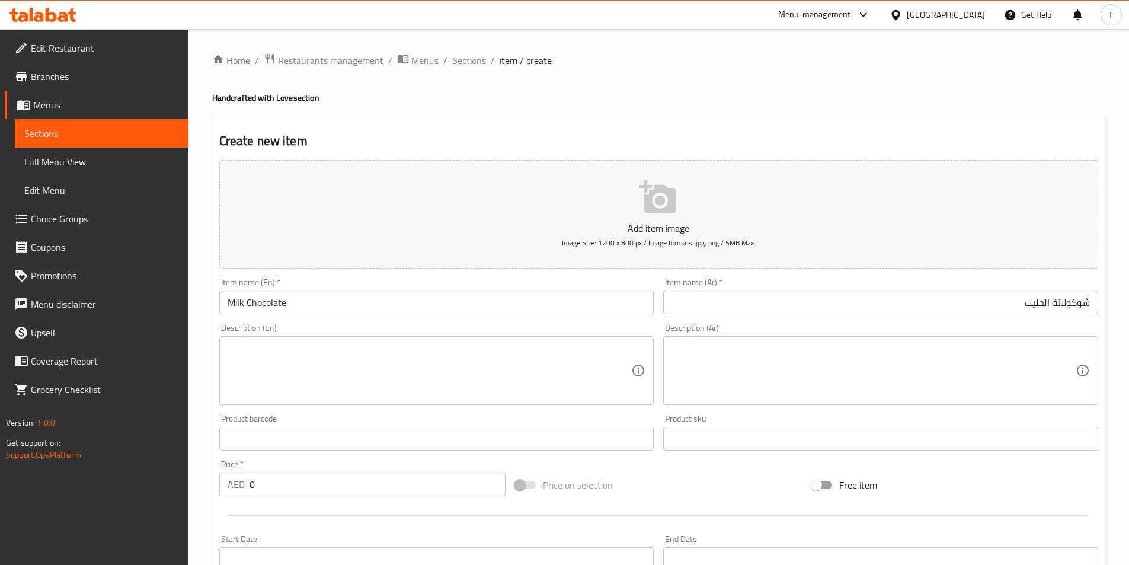
drag, startPoint x: 354, startPoint y: 330, endPoint x: 353, endPoint y: 344, distance: 14.3
click at [354, 331] on div "Description (En) Description (En)" at bounding box center [436, 364] width 435 height 81
click at [353, 346] on textarea at bounding box center [430, 371] width 404 height 56
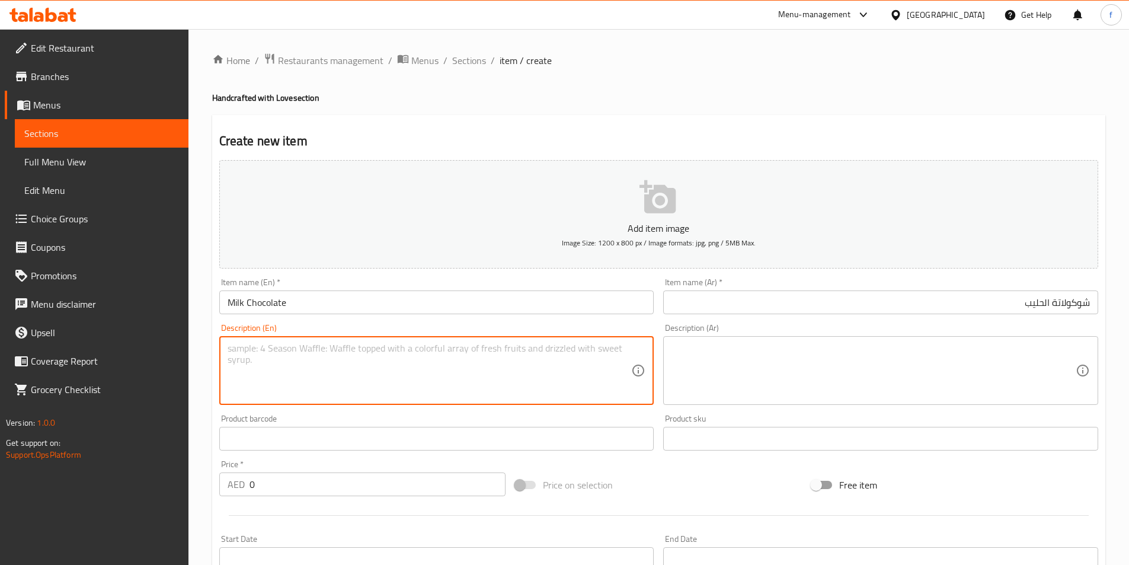
paste textarea "Our milk chocolate is creamy and smooth, with a hint of sweetness and a perfect…"
type textarea "Our milk chocolate is creamy and smooth, with a hint of sweetness and a perfect…"
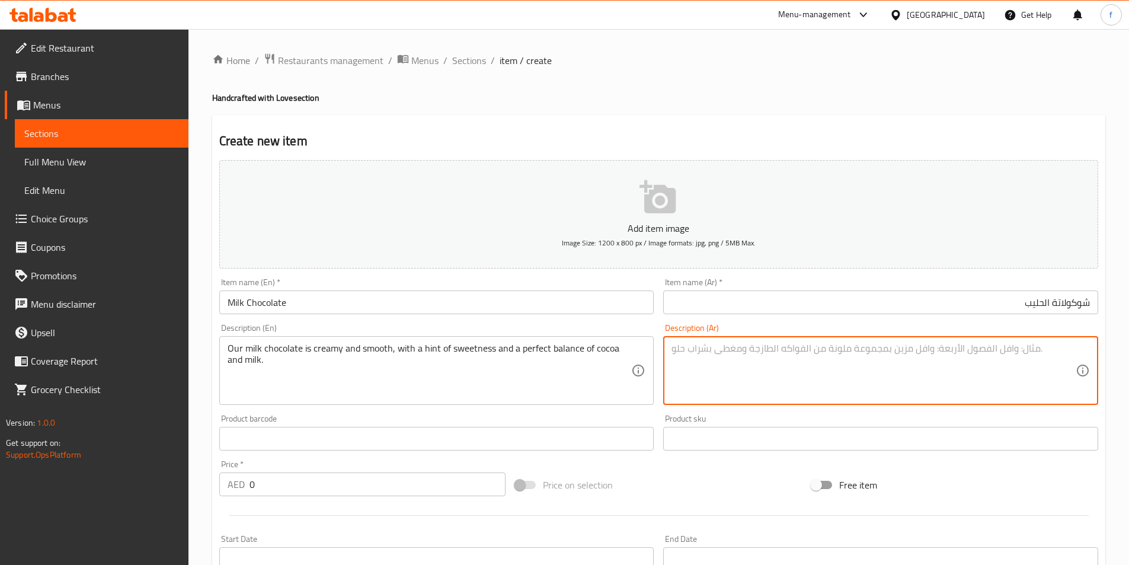
click at [828, 372] on textarea at bounding box center [873, 371] width 404 height 56
paste textarea "شوكولاتة الحليب لدينا كريمي وناعمة، مع لمسة من الحلاوة وتوازن مثالي بين الكاكاو…"
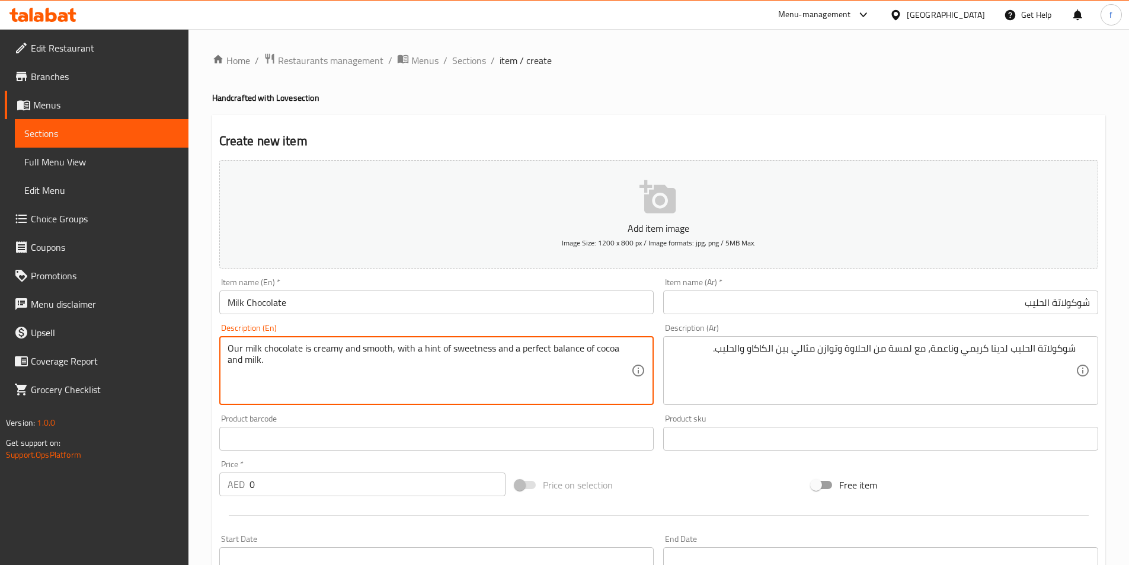
click at [286, 350] on textarea "Our milk chocolate is creamy and smooth, with a hint of sweetness and a perfect…" at bounding box center [430, 371] width 404 height 56
click at [252, 349] on textarea "Our milk chocolate is creamy and smooth, with a hint of sweetness and a perfect…" at bounding box center [430, 371] width 404 height 56
click at [236, 343] on textarea "Our milk chocolate is creamy and smooth, with a hint of sweetness and a perfect…" at bounding box center [430, 371] width 404 height 56
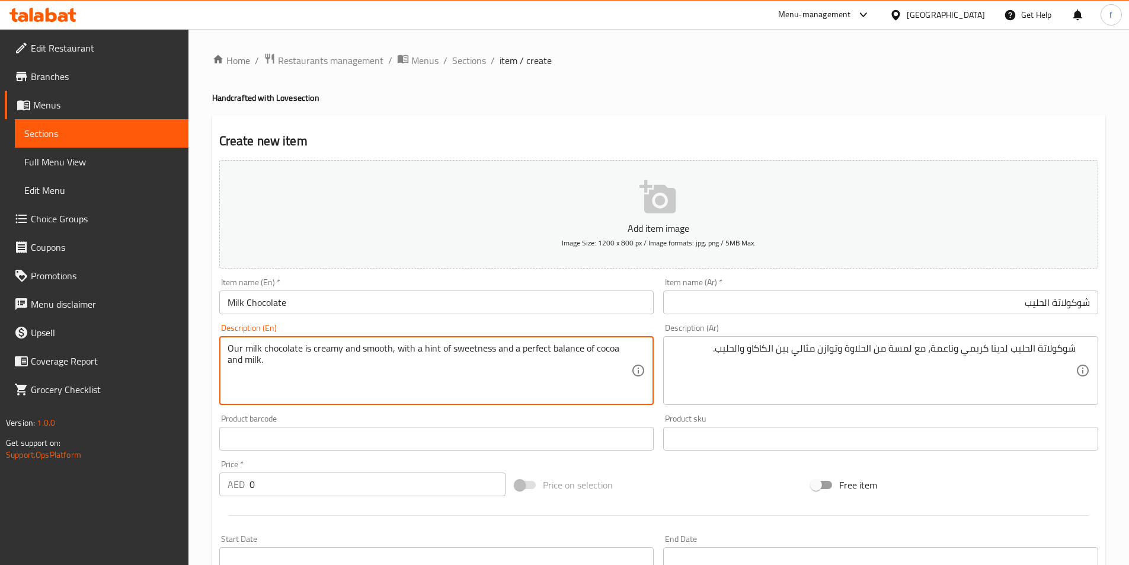
click at [321, 344] on textarea "Our milk chocolate is creamy and smooth, with a hint of sweetness and a perfect…" at bounding box center [430, 371] width 404 height 56
click at [368, 346] on textarea "Our milk chocolate is creamy and smooth, with a hint of sweetness and a perfect…" at bounding box center [430, 371] width 404 height 56
click at [432, 346] on textarea "Our milk chocolate is creamy and smooth, with a hint of sweetness and a perfect…" at bounding box center [430, 371] width 404 height 56
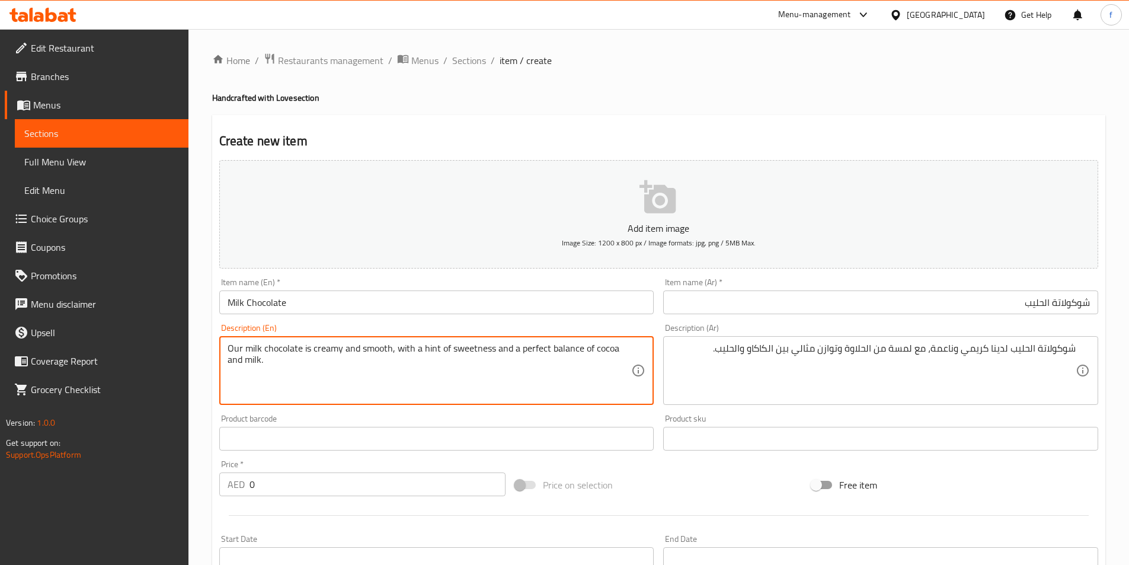
click at [432, 346] on textarea "Our milk chocolate is creamy and smooth, with a hint of sweetness and a perfect…" at bounding box center [430, 371] width 404 height 56
click at [471, 351] on textarea "Our milk chocolate is creamy and smooth, with a hint of sweetness and a perfect…" at bounding box center [430, 371] width 404 height 56
click at [529, 350] on textarea "Our milk chocolate is creamy and smooth, with a hint of sweetness and a perfect…" at bounding box center [430, 371] width 404 height 56
click at [543, 351] on textarea "Our milk chocolate is creamy and smooth, with a hint of sweetness and a perfect…" at bounding box center [430, 371] width 404 height 56
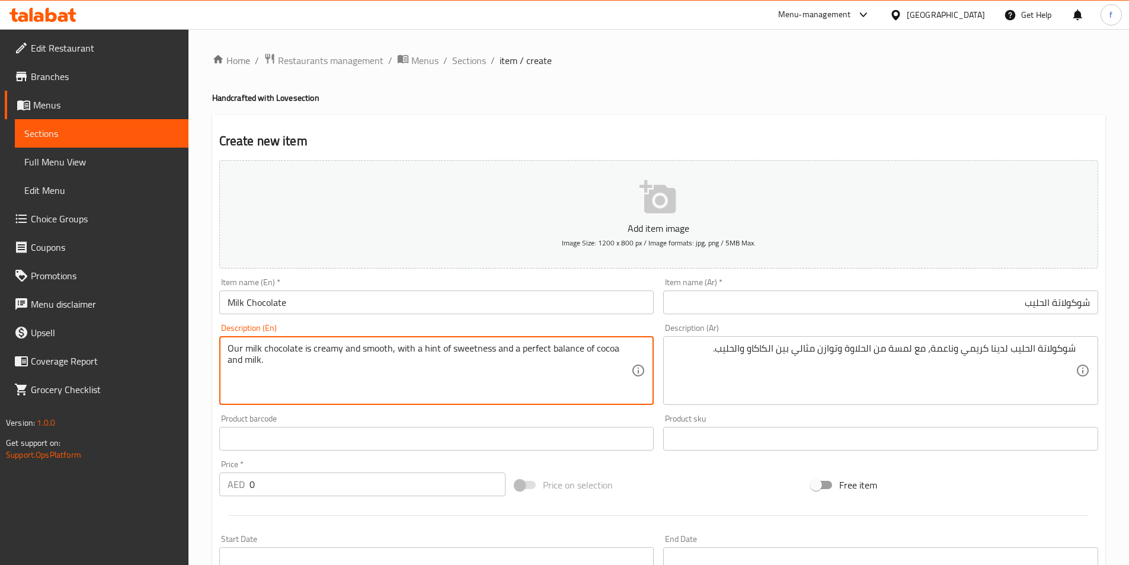
click at [564, 351] on textarea "Our milk chocolate is creamy and smooth, with a hint of sweetness and a perfect…" at bounding box center [430, 371] width 404 height 56
click at [542, 348] on textarea "Our milk chocolate is creamy and smooth, with a hint of sweetness and a perfect…" at bounding box center [430, 371] width 404 height 56
click at [600, 349] on textarea "Our milk chocolate is creamy and smooth, with a hint of sweetness and a perfect…" at bounding box center [430, 371] width 404 height 56
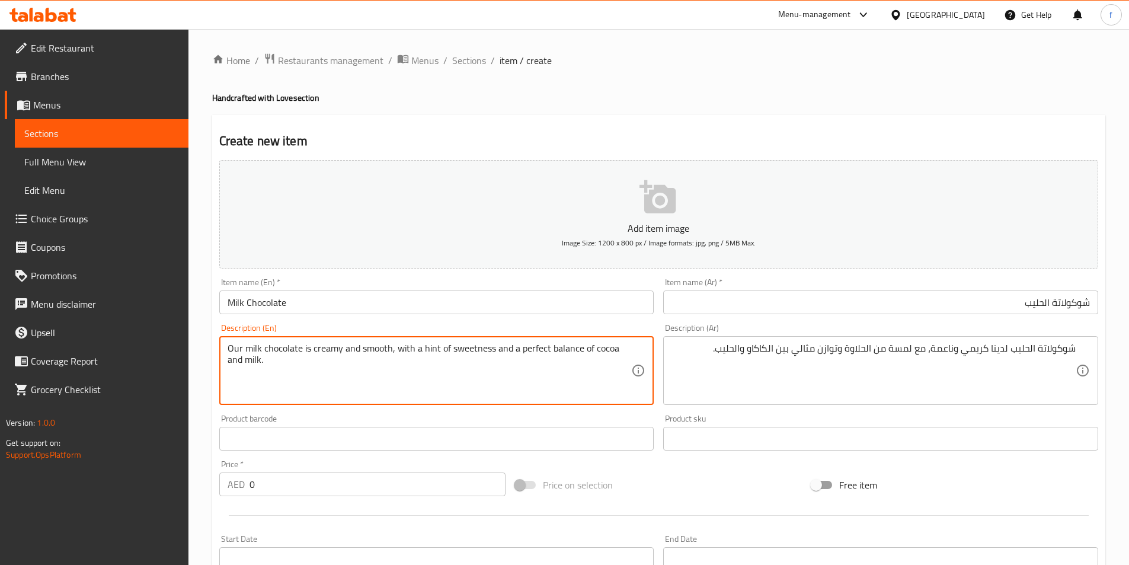
click at [600, 349] on textarea "Our milk chocolate is creamy and smooth, with a hint of sweetness and a perfect…" at bounding box center [430, 371] width 404 height 56
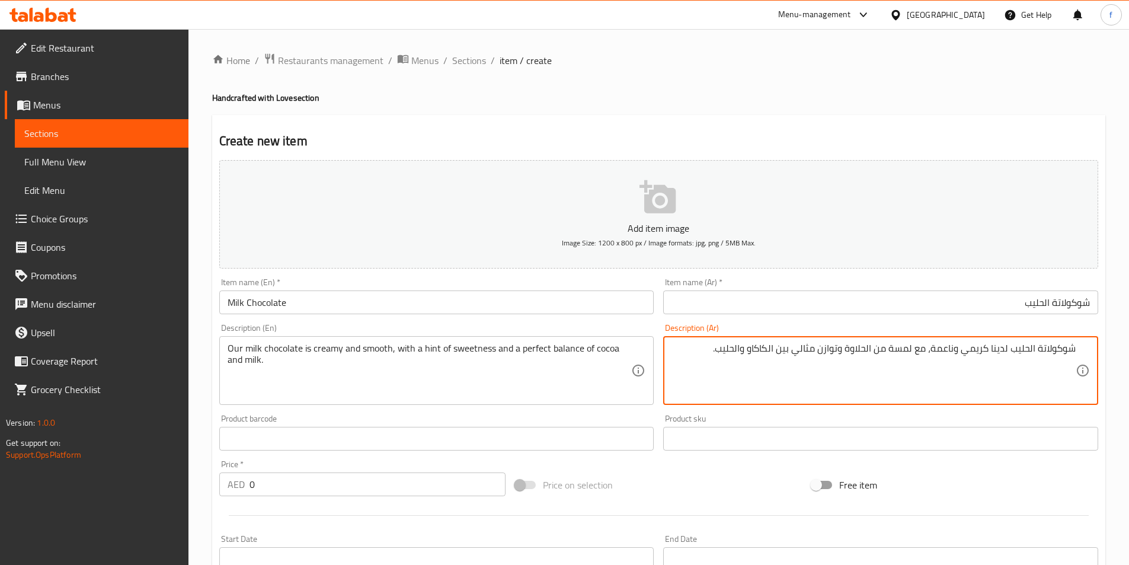
click at [788, 347] on textarea "شوكولاتة الحليب لدينا كريمي وناعمة، مع لمسة من الحلاوة وتوازن مثالي بين الكاكاو…" at bounding box center [873, 371] width 404 height 56
type textarea "شوكولاتة الحليب لدينا كريمي وناعمة، مع لمسة من الحلاوة وتوازن مثالي من الكاكاو …"
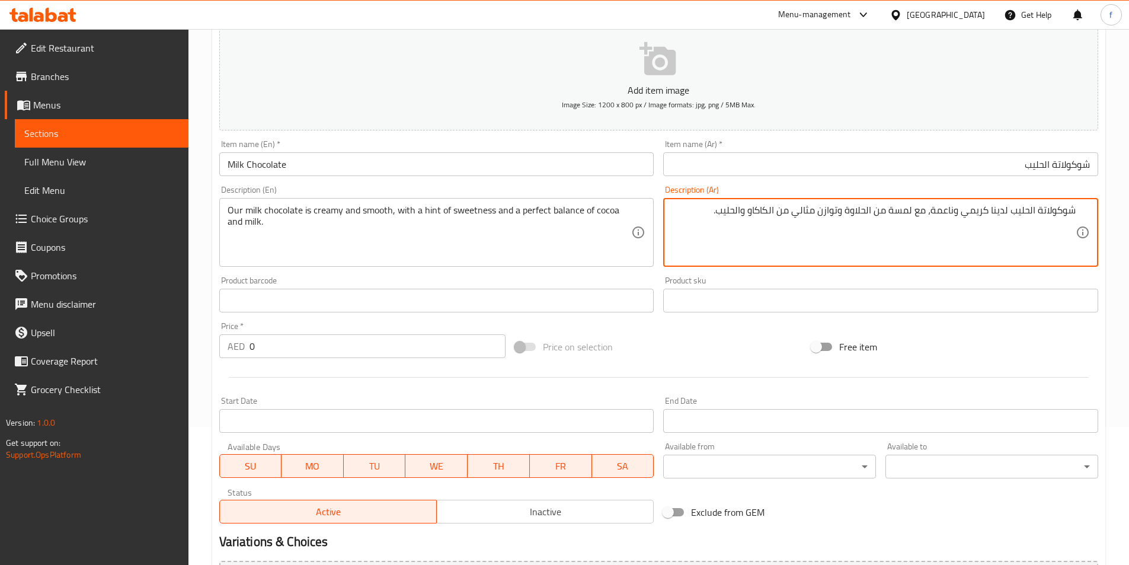
scroll to position [273, 0]
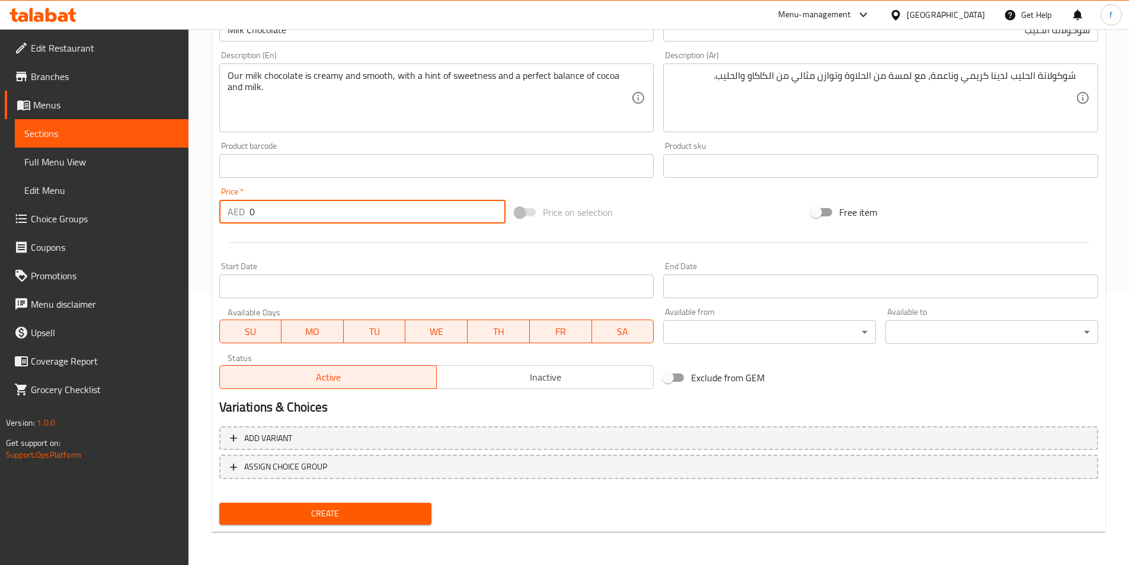
drag, startPoint x: 267, startPoint y: 209, endPoint x: 231, endPoint y: 209, distance: 36.2
click at [231, 209] on div "AED 0 Price *" at bounding box center [362, 212] width 287 height 24
type input "110"
click at [370, 512] on span "Create" at bounding box center [326, 513] width 194 height 15
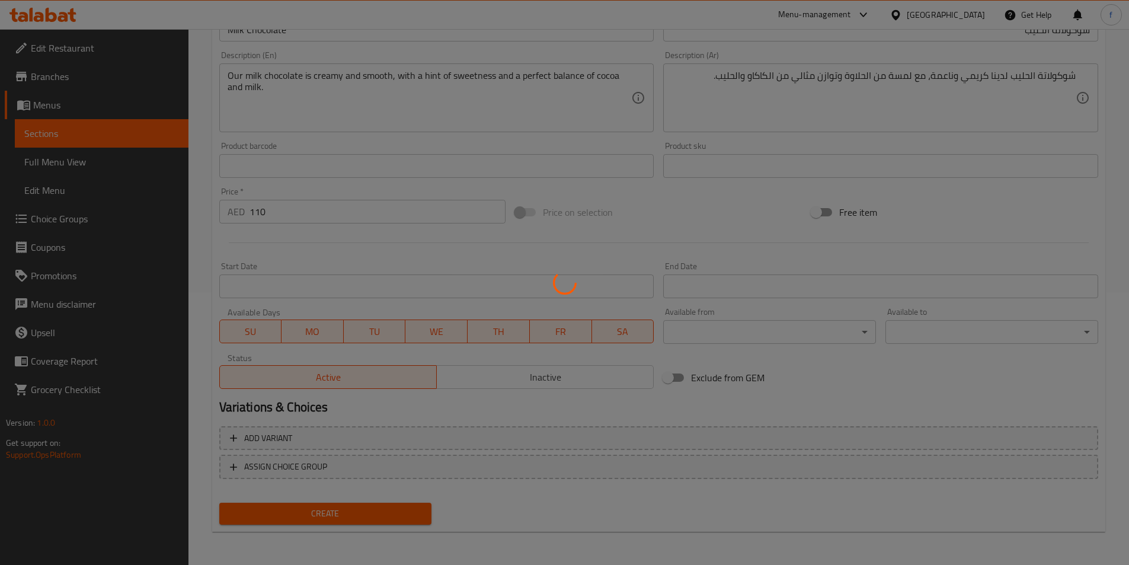
scroll to position [0, 0]
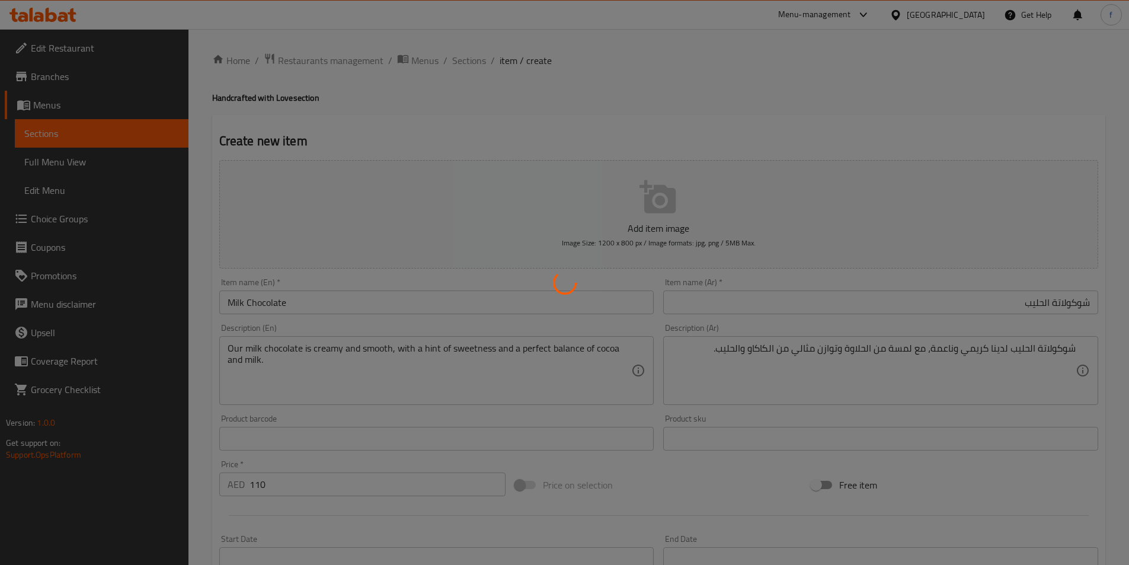
type input "0"
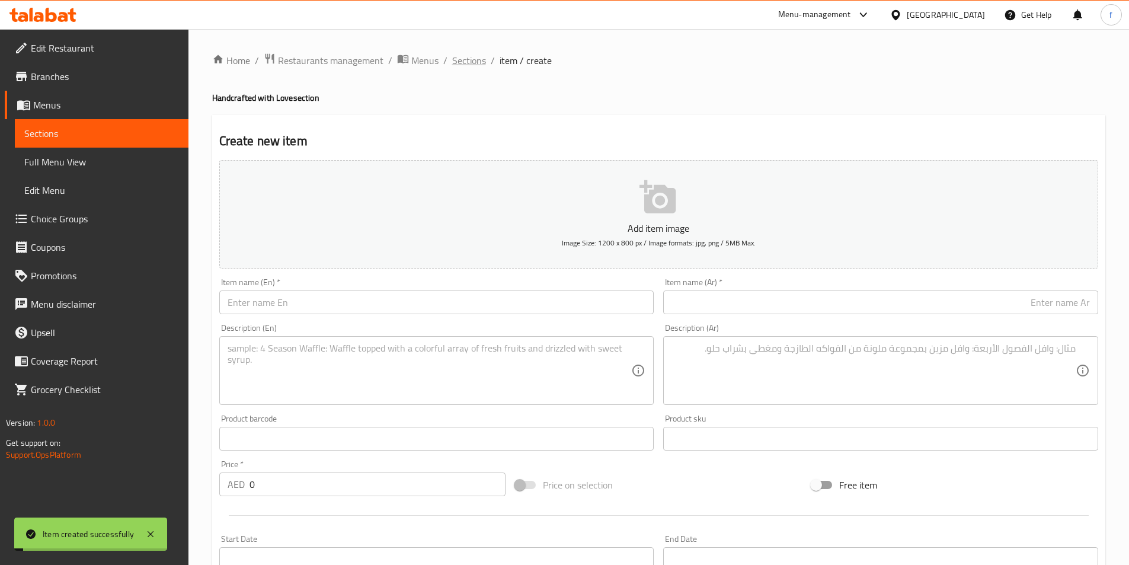
click at [462, 62] on span "Sections" at bounding box center [469, 60] width 34 height 14
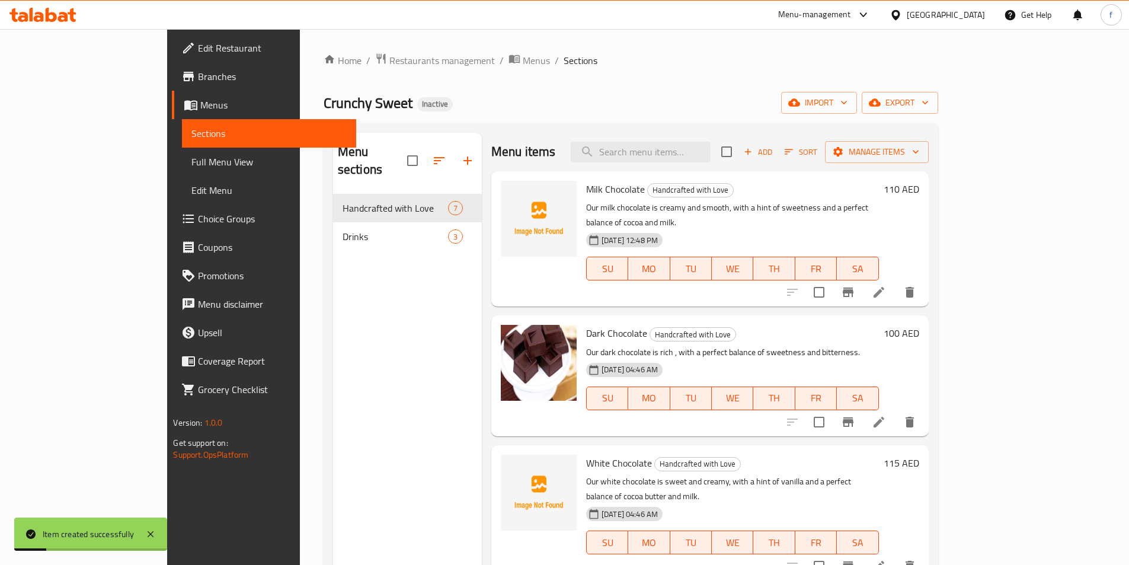
click at [337, 310] on div "Menu sections Handcrafted with Love 7 Drinks 3" at bounding box center [407, 415] width 149 height 565
click at [200, 111] on span "Menus" at bounding box center [273, 105] width 146 height 14
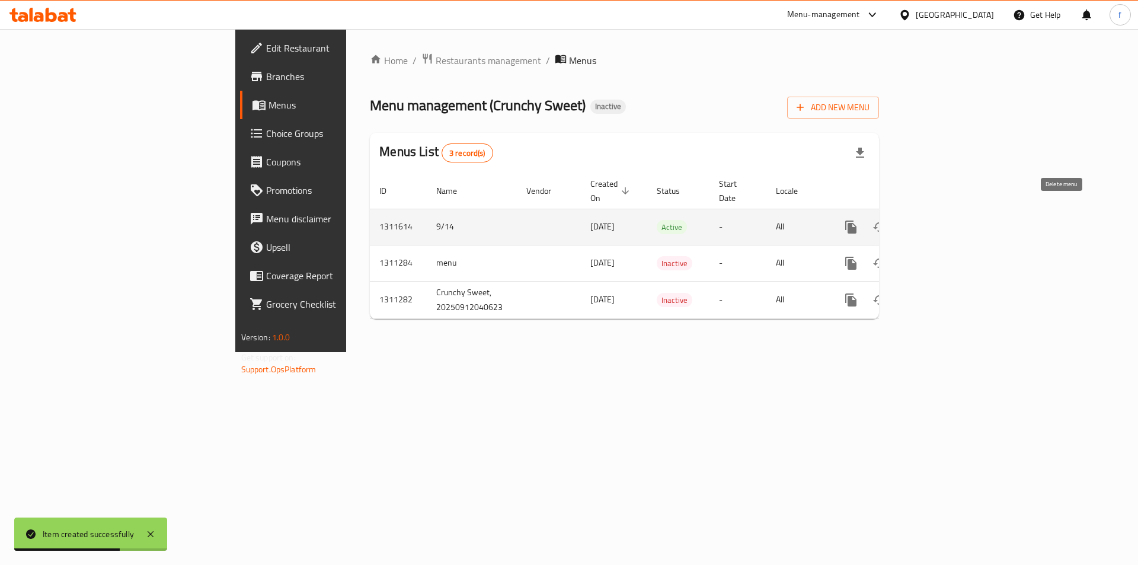
click at [912, 222] on icon "enhanced table" at bounding box center [908, 227] width 8 height 11
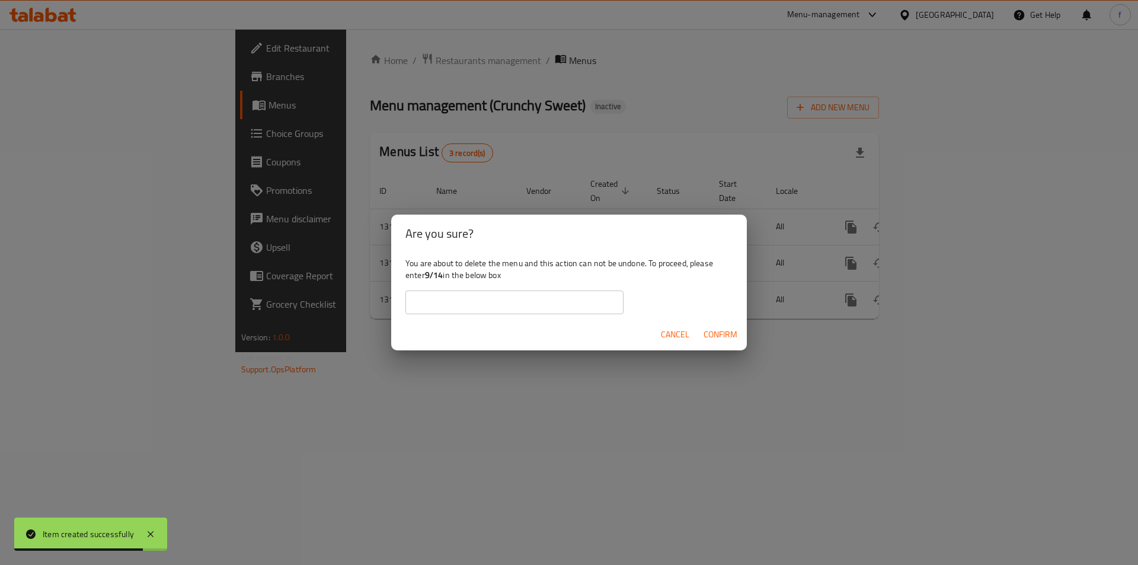
click at [474, 302] on input "text" at bounding box center [514, 302] width 218 height 24
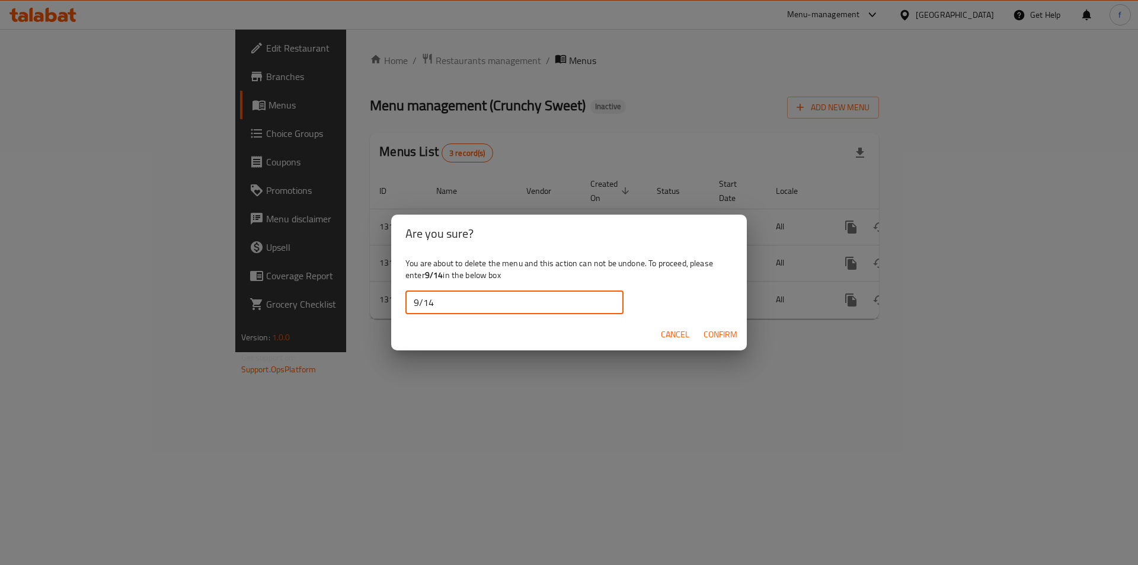
type input "9/14"
click at [719, 329] on span "Confirm" at bounding box center [720, 334] width 34 height 15
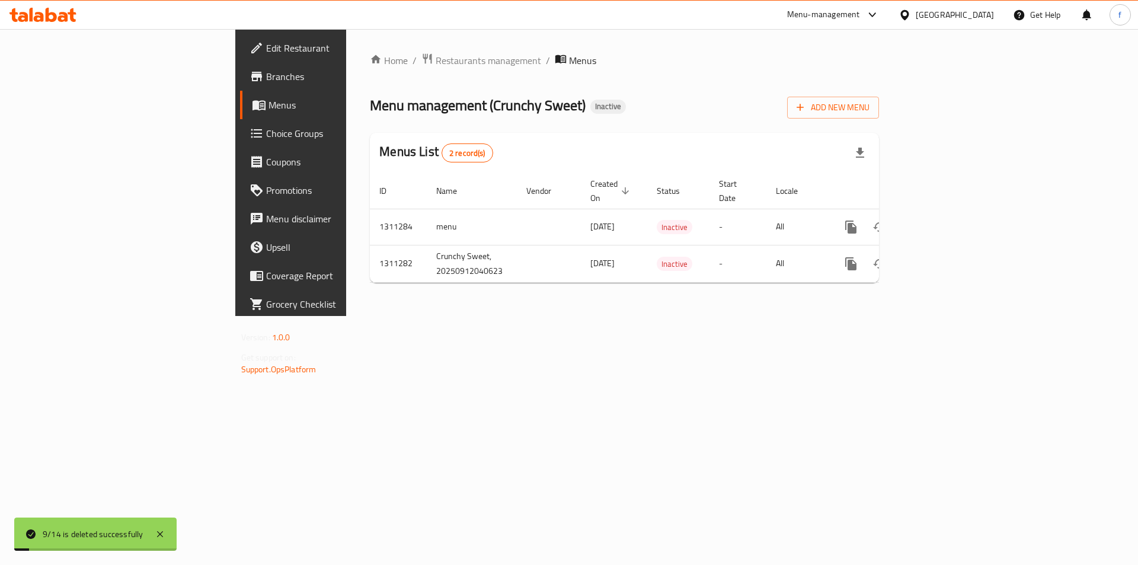
click at [367, 316] on div "Home / Restaurants management / Menus Menu management ( Crunchy Sweet ) Inactiv…" at bounding box center [624, 172] width 556 height 287
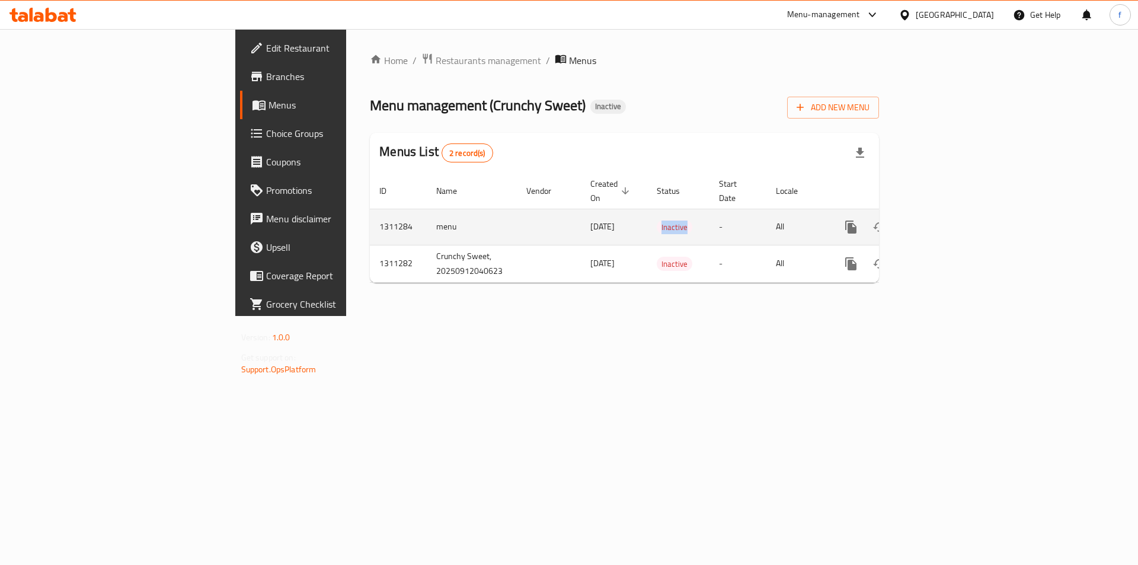
drag, startPoint x: 594, startPoint y: 210, endPoint x: 634, endPoint y: 204, distance: 39.6
click at [647, 209] on td "Inactive" at bounding box center [678, 227] width 62 height 36
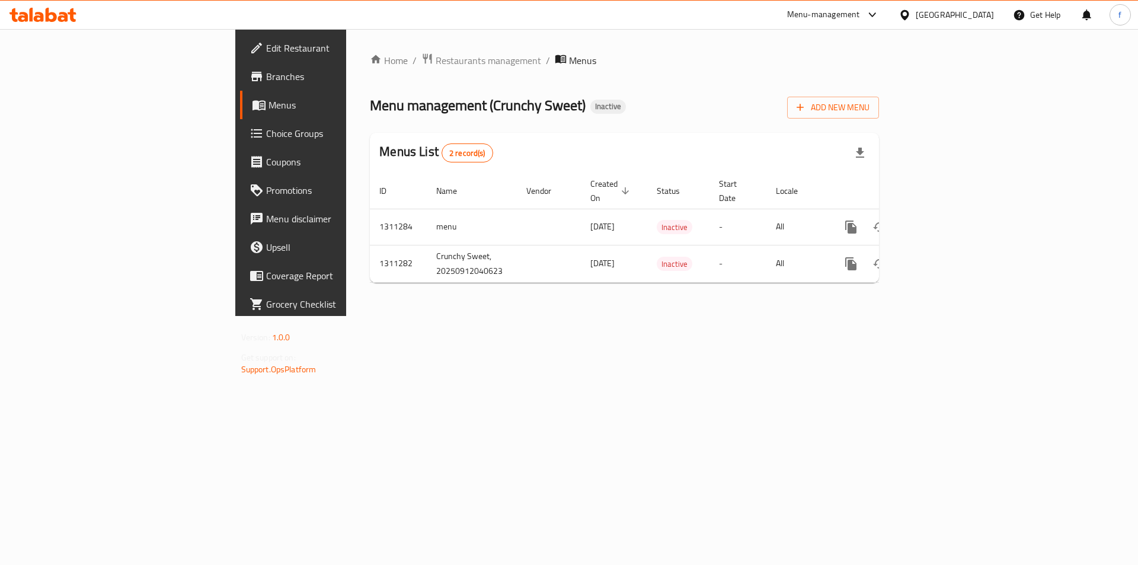
click at [639, 289] on div "Home / Restaurants management / Menus Menu management ( Crunchy Sweet ) Inactiv…" at bounding box center [624, 172] width 556 height 287
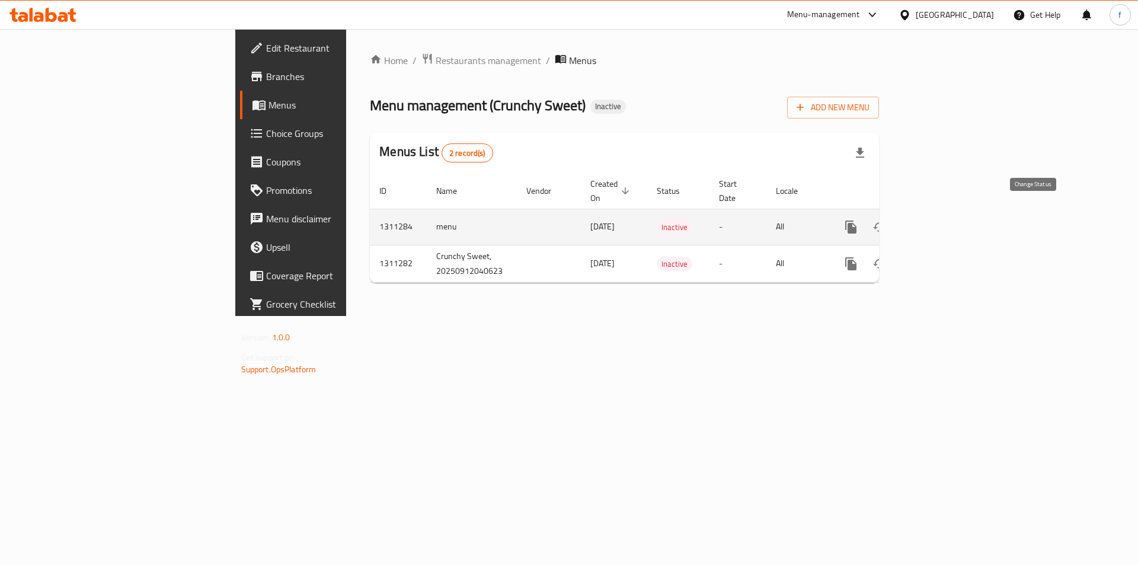
click at [894, 216] on button "enhanced table" at bounding box center [879, 227] width 28 height 28
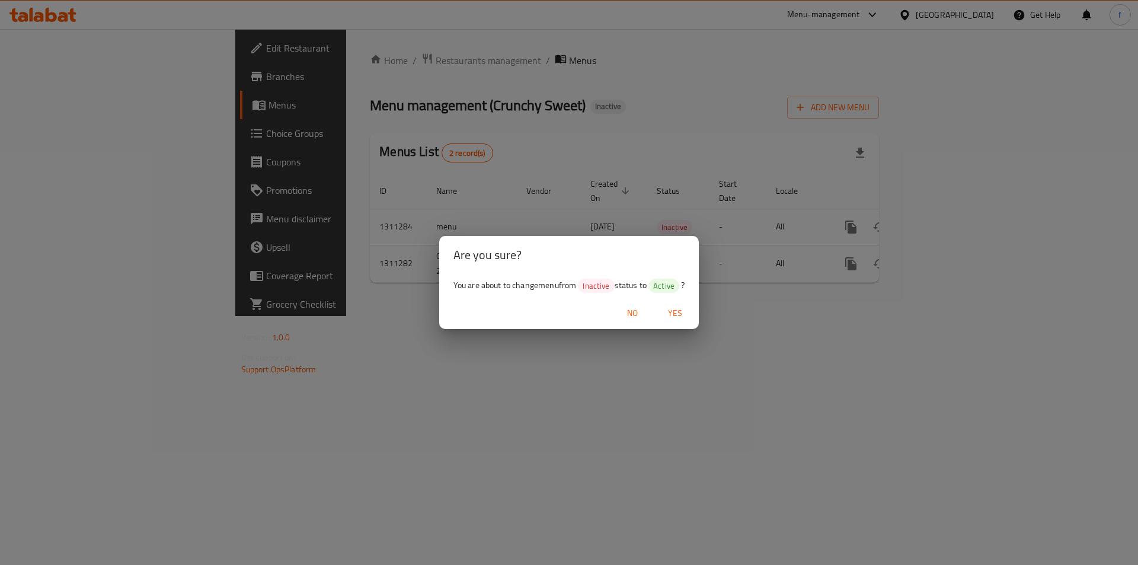
click at [682, 309] on span "Yes" at bounding box center [675, 313] width 28 height 15
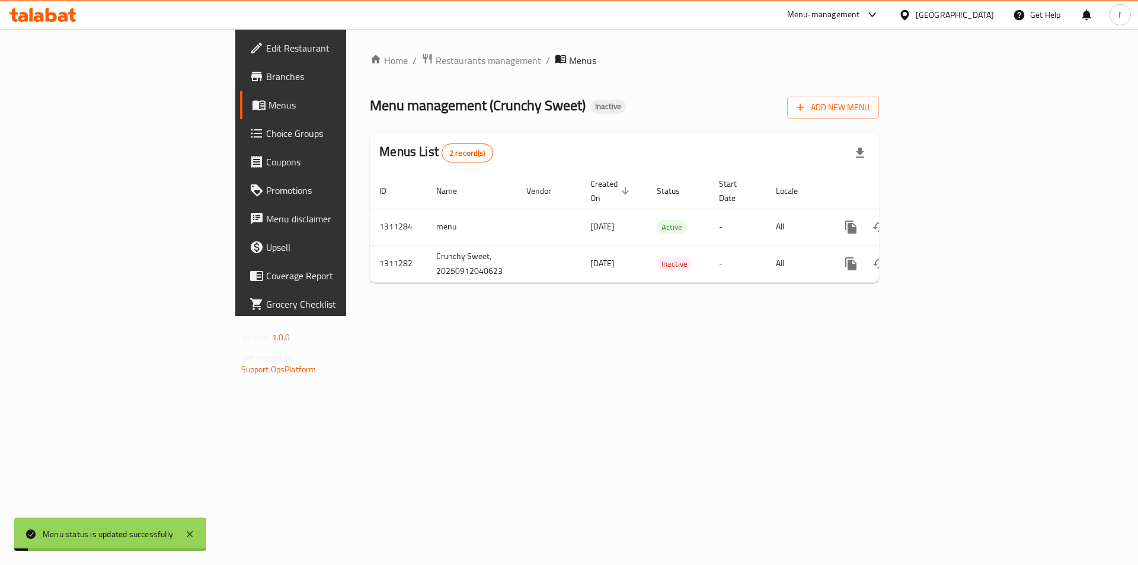
click at [711, 316] on div "Home / Restaurants management / Menus Menu management ( Crunchy Sweet ) Inactiv…" at bounding box center [624, 172] width 556 height 287
click at [268, 110] on span "Menus" at bounding box center [342, 105] width 148 height 14
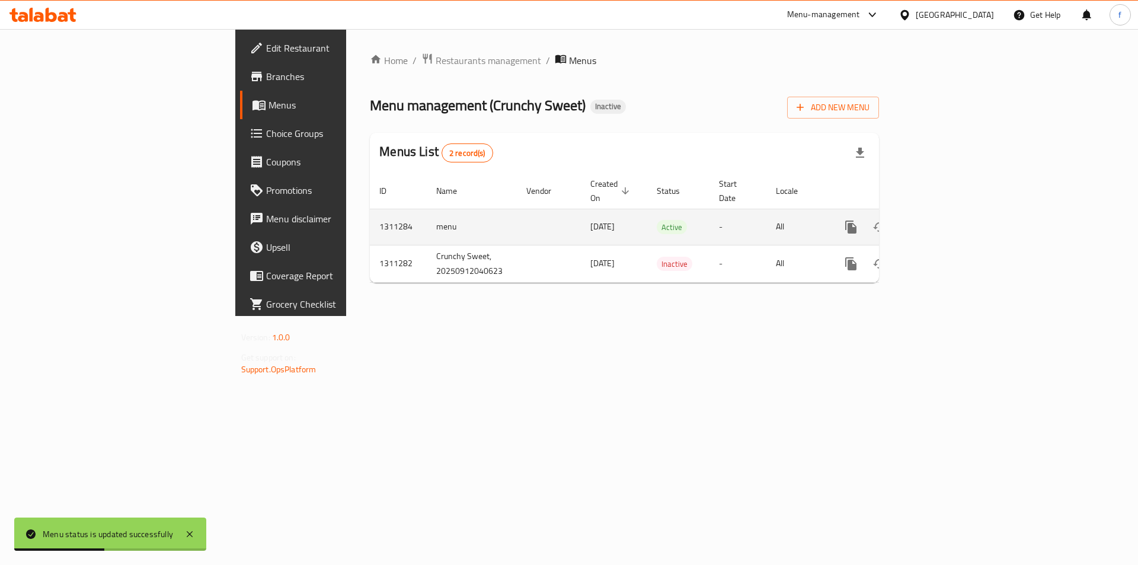
click at [943, 220] on icon "enhanced table" at bounding box center [936, 227] width 14 height 14
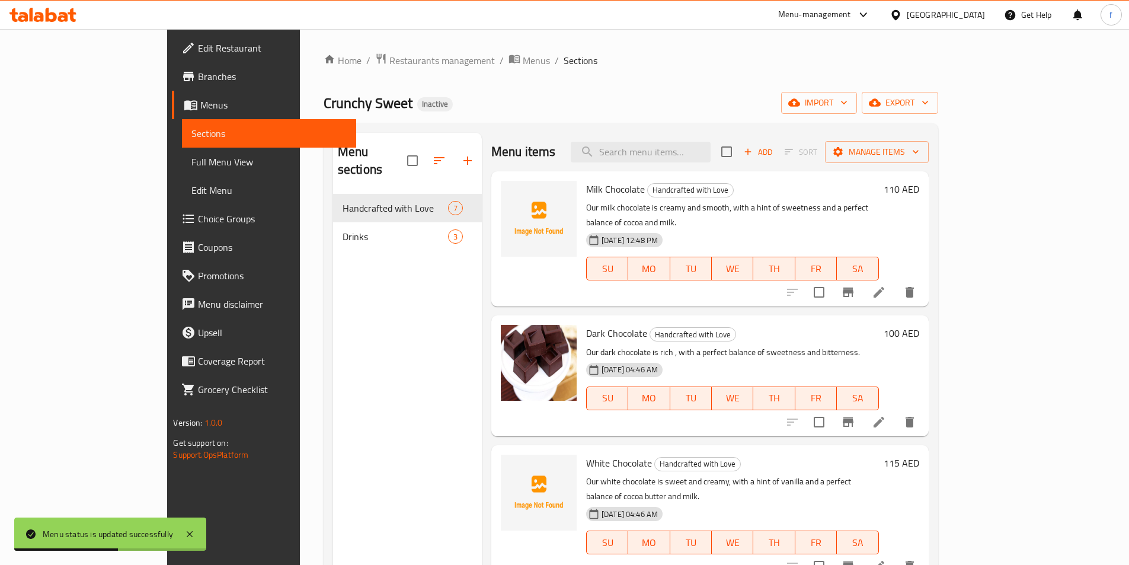
click at [191, 169] on span "Full Menu View" at bounding box center [268, 162] width 155 height 14
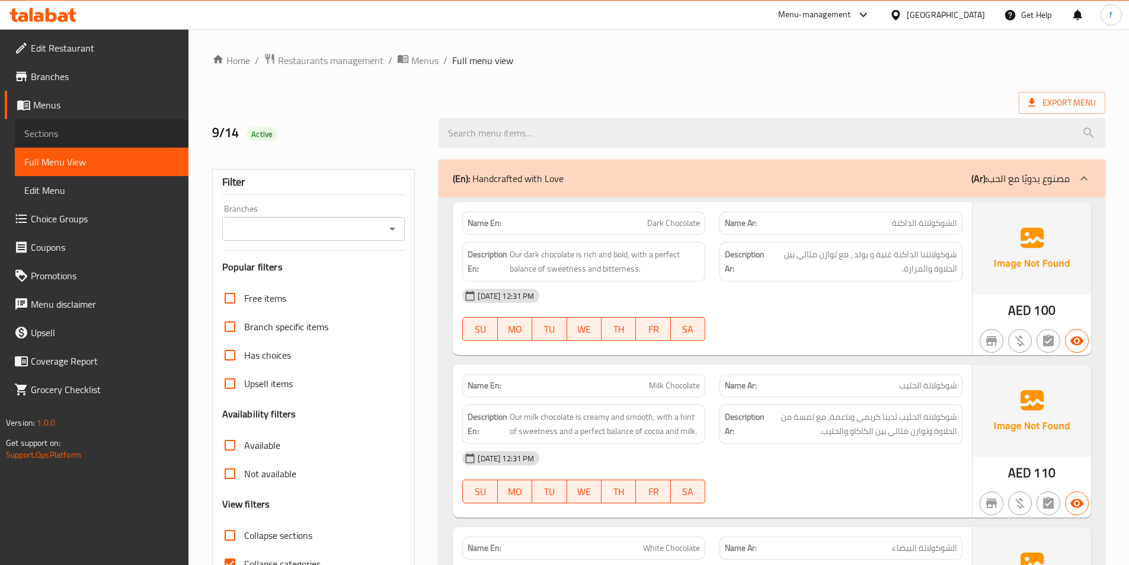
click at [61, 132] on span "Sections" at bounding box center [101, 133] width 155 height 14
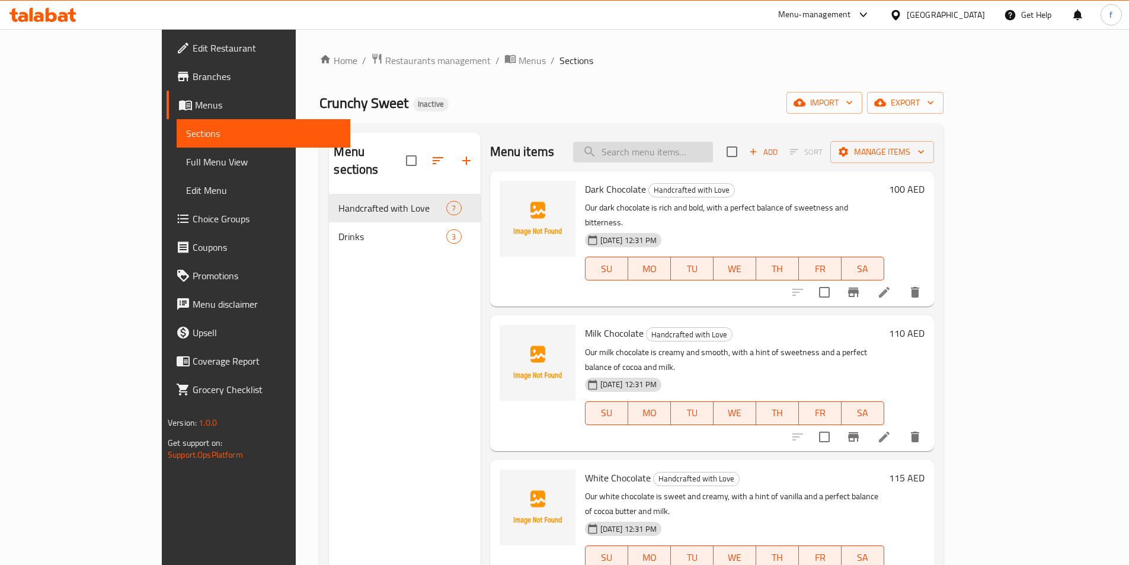
click at [711, 157] on input "search" at bounding box center [643, 152] width 140 height 21
paste input "Dark Chocolate"
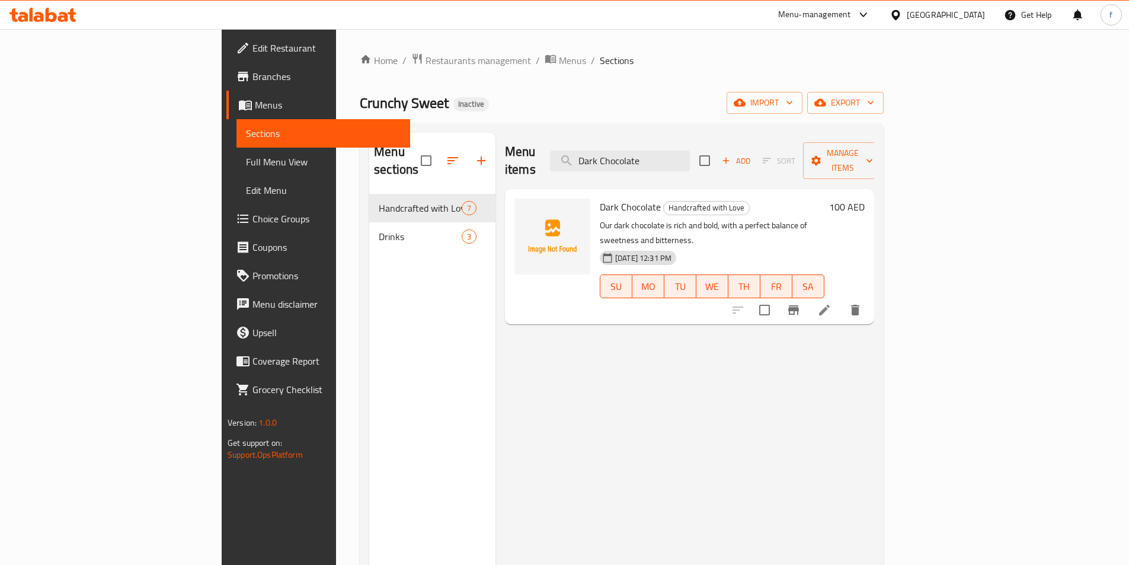
type input "Dark Chocolate"
click at [841, 299] on li at bounding box center [824, 309] width 33 height 21
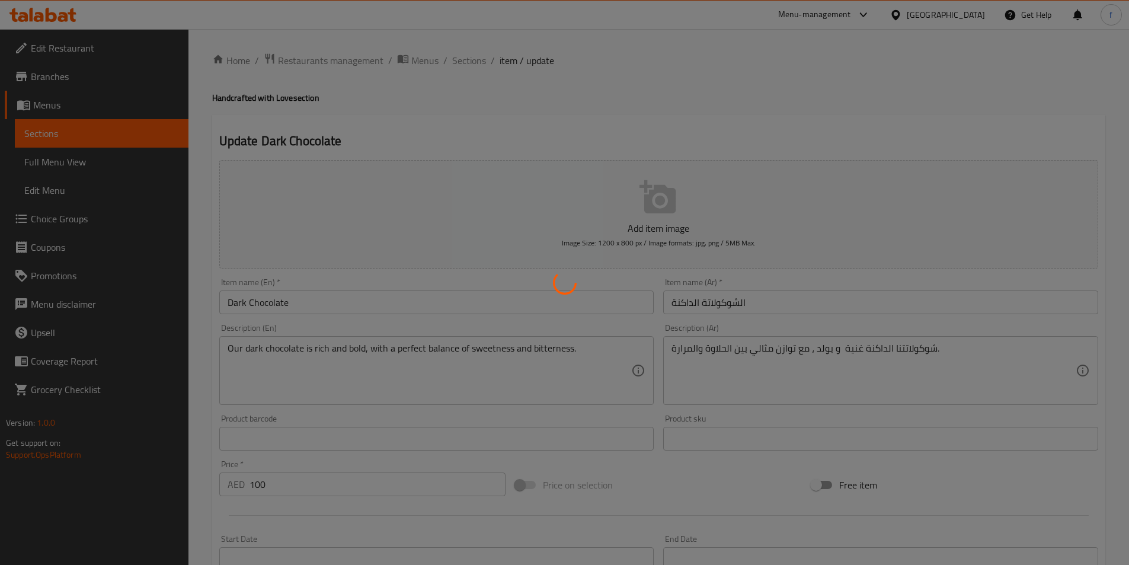
click at [985, 360] on div at bounding box center [564, 282] width 1129 height 565
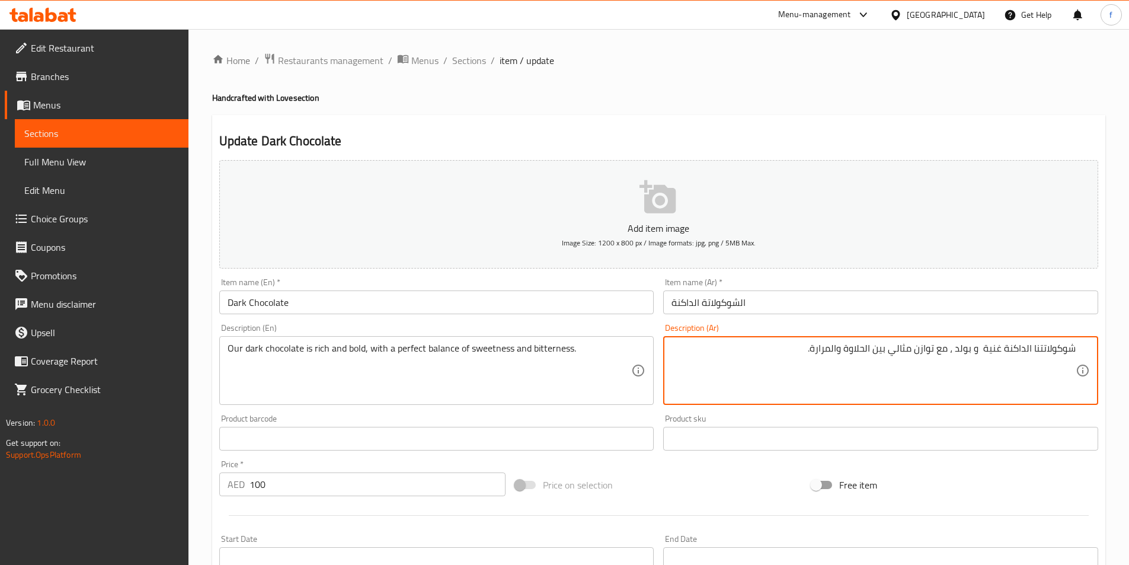
click at [1043, 348] on textarea "شوكولاتتنا الداكنة غنية و بولد ، مع توازن مثالي بين الحلاوة والمرارة." at bounding box center [873, 371] width 404 height 56
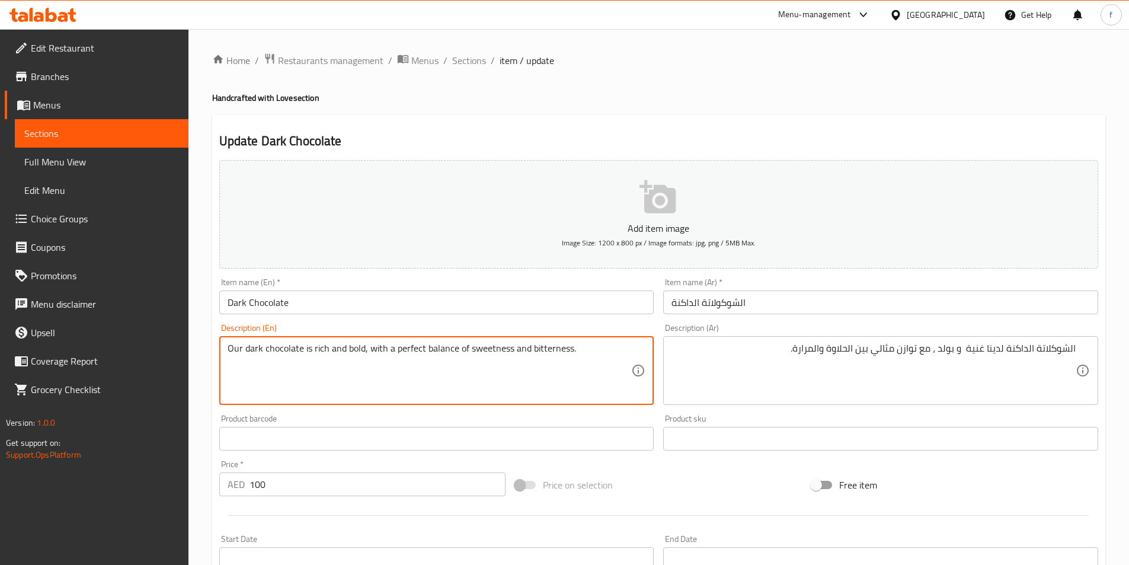
click at [267, 347] on textarea "Our dark chocolate is rich and bold, with a perfect balance of sweetness and bi…" at bounding box center [430, 371] width 404 height 56
click at [249, 349] on textarea "Our dark chocolate is rich and bold, with a perfect balance of sweetness and bi…" at bounding box center [430, 371] width 404 height 56
click at [326, 354] on textarea "Our dark chocolate is rich and bold, with a perfect balance of sweetness and bi…" at bounding box center [430, 371] width 404 height 56
click at [344, 350] on textarea "Our dark chocolate is rich and bold, with a perfect balance of sweetness and bi…" at bounding box center [430, 371] width 404 height 56
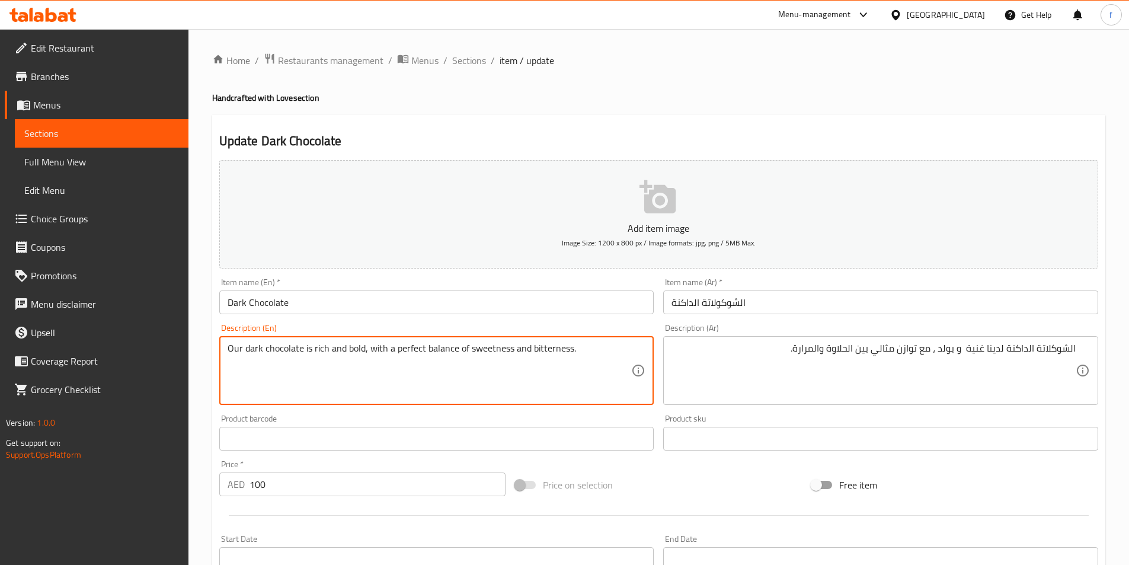
click at [344, 350] on textarea "Our dark chocolate is rich and bold, with a perfect balance of sweetness and bi…" at bounding box center [430, 371] width 404 height 56
click at [408, 348] on textarea "Our dark chocolate is rich and bold, with a perfect balance of sweetness and bi…" at bounding box center [430, 371] width 404 height 56
click at [443, 350] on textarea "Our dark chocolate is rich and bold, with a perfect balance of sweetness and bi…" at bounding box center [430, 371] width 404 height 56
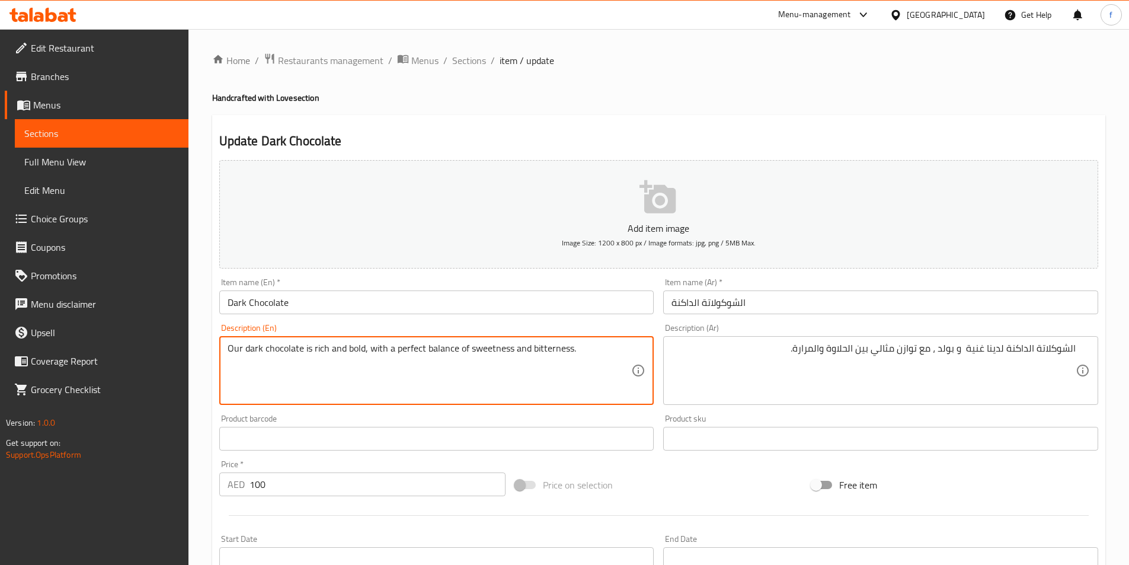
click at [415, 353] on textarea "Our dark chocolate is rich and bold, with a perfect balance of sweetness and bi…" at bounding box center [430, 371] width 404 height 56
click at [463, 350] on textarea "Our dark chocolate is rich and bold, with a perfect balance of sweetness and bi…" at bounding box center [430, 371] width 404 height 56
click at [868, 347] on textarea "الشوكلاتة الداكنة لدينا غنية و بولد ، مع توازن مثالي بين الحلاوة والمرارة." at bounding box center [873, 371] width 404 height 56
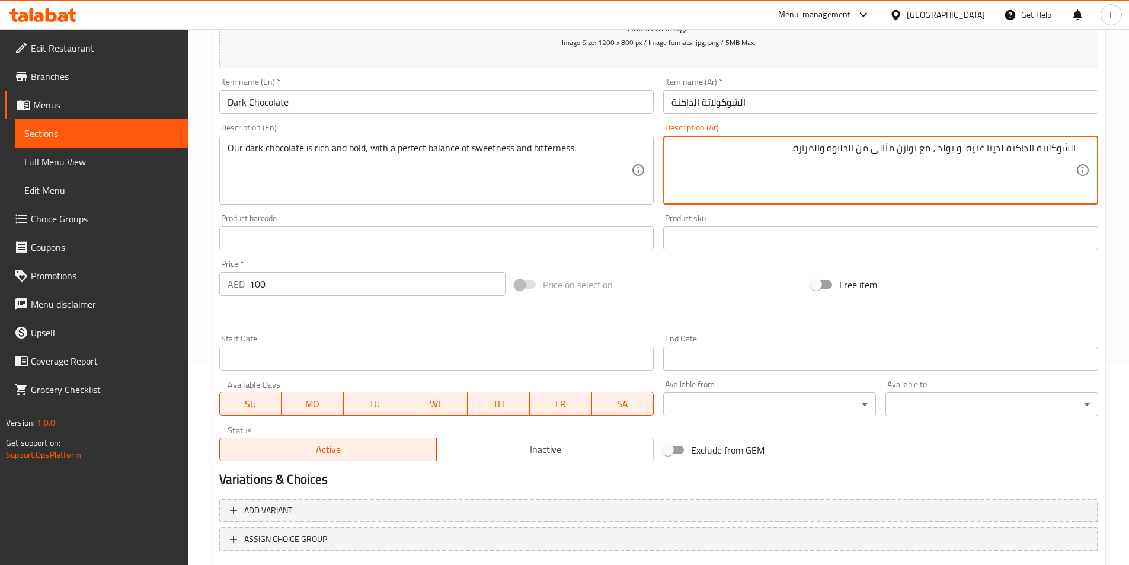
scroll to position [273, 0]
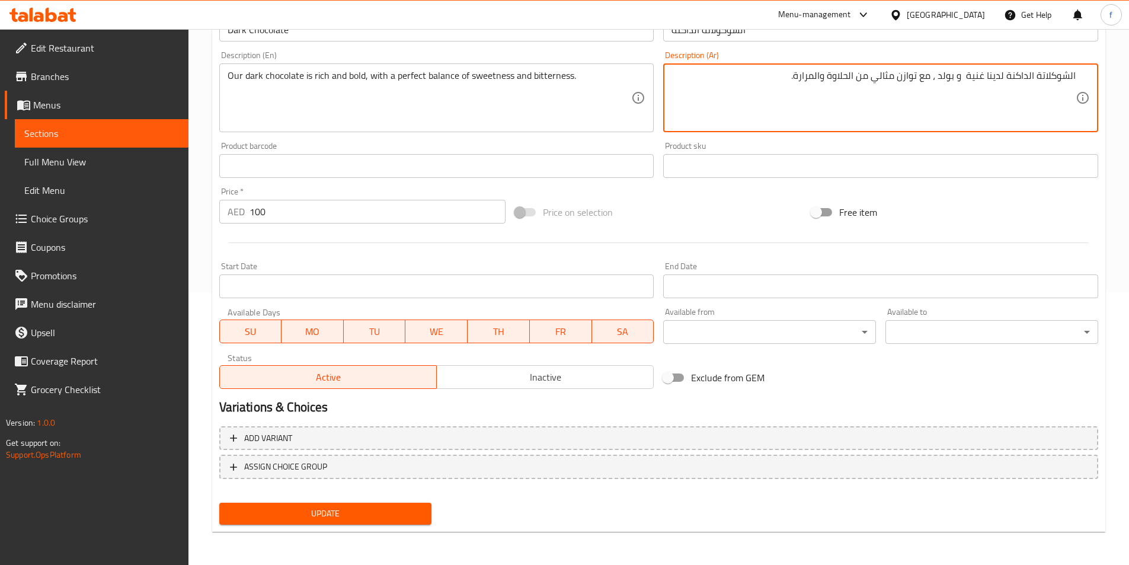
type textarea "الشوكلاتة الداكنة لدينا غنية و بولد ، مع توازن مثالي من الحلاوة والمرارة."
click at [357, 513] on span "Update" at bounding box center [326, 513] width 194 height 15
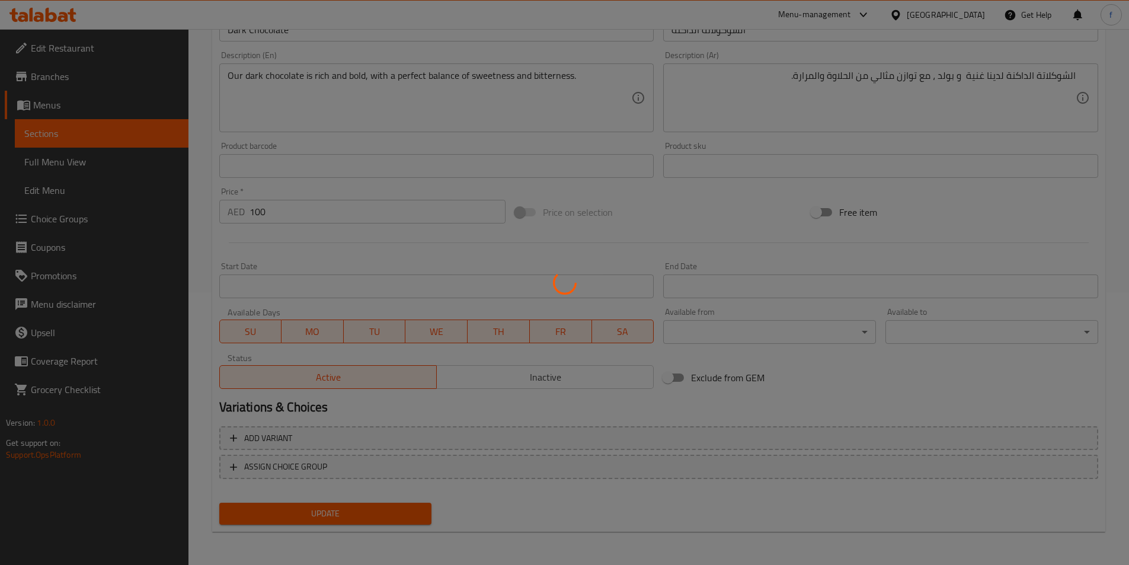
scroll to position [0, 0]
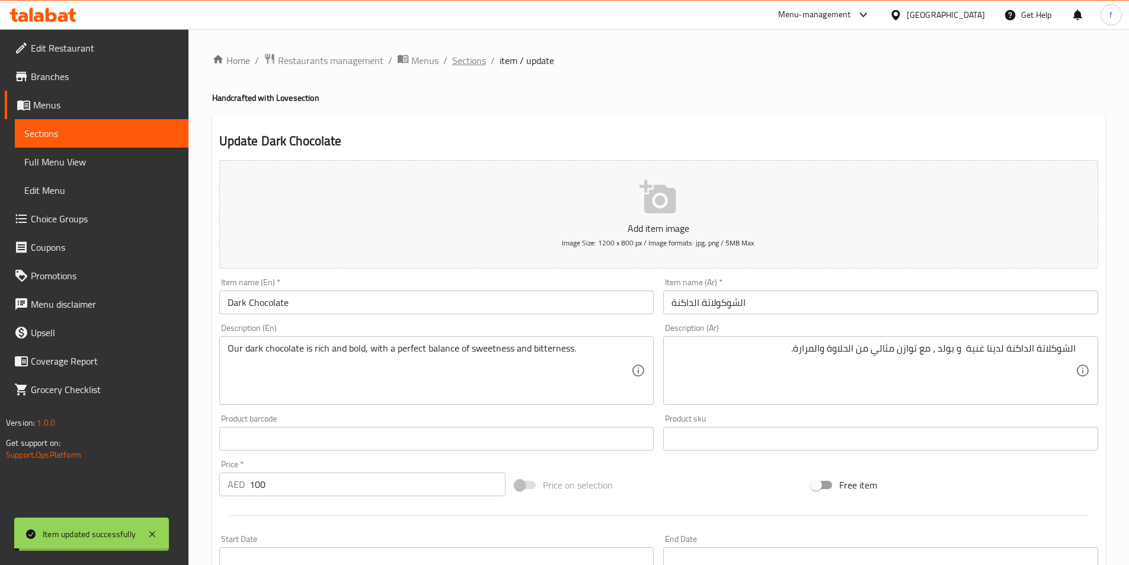
click at [472, 57] on span "Sections" at bounding box center [469, 60] width 34 height 14
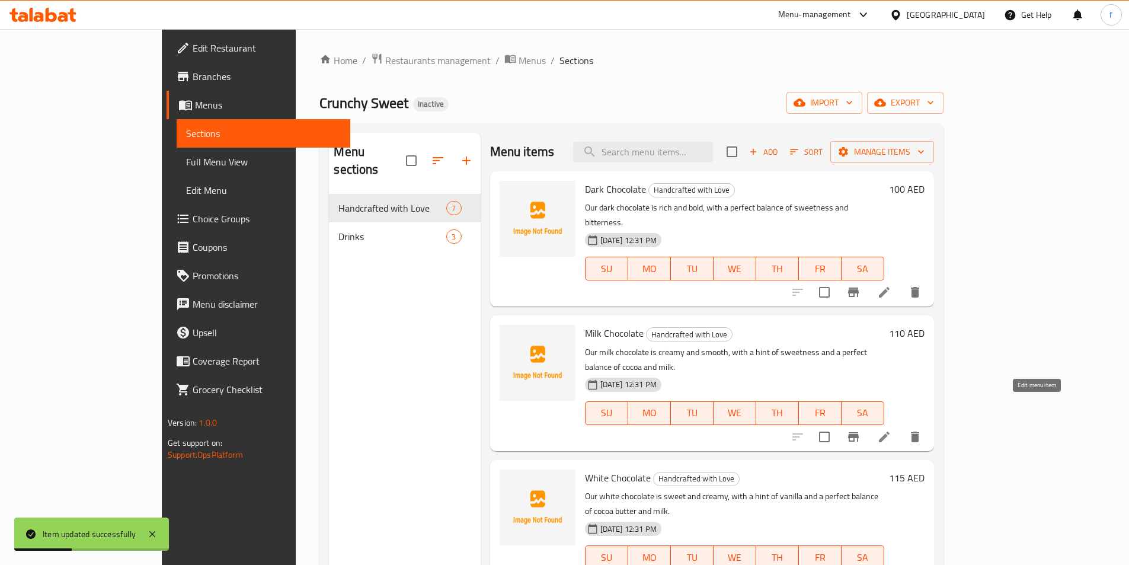
click at [890, 431] on icon at bounding box center [884, 436] width 11 height 11
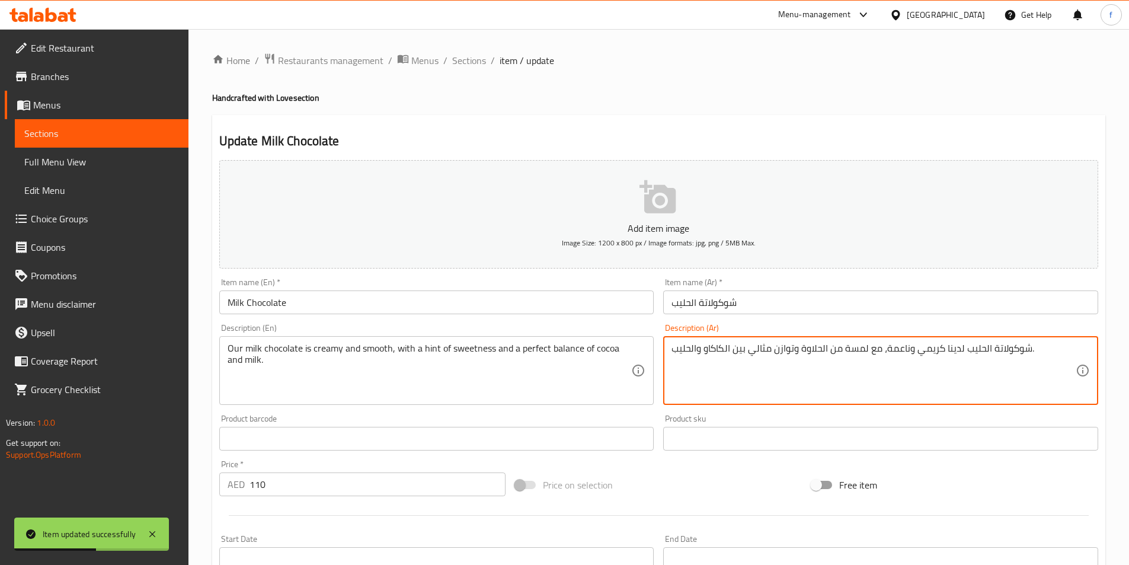
click at [743, 350] on textarea "شوكولاتة الحليب لدينا كريمي وناعمة، مع لمسة من الحلاوة وتوازن مثالي بين الكاكاو…" at bounding box center [873, 371] width 404 height 56
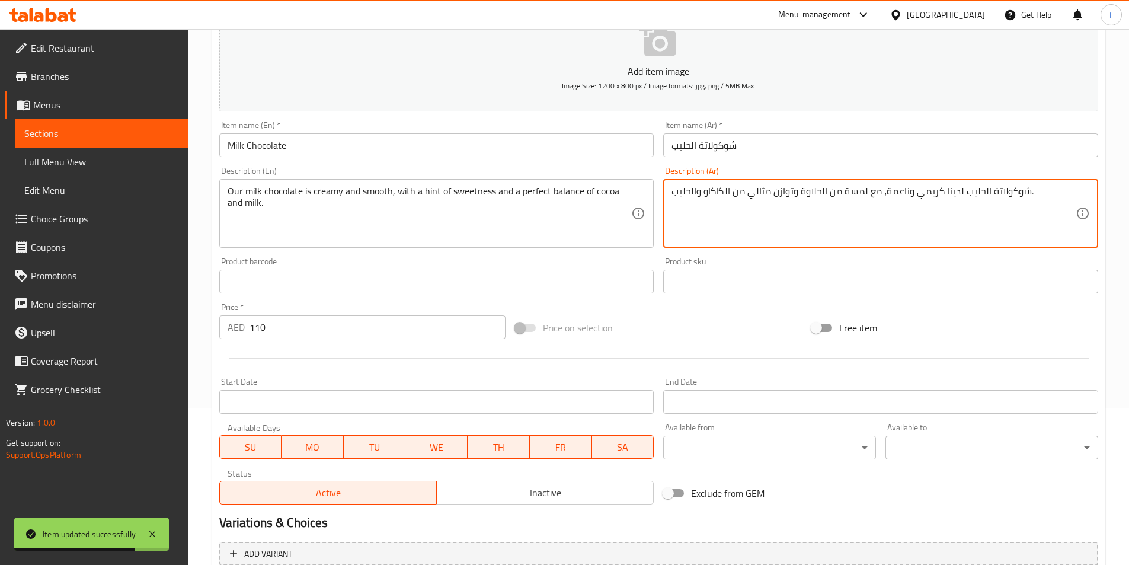
scroll to position [273, 0]
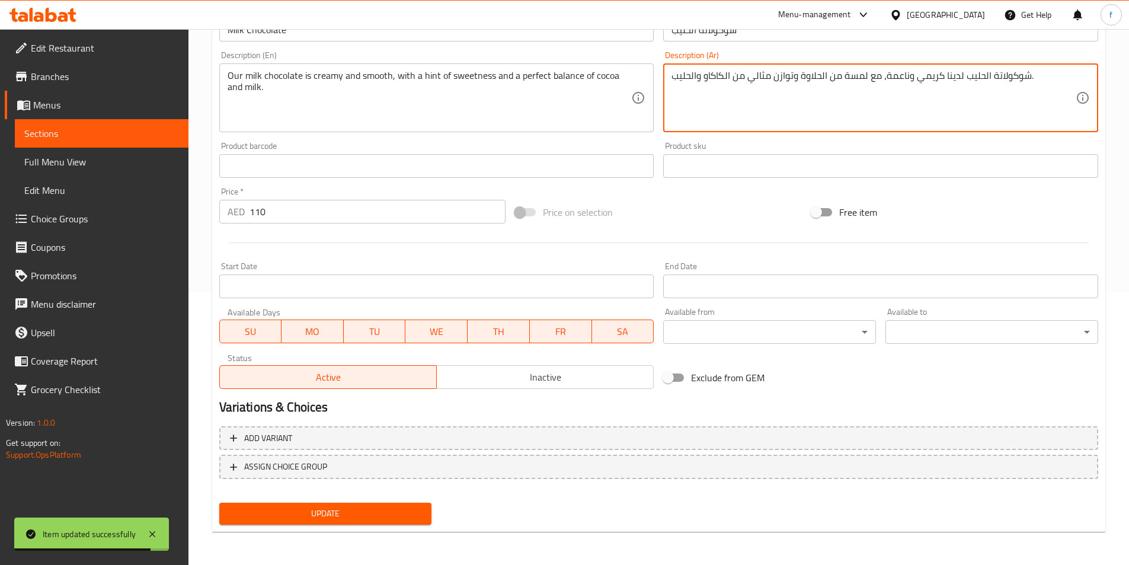
type textarea "شوكولاتة الحليب لدينا كريمي وناعمة، مع لمسة من الحلاوة وتوازن مثالي من الكاكاو …"
click at [347, 506] on button "Update" at bounding box center [325, 514] width 213 height 22
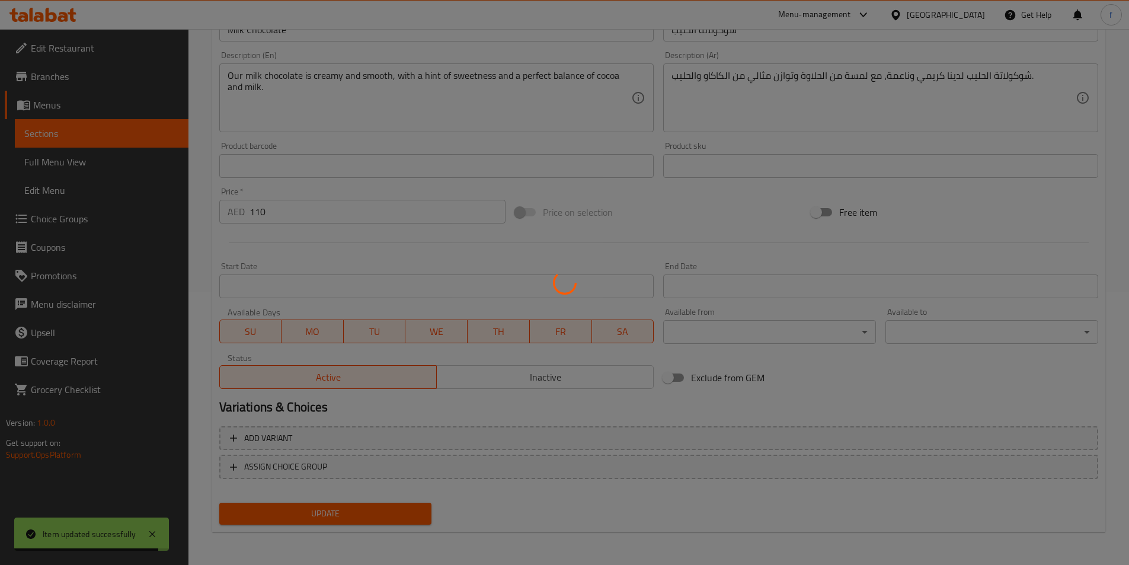
scroll to position [0, 0]
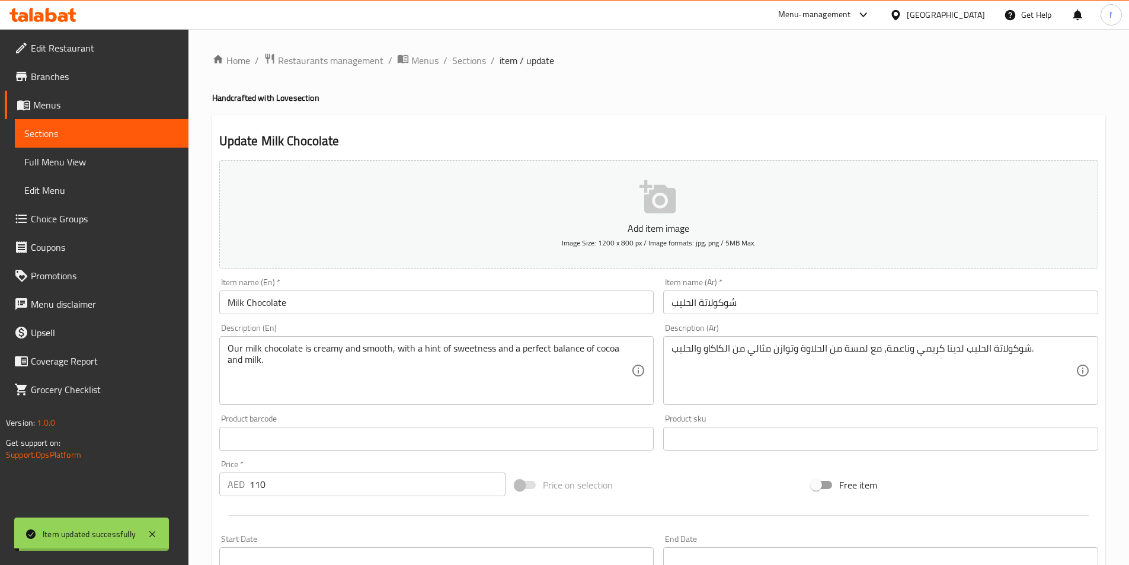
click at [473, 62] on span "Sections" at bounding box center [469, 60] width 34 height 14
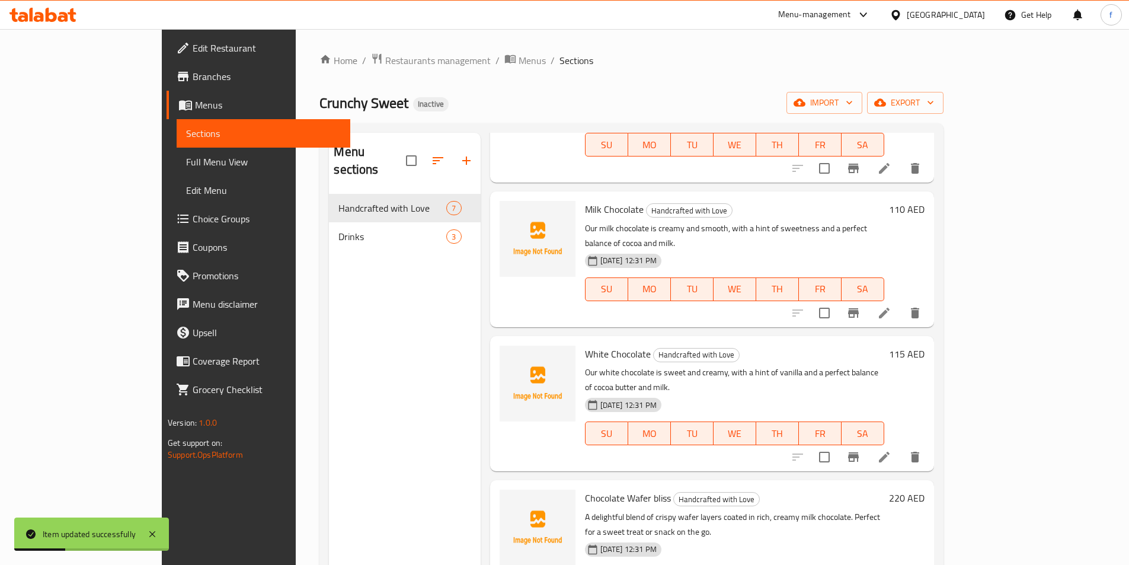
scroll to position [237, 0]
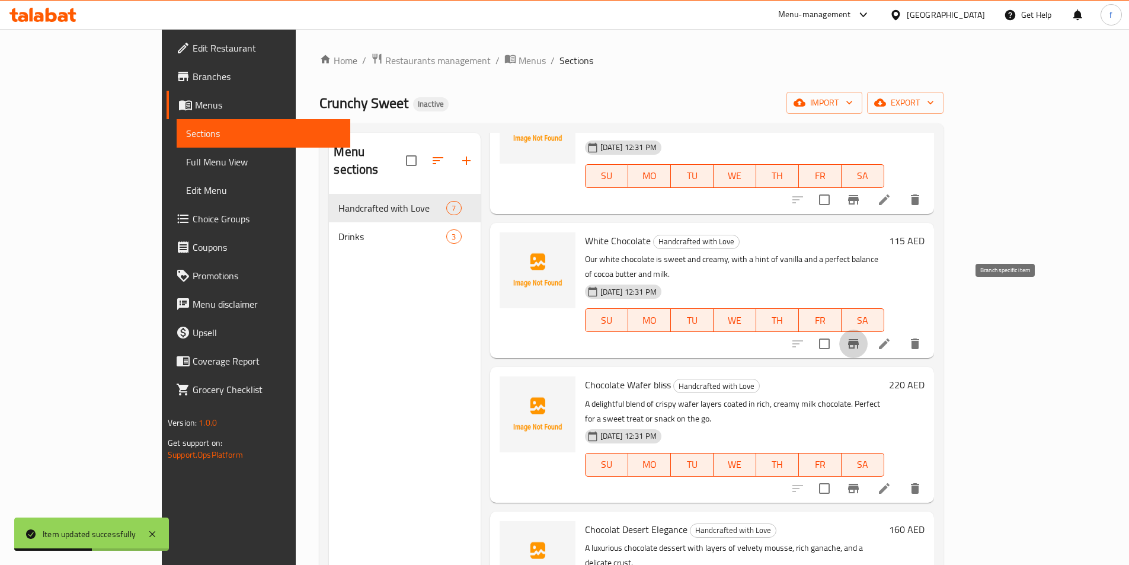
click at [868, 330] on button "Branch-specific-item" at bounding box center [853, 344] width 28 height 28
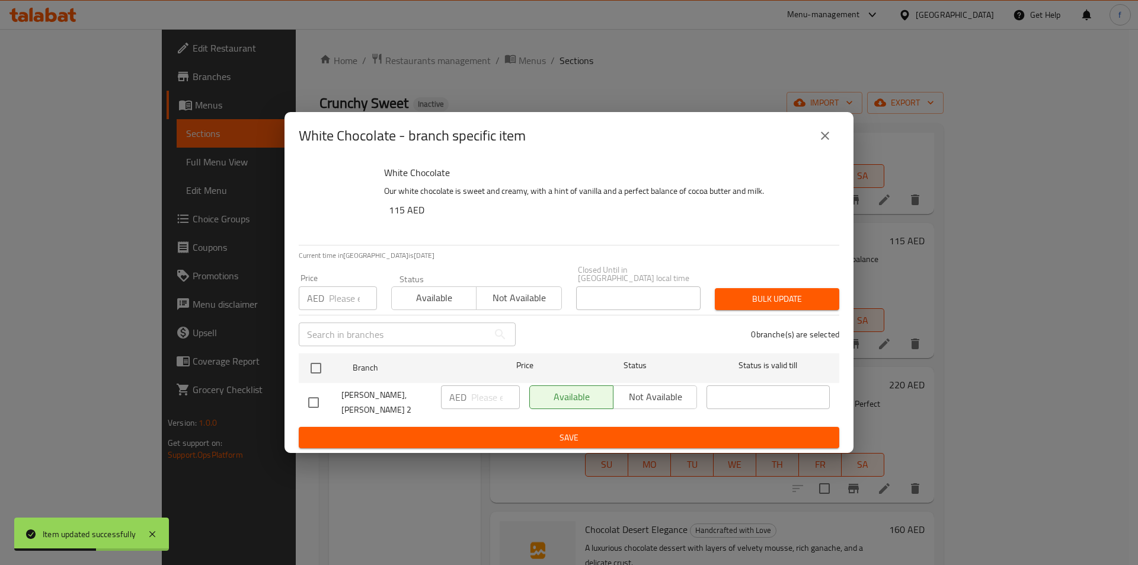
click at [1036, 296] on div "White Chocolate - branch specific item White Chocolate Our white chocolate is s…" at bounding box center [569, 282] width 1138 height 565
click at [818, 135] on icon "close" at bounding box center [825, 136] width 14 height 14
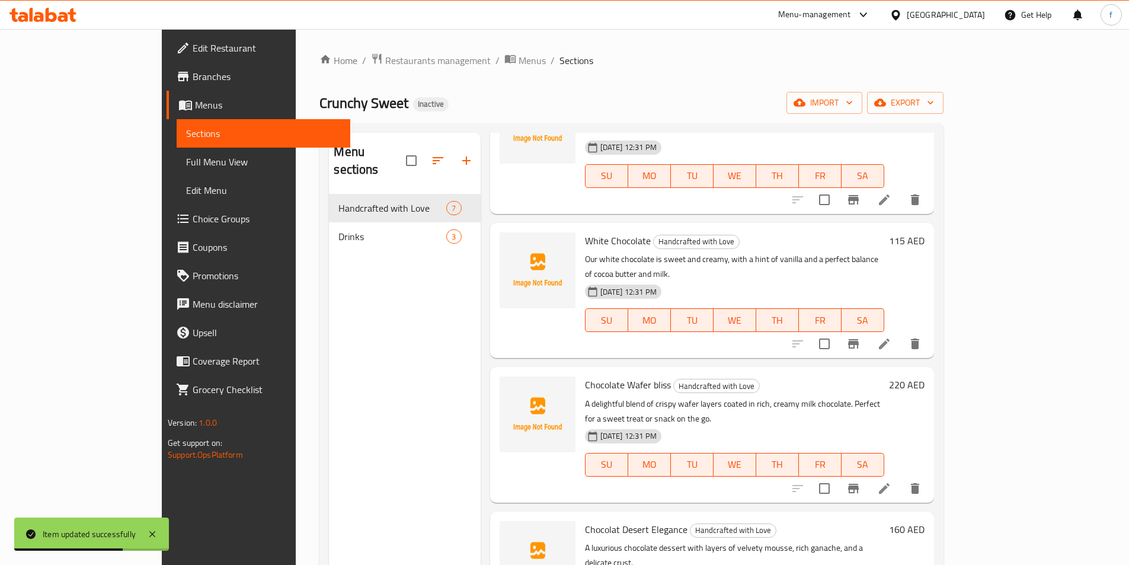
click at [901, 333] on li at bounding box center [884, 343] width 33 height 21
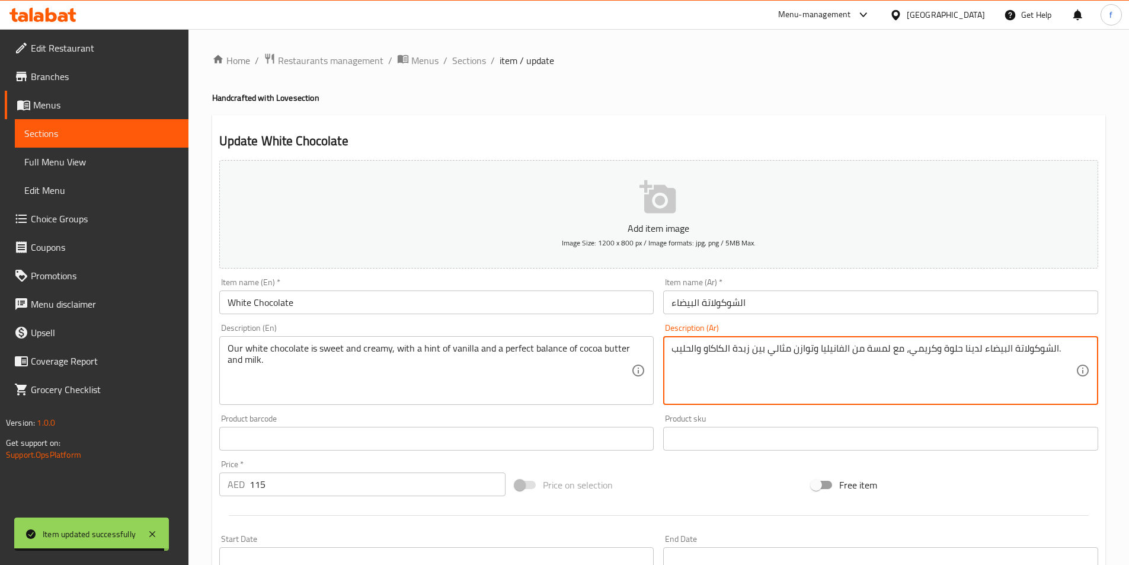
click at [760, 350] on textarea "الشوكولاتة البيضاء لدينا حلوة وكريمي، مع لمسة من الفانيليا وتوازن مثالي بين زبد…" at bounding box center [873, 371] width 404 height 56
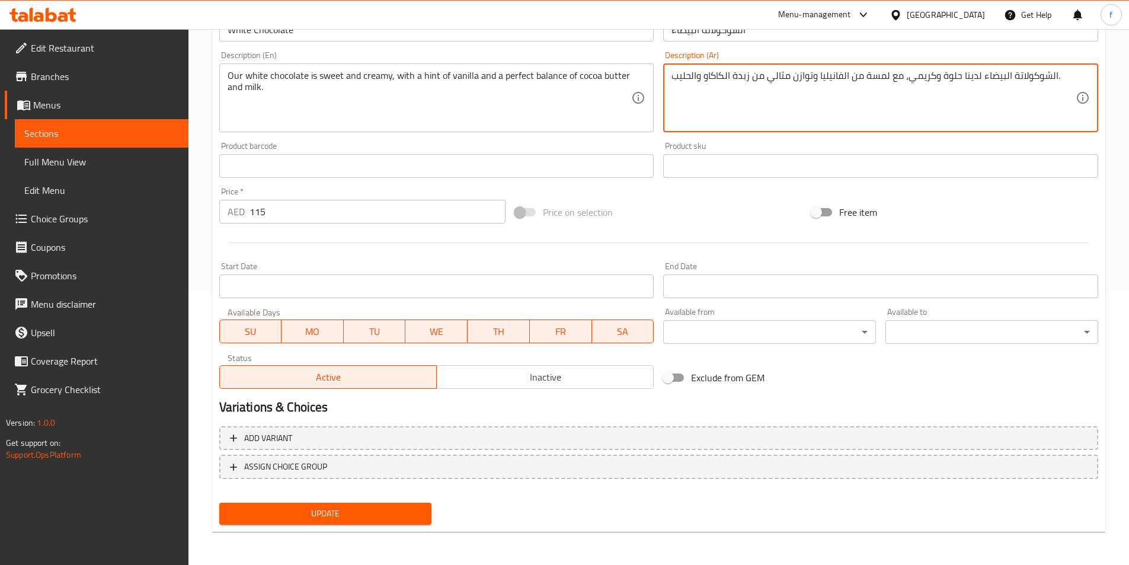
type textarea "الشوكولاتة البيضاء لدينا حلوة وكريمي، مع لمسة من الفانيليا وتوازن مثالي من زبدة…"
click at [335, 517] on span "Update" at bounding box center [326, 513] width 194 height 15
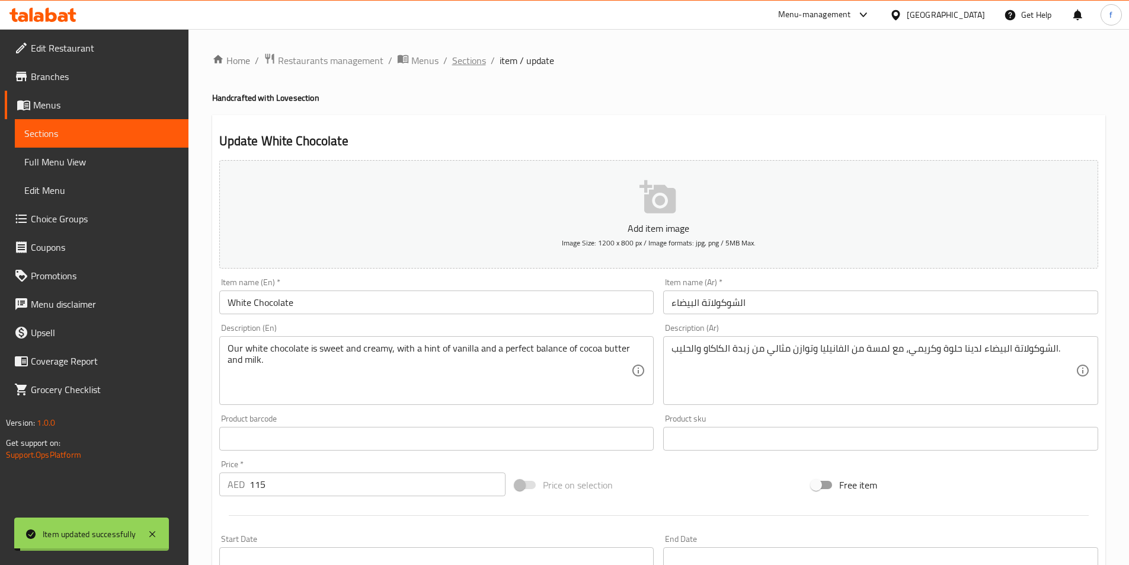
click at [467, 57] on span "Sections" at bounding box center [469, 60] width 34 height 14
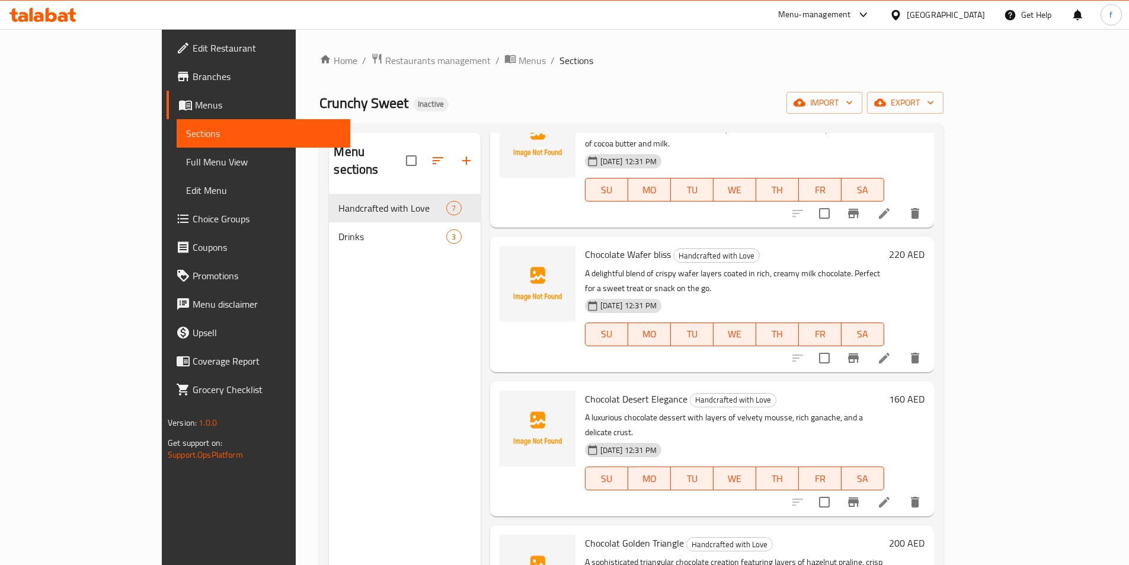
scroll to position [371, 0]
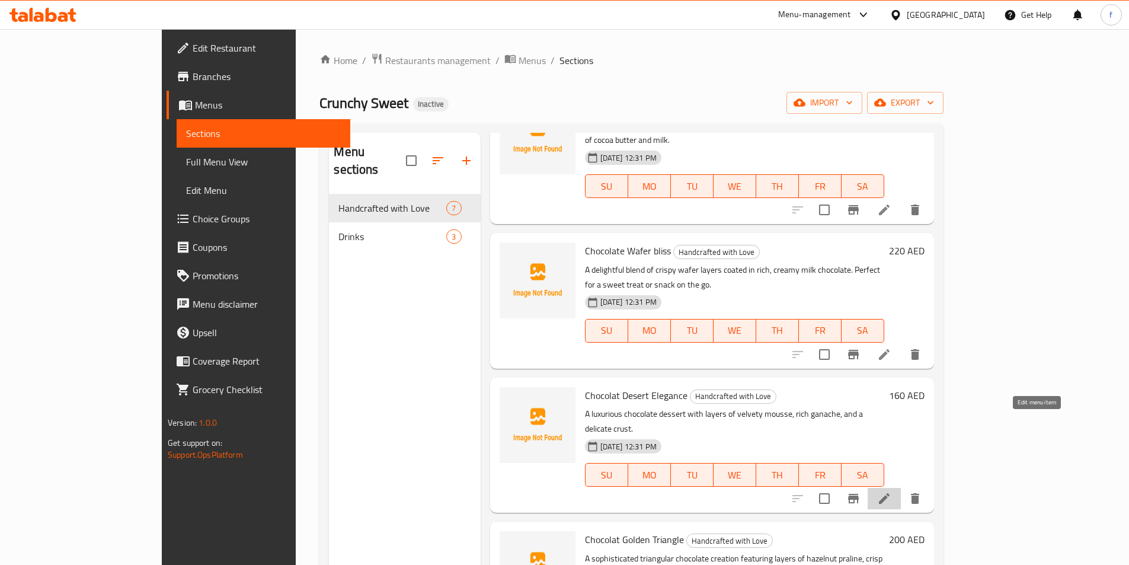
click at [891, 491] on icon at bounding box center [884, 498] width 14 height 14
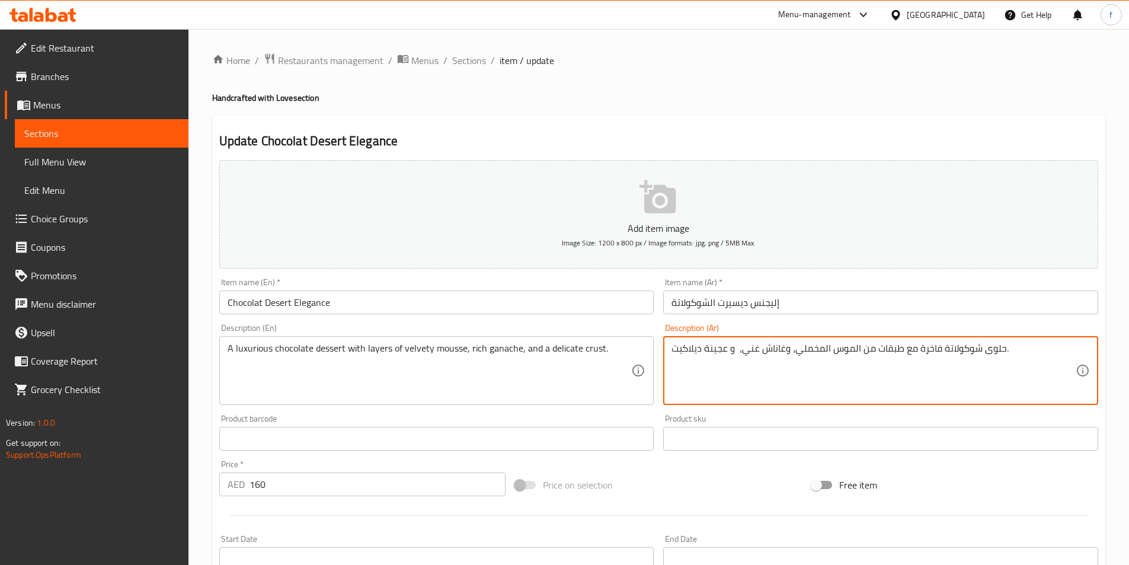
drag, startPoint x: 775, startPoint y: 351, endPoint x: 760, endPoint y: 359, distance: 17.5
paste textarea
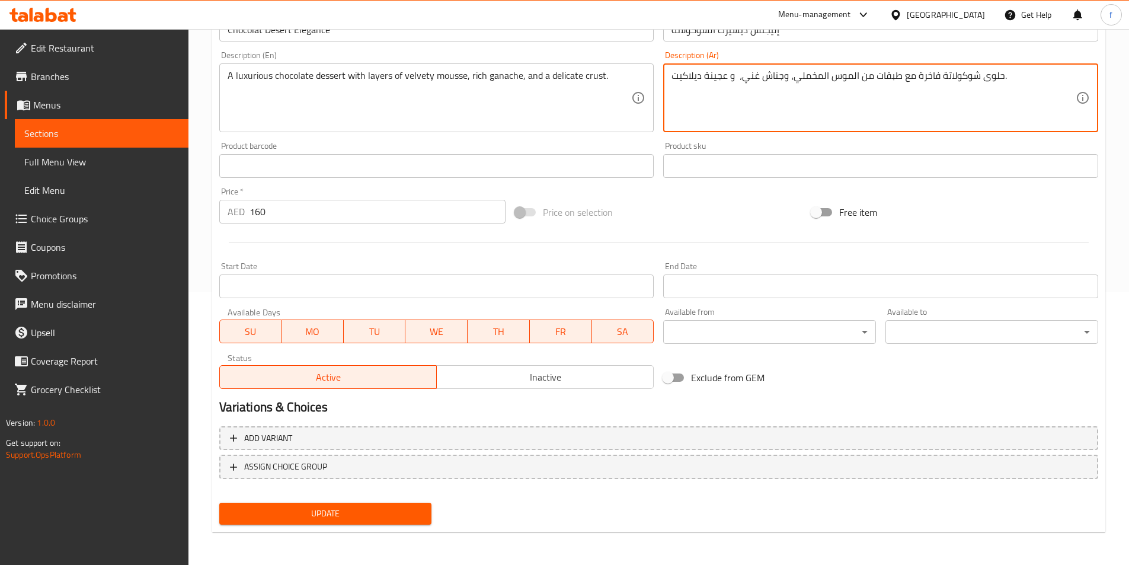
type textarea "حلوى شوكولاتة فاخرة مع طبقات من الموس المخملي، وجناش غني، و عجينة ديلاكيت."
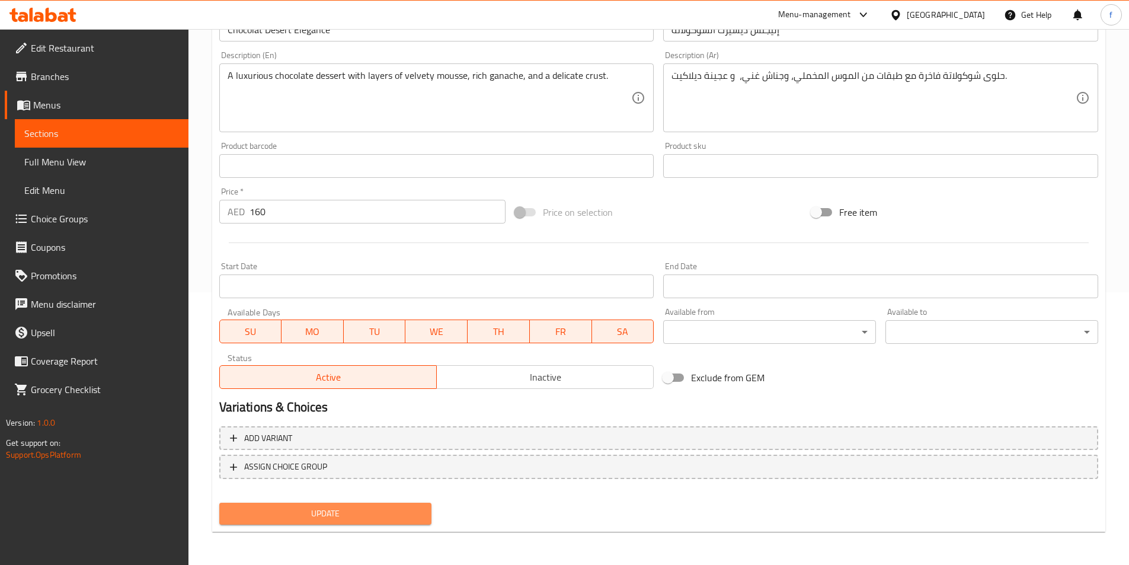
click at [386, 516] on span "Update" at bounding box center [326, 513] width 194 height 15
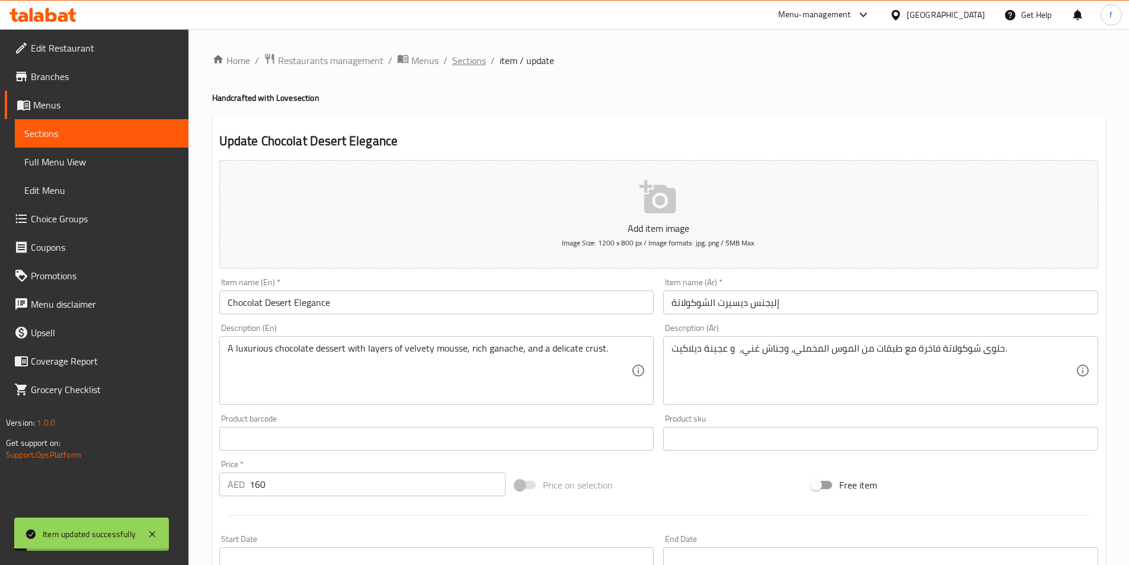
click at [473, 68] on span "Sections" at bounding box center [469, 60] width 34 height 14
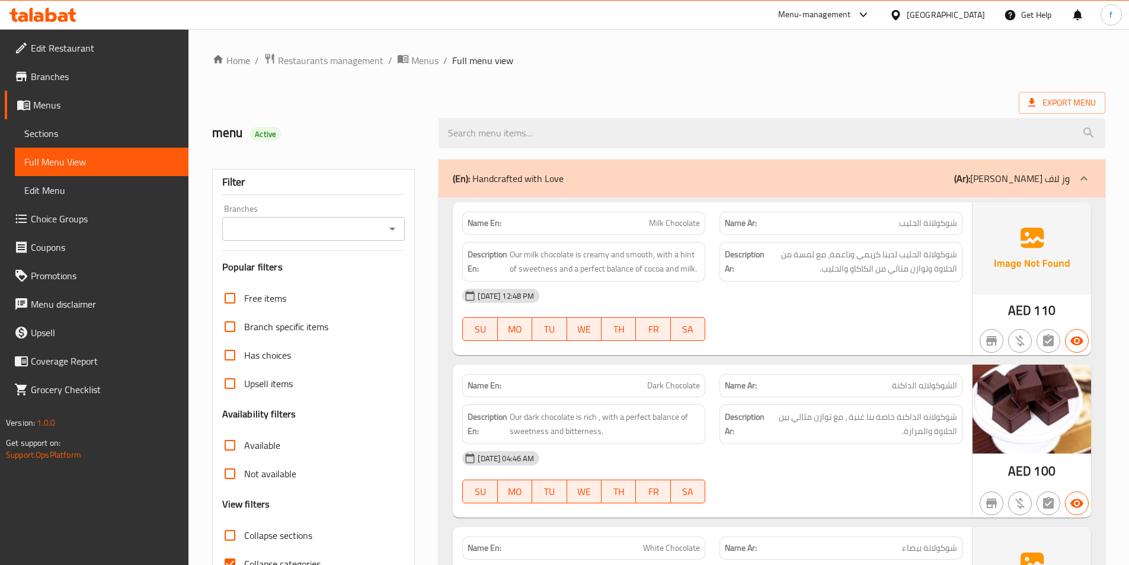
scroll to position [59, 0]
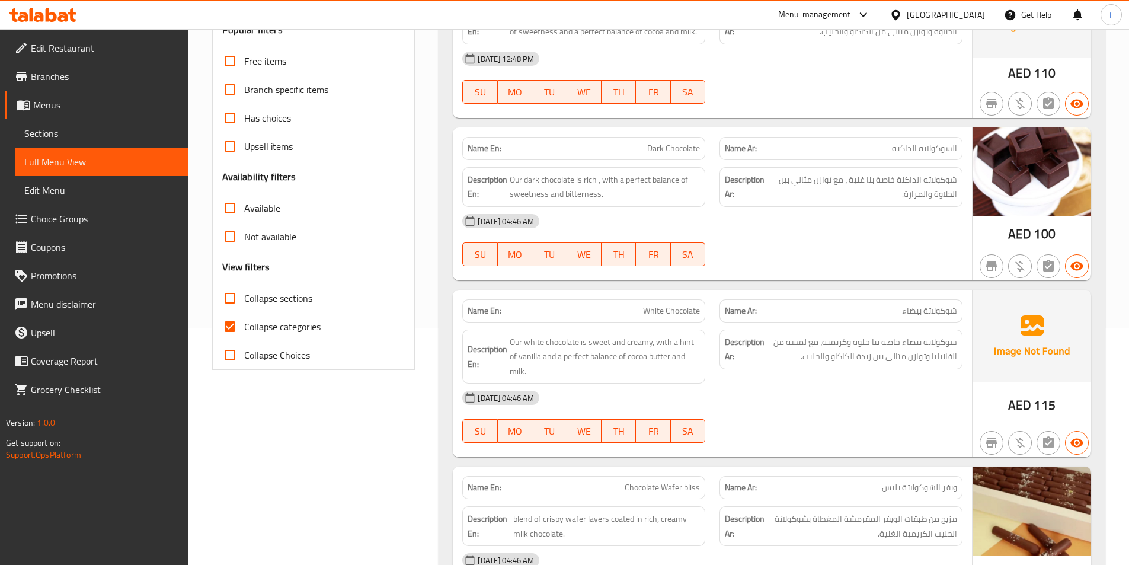
click at [232, 319] on input "Collapse categories" at bounding box center [230, 326] width 28 height 28
checkbox input "false"
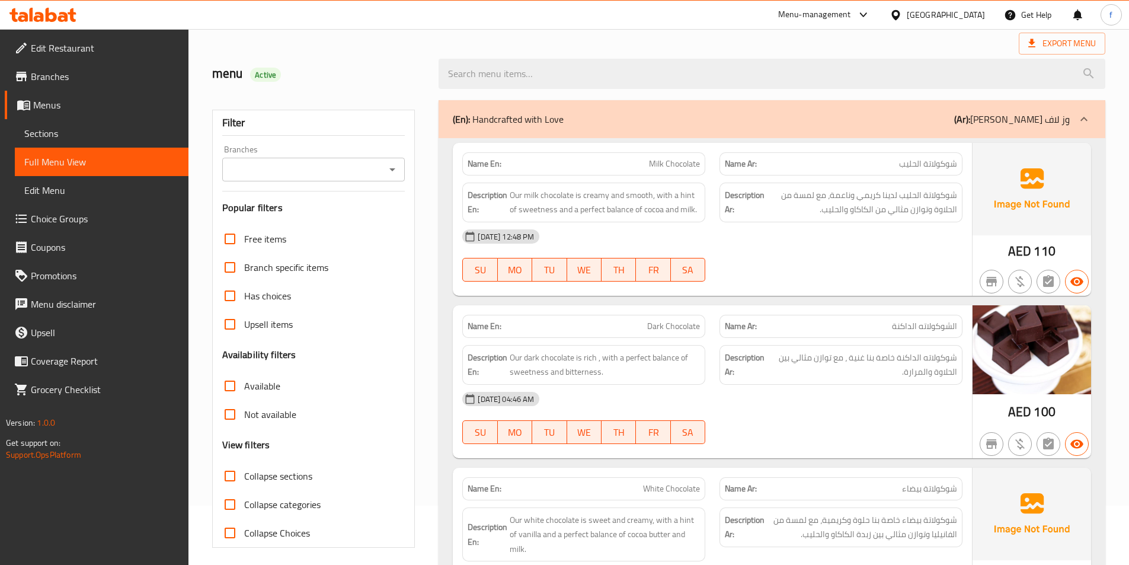
click at [655, 161] on span "Milk Chocolate" at bounding box center [674, 164] width 51 height 12
click at [684, 160] on span "Milk Chocolate" at bounding box center [674, 164] width 51 height 12
click at [564, 192] on span "Our milk chocolate is creamy and smooth, with a hint of sweetness and a perfect…" at bounding box center [605, 202] width 190 height 29
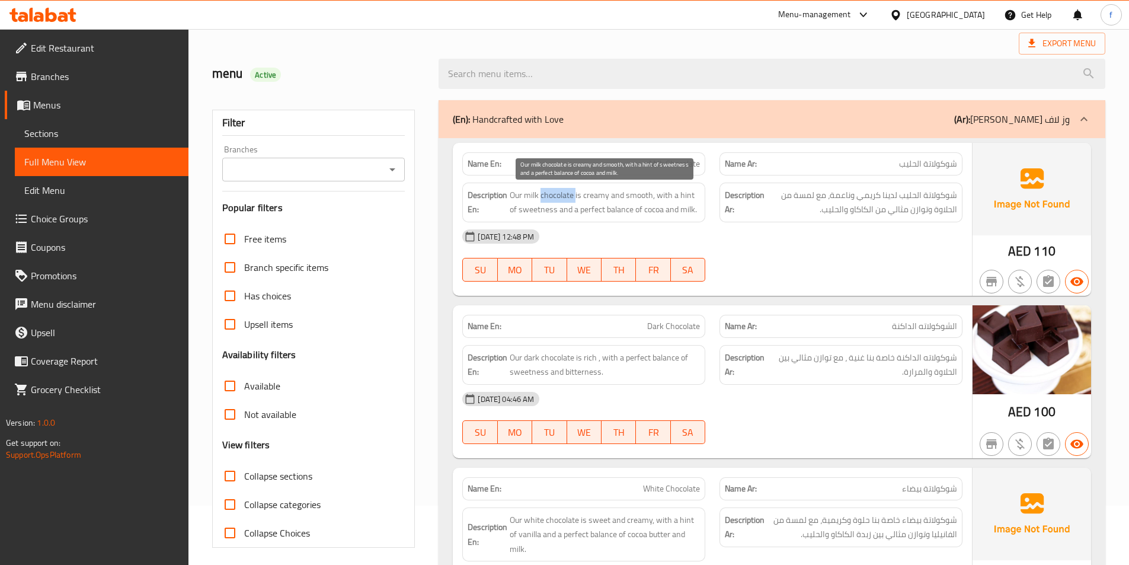
click at [564, 192] on span "Our milk chocolate is creamy and smooth, with a hint of sweetness and a perfect…" at bounding box center [605, 202] width 190 height 29
click at [514, 195] on span "Our milk chocolate is creamy and smooth, with a hint of sweetness and a perfect…" at bounding box center [605, 202] width 190 height 29
click at [522, 196] on span "Our milk chocolate is creamy and smooth, with a hint of sweetness and a perfect…" at bounding box center [605, 202] width 190 height 29
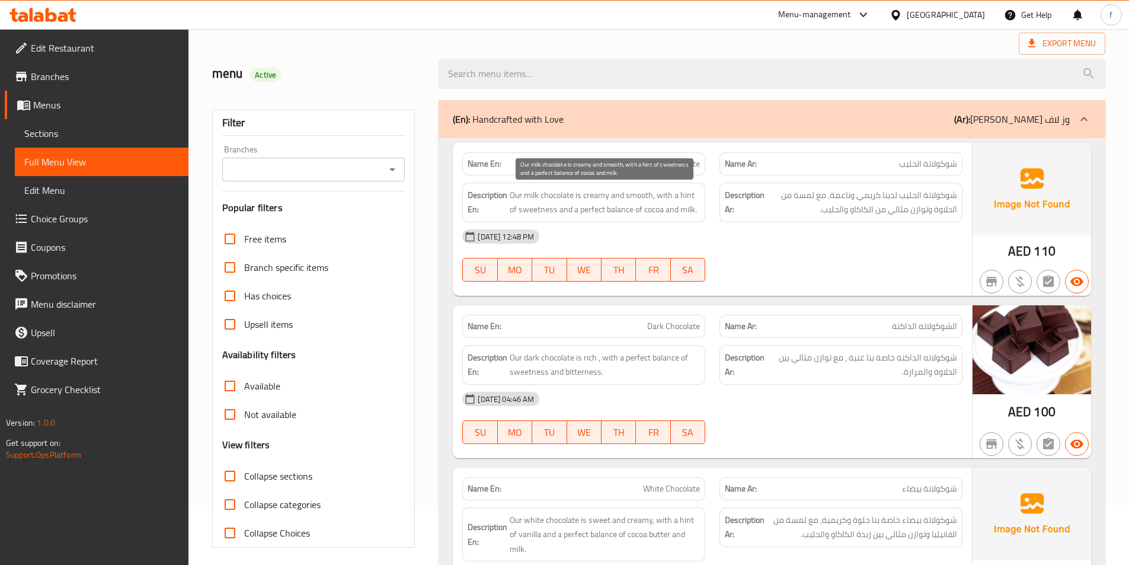
click at [536, 194] on span "Our milk chocolate is creamy and smooth, with a hint of sweetness and a perfect…" at bounding box center [605, 202] width 190 height 29
click at [595, 195] on span "Our milk chocolate is creamy and smooth, with a hint of sweetness and a perfect…" at bounding box center [605, 202] width 190 height 29
click at [632, 194] on span "Our milk chocolate is creamy and smooth, with a hint of sweetness and a perfect…" at bounding box center [605, 202] width 190 height 29
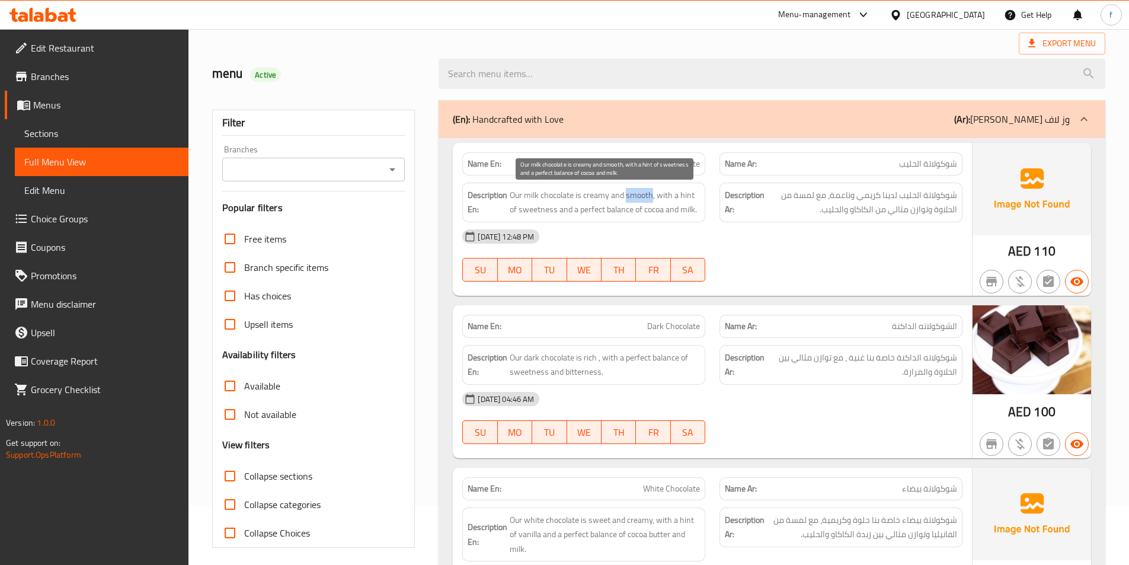
click at [632, 194] on span "Our milk chocolate is creamy and smooth, with a hint of sweetness and a perfect…" at bounding box center [605, 202] width 190 height 29
click at [668, 194] on span "Our milk chocolate is creamy and smooth, with a hint of sweetness and a perfect…" at bounding box center [605, 202] width 190 height 29
click at [684, 191] on span "Our milk chocolate is creamy and smooth, with a hint of sweetness and a perfect…" at bounding box center [605, 202] width 190 height 29
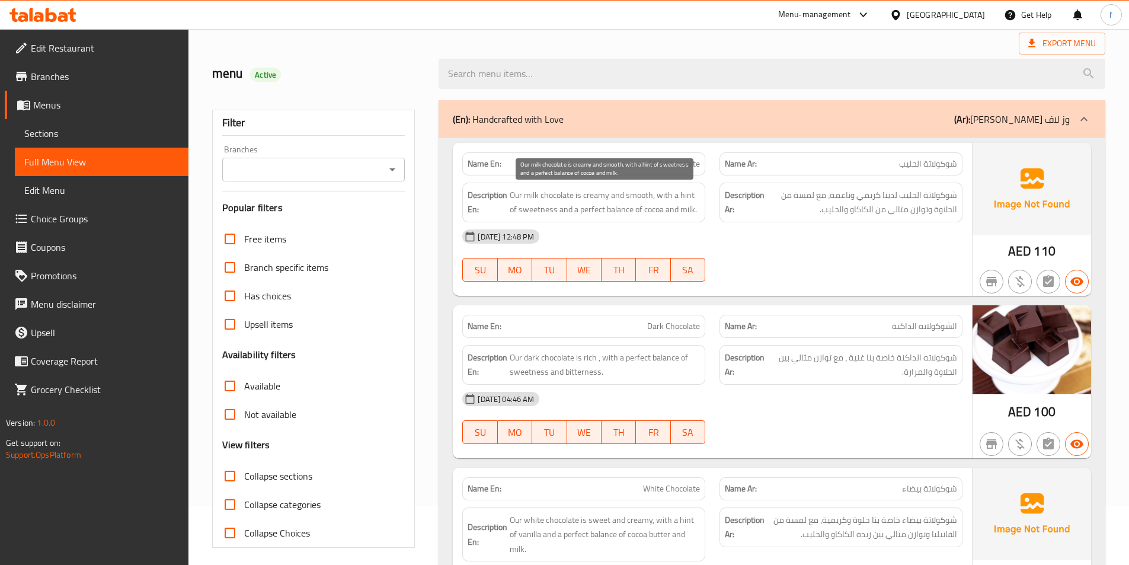
click at [536, 207] on span "Our milk chocolate is creamy and smooth, with a hint of sweetness and a perfect…" at bounding box center [605, 202] width 190 height 29
click at [588, 209] on span "Our milk chocolate is creamy and smooth, with a hint of sweetness and a perfect…" at bounding box center [605, 202] width 190 height 29
click at [619, 207] on span "Our milk chocolate is creamy and smooth, with a hint of sweetness and a perfect…" at bounding box center [605, 202] width 190 height 29
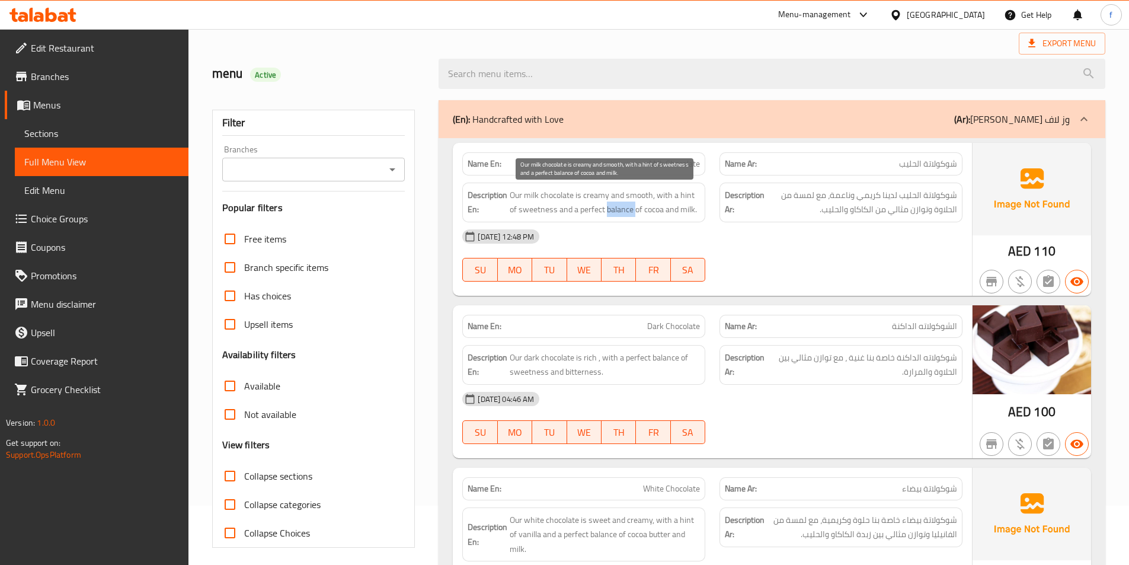
click at [619, 207] on span "Our milk chocolate is creamy and smooth, with a hint of sweetness and a perfect…" at bounding box center [605, 202] width 190 height 29
click at [658, 210] on span "Our milk chocolate is creamy and smooth, with a hint of sweetness and a perfect…" at bounding box center [605, 202] width 190 height 29
click at [689, 210] on span "Our milk chocolate is creamy and smooth, with a hint of sweetness and a perfect…" at bounding box center [605, 202] width 190 height 29
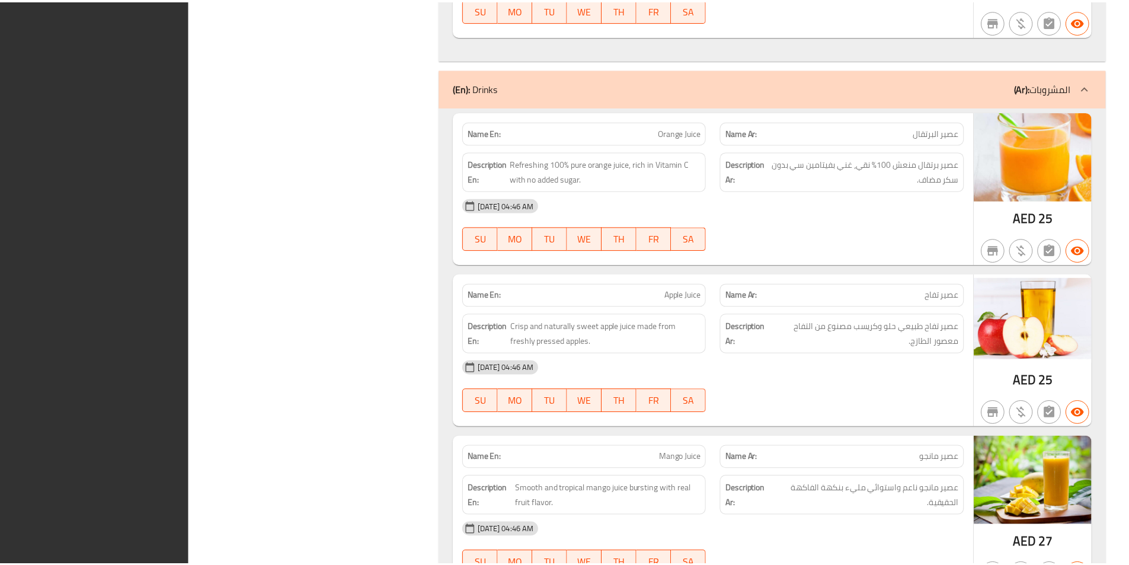
scroll to position [1394, 0]
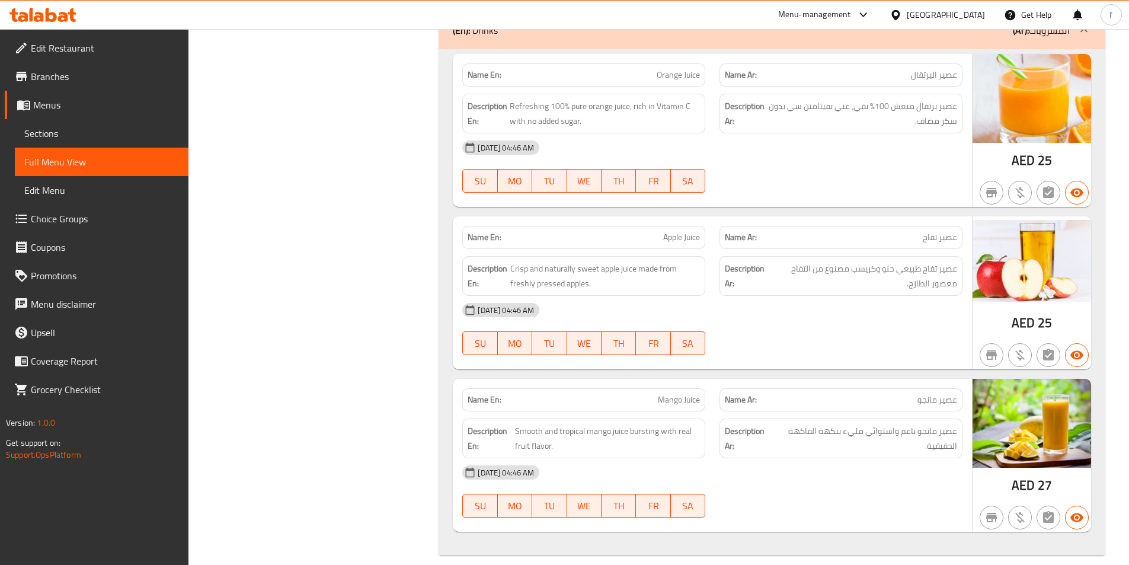
click at [70, 54] on span "Edit Restaurant" at bounding box center [105, 48] width 148 height 14
